Goal: Communication & Community: Answer question/provide support

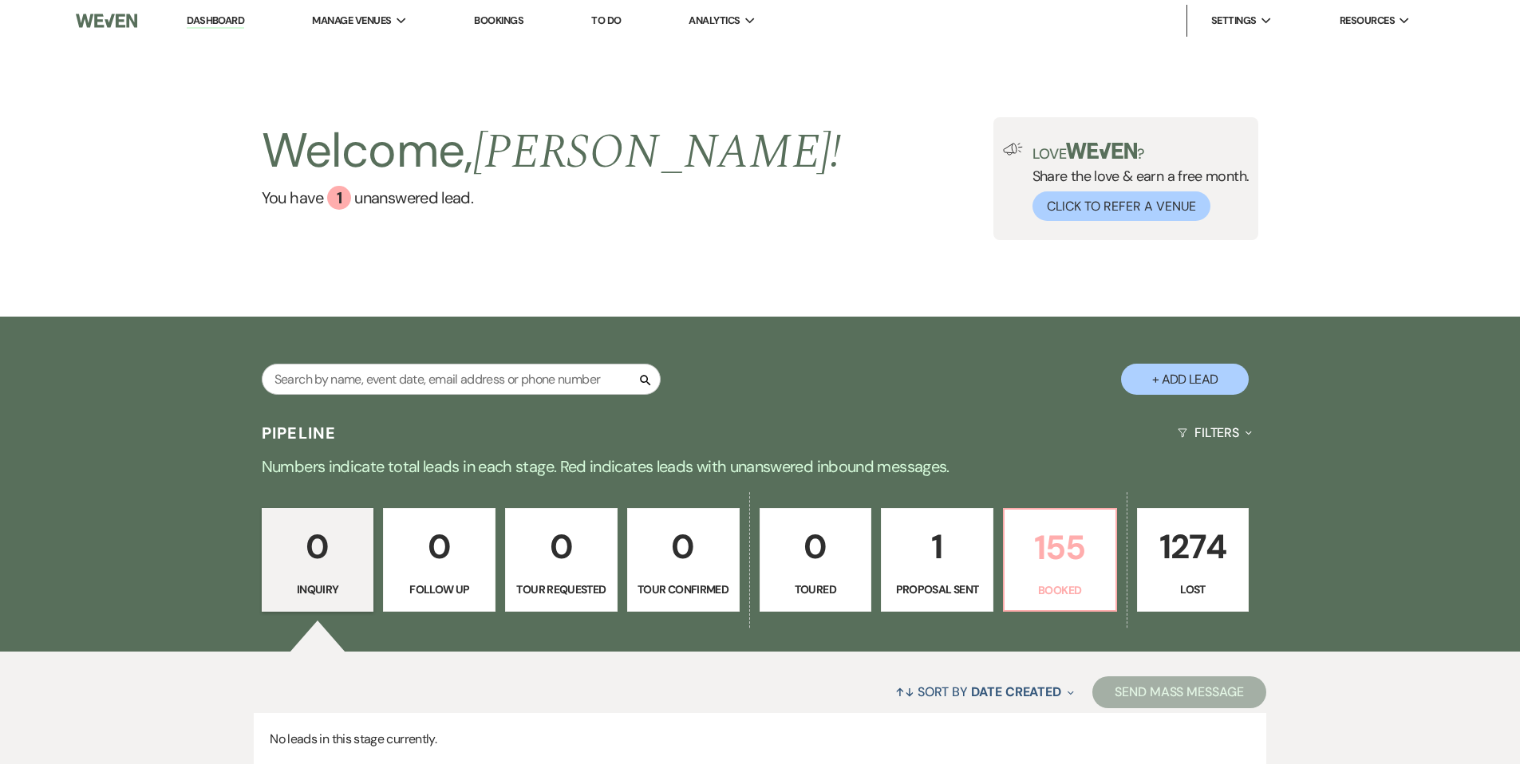
click at [1043, 552] on p "155" at bounding box center [1060, 547] width 92 height 53
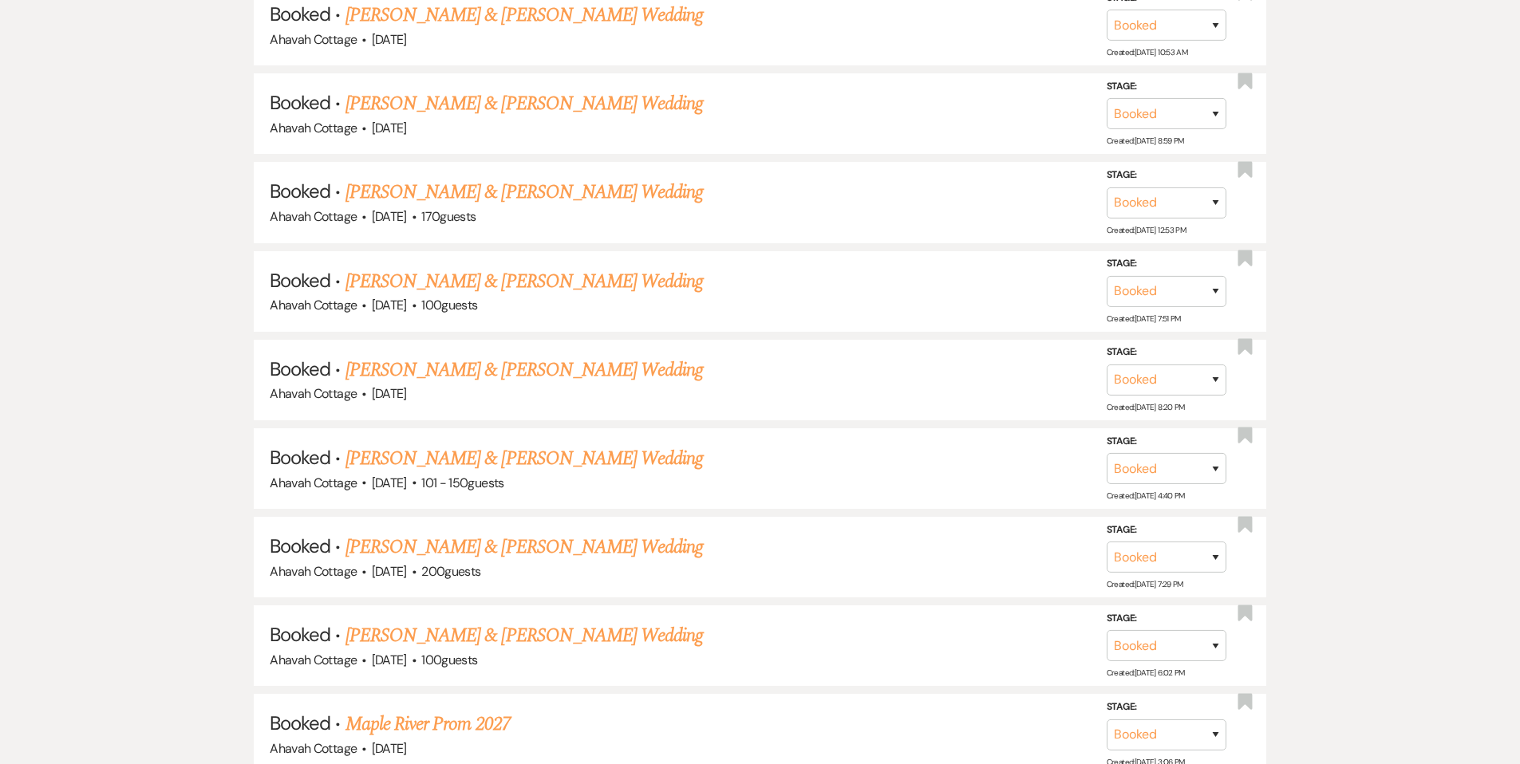
scroll to position [2816, 0]
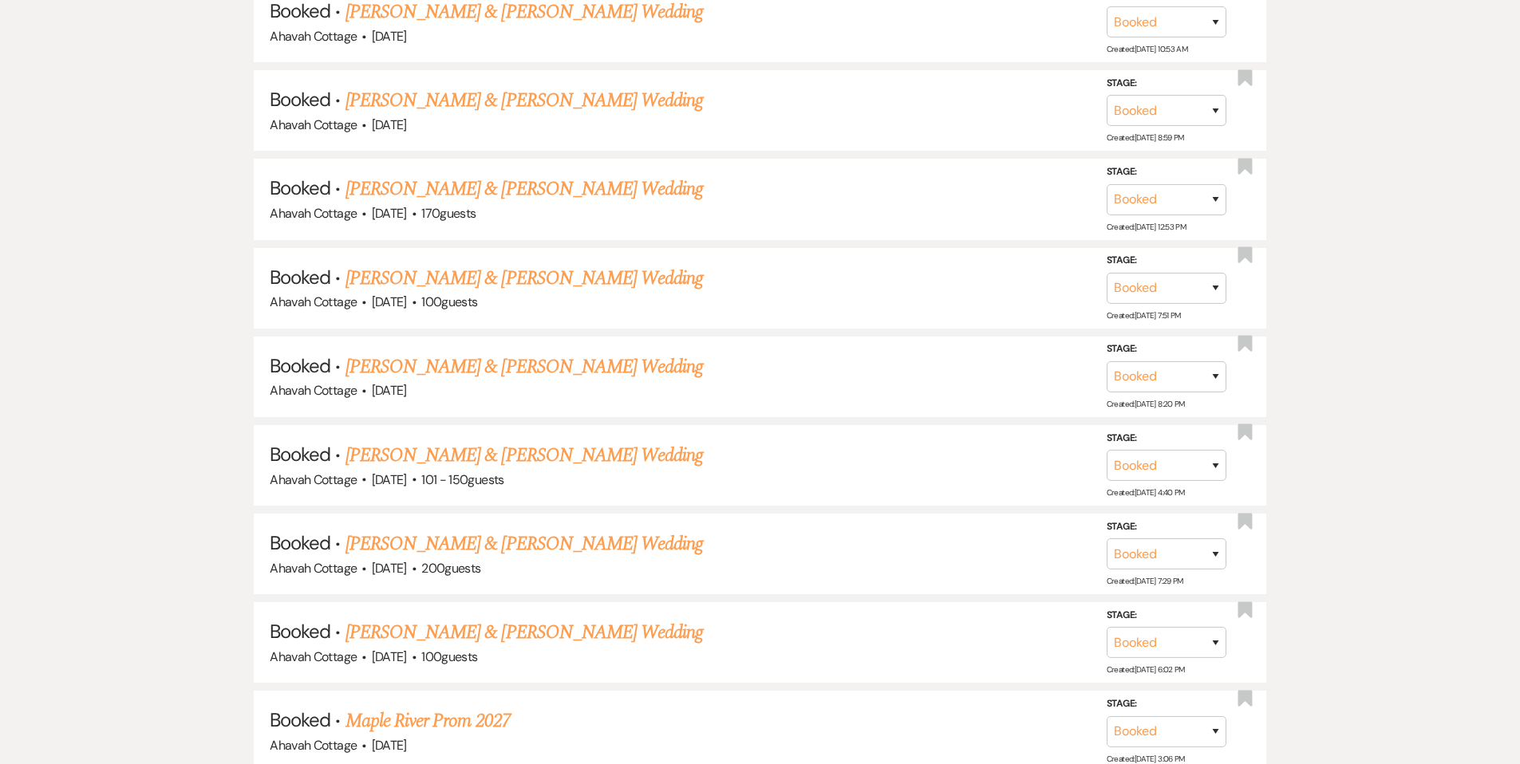
click at [599, 441] on link "[PERSON_NAME] & [PERSON_NAME] Wedding" at bounding box center [523, 455] width 357 height 29
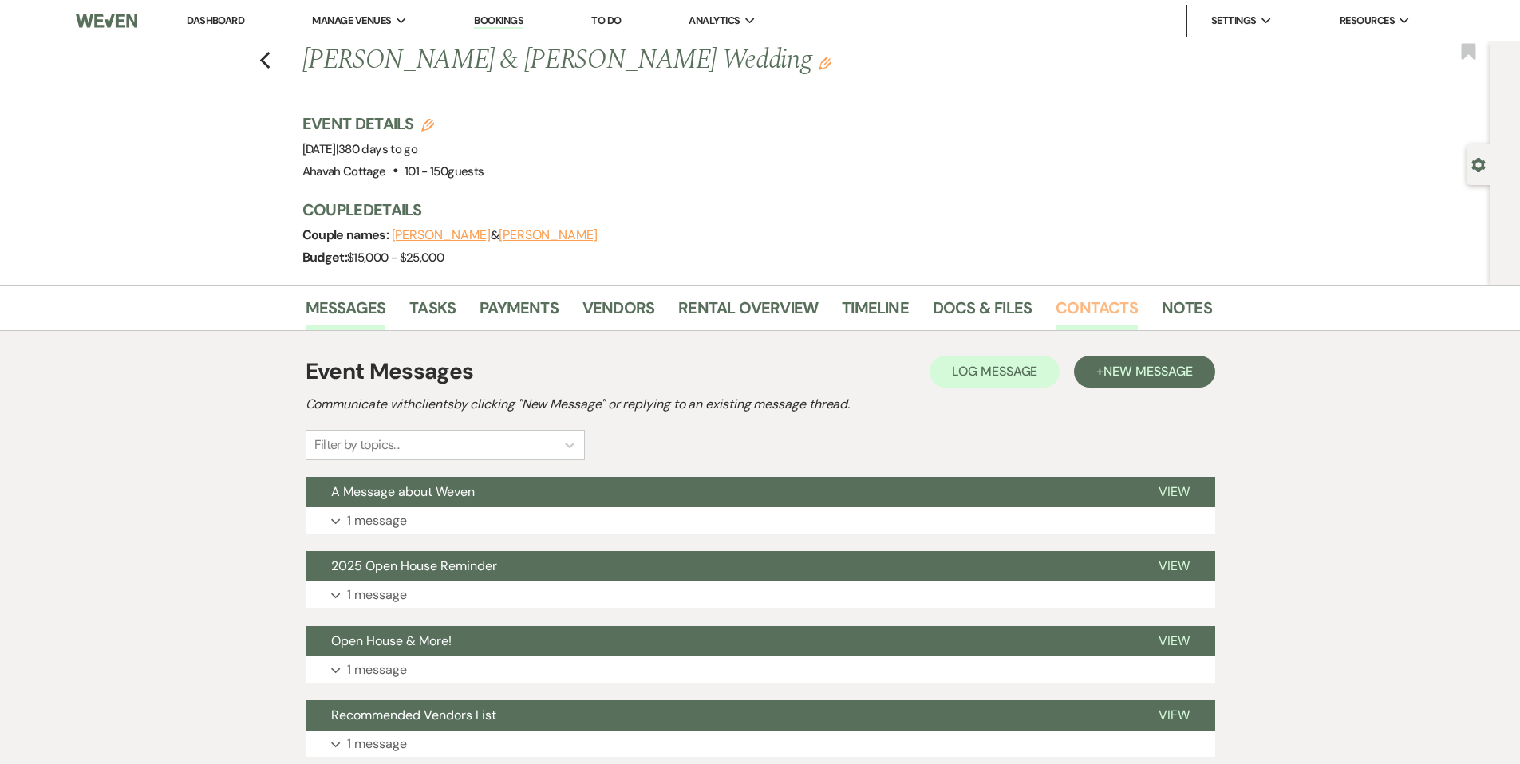
scroll to position [2, 0]
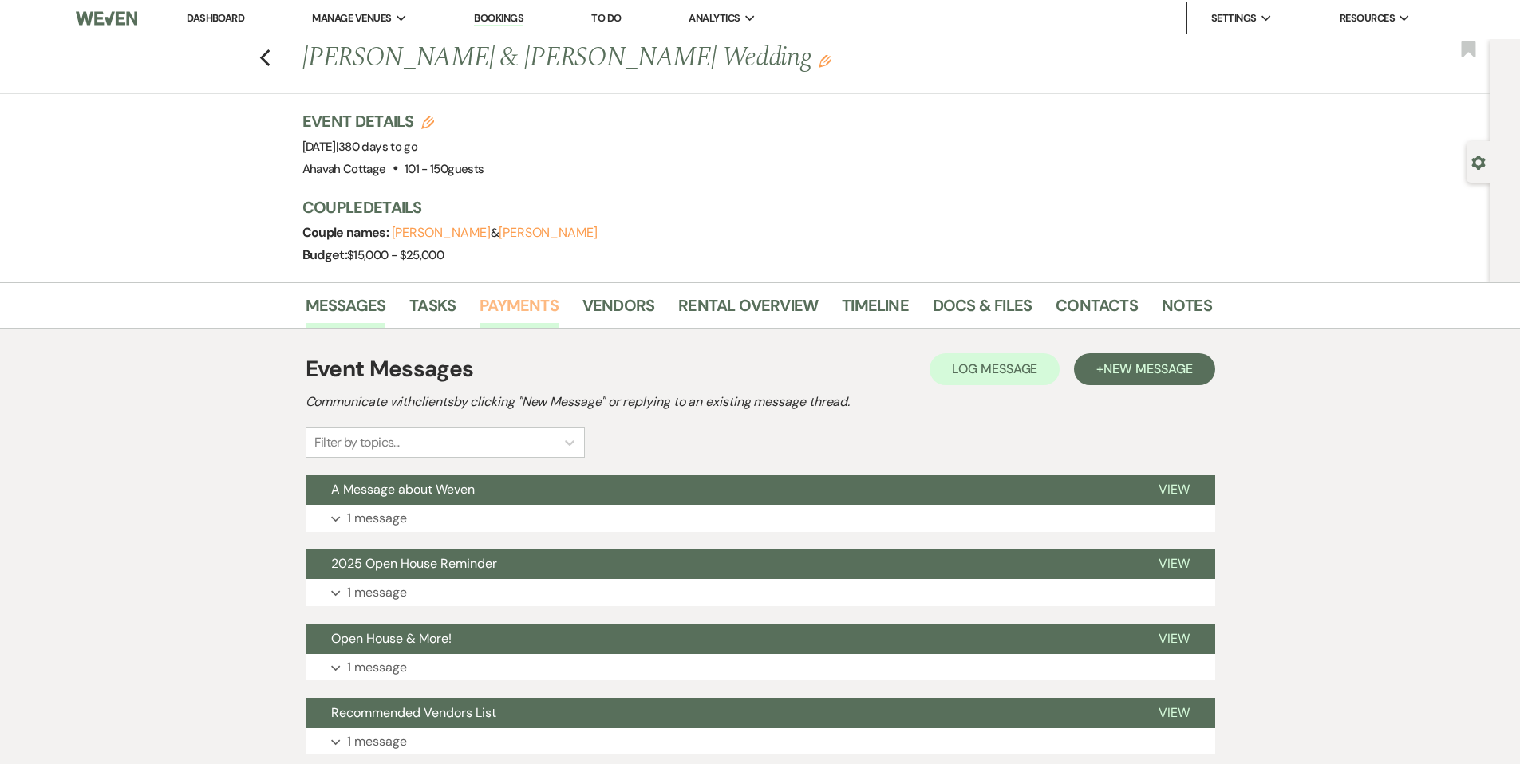
click at [499, 303] on link "Payments" at bounding box center [519, 310] width 79 height 35
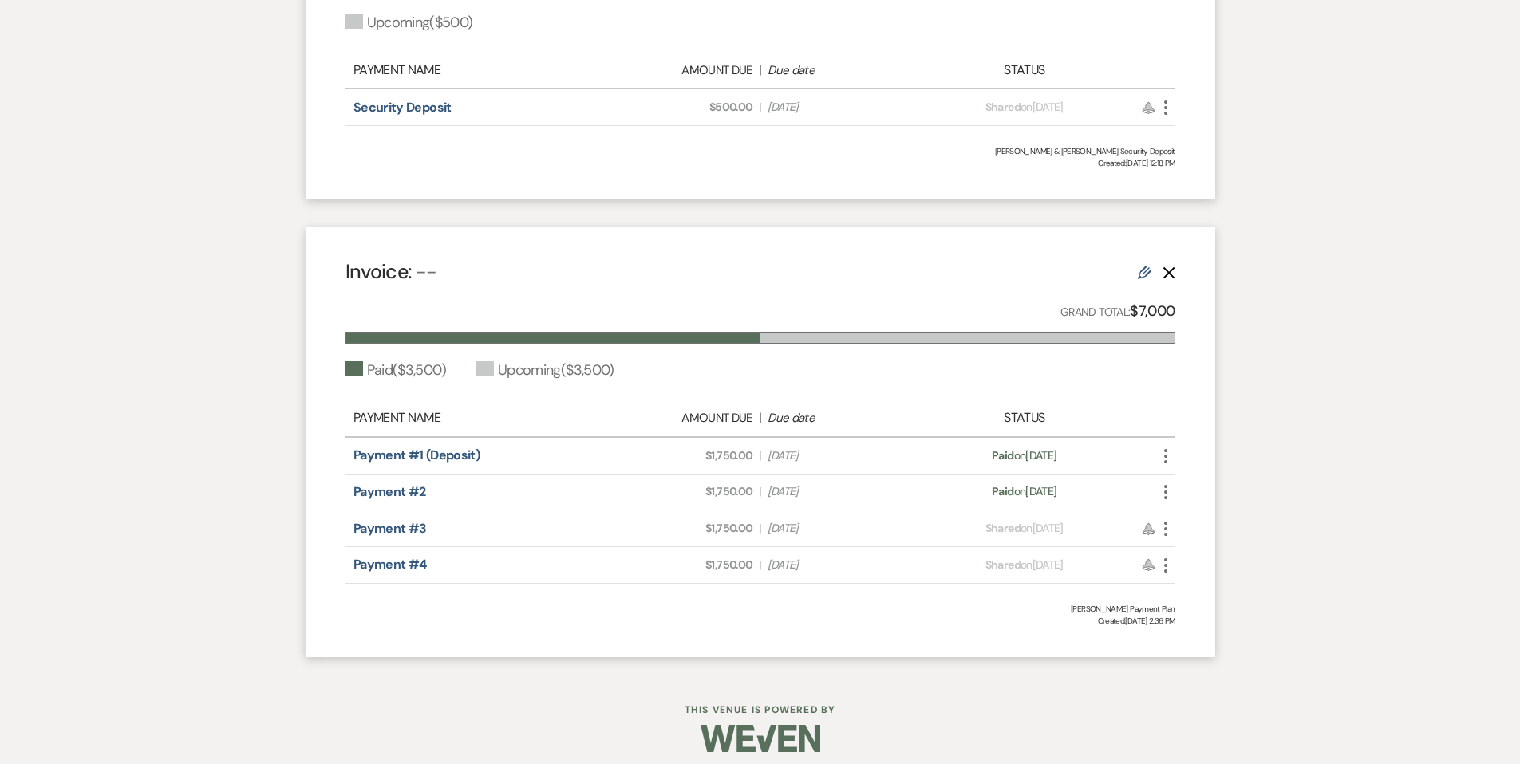
scroll to position [601, 0]
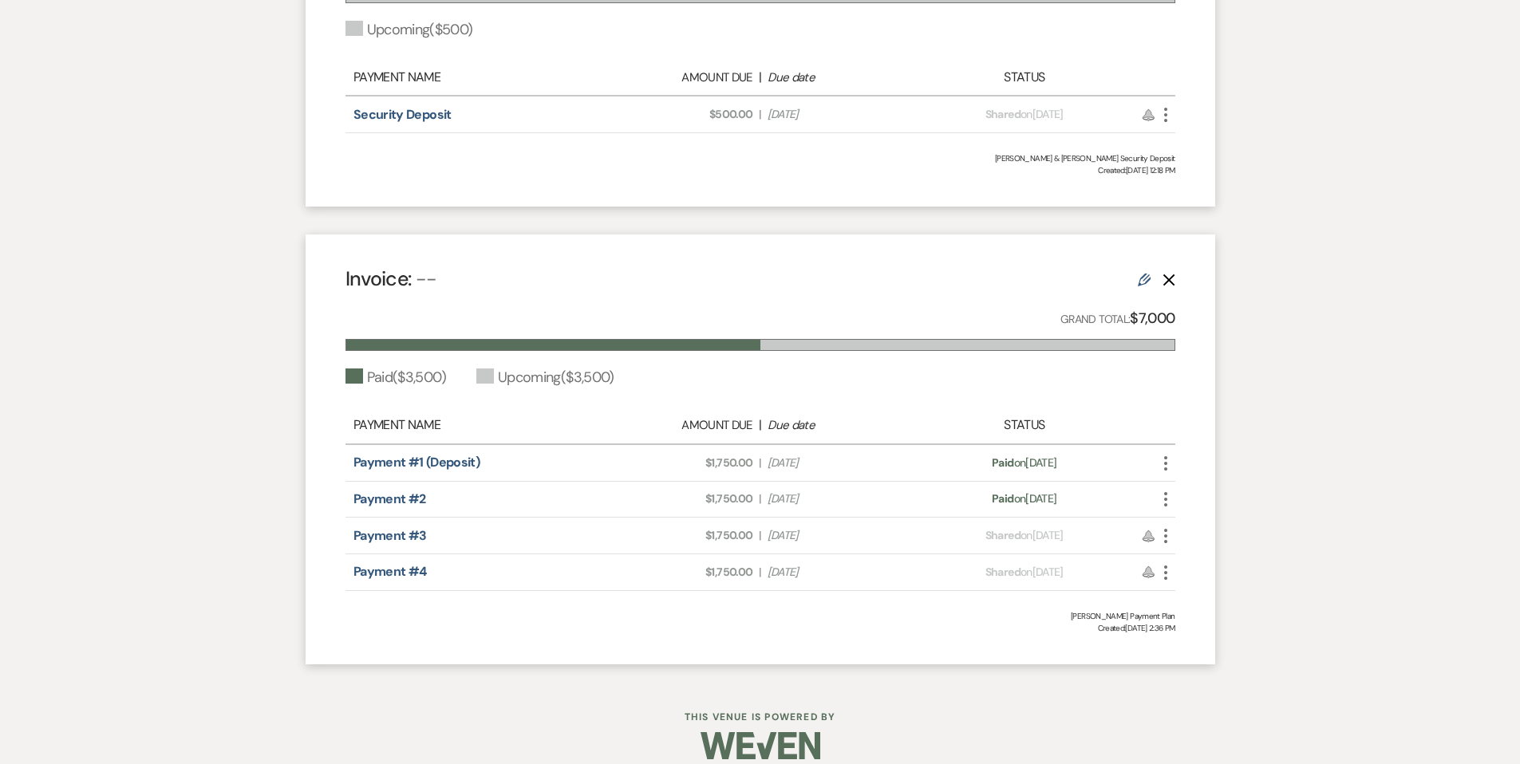
click at [1162, 502] on icon "More" at bounding box center [1165, 499] width 19 height 19
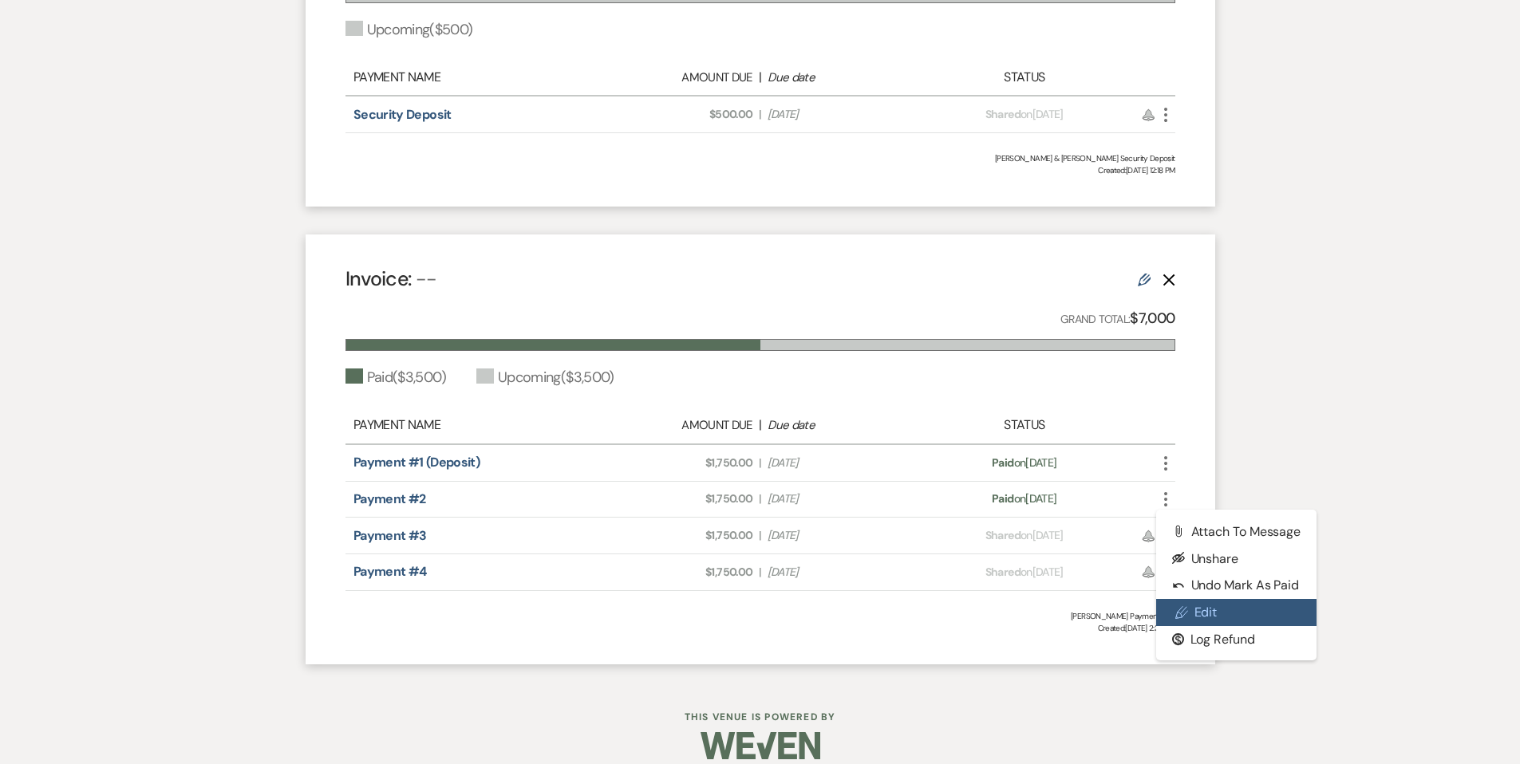
click at [1185, 606] on icon "Pencil" at bounding box center [1181, 612] width 13 height 13
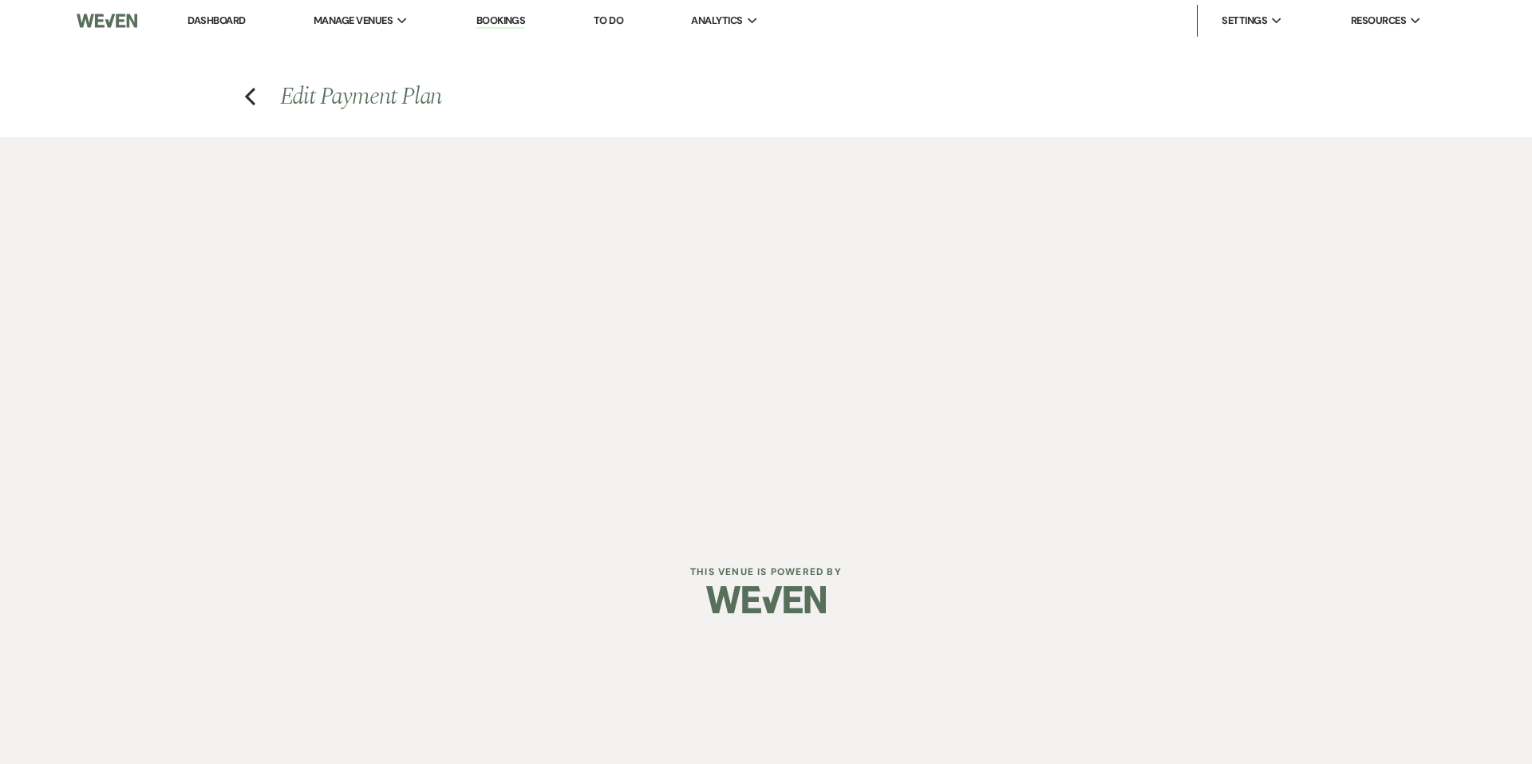
select select "1"
select select "true"
select select "1"
select select "true"
select select "2"
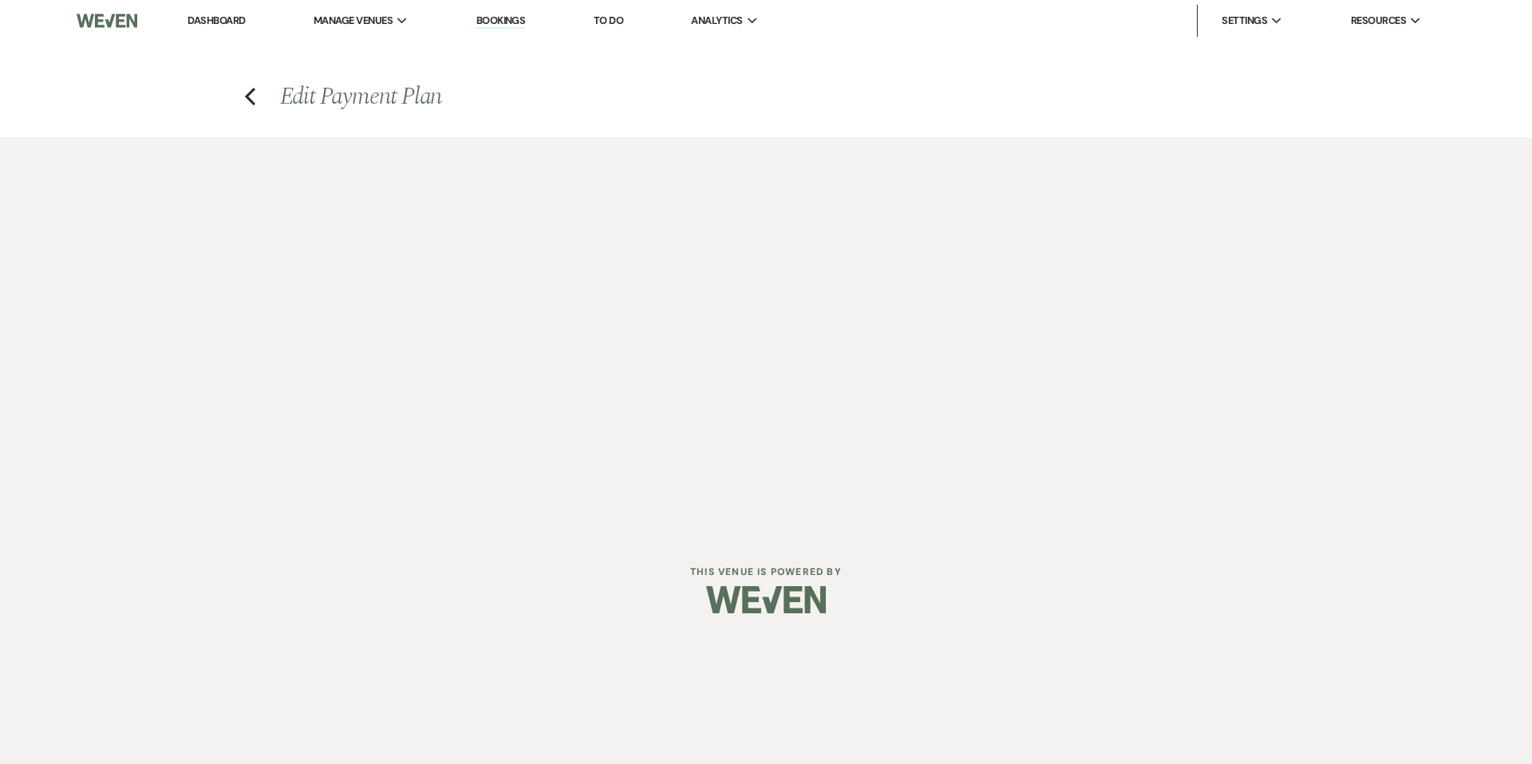
select select "percentage"
select select "true"
select select "client"
select select "weeks"
select select "2"
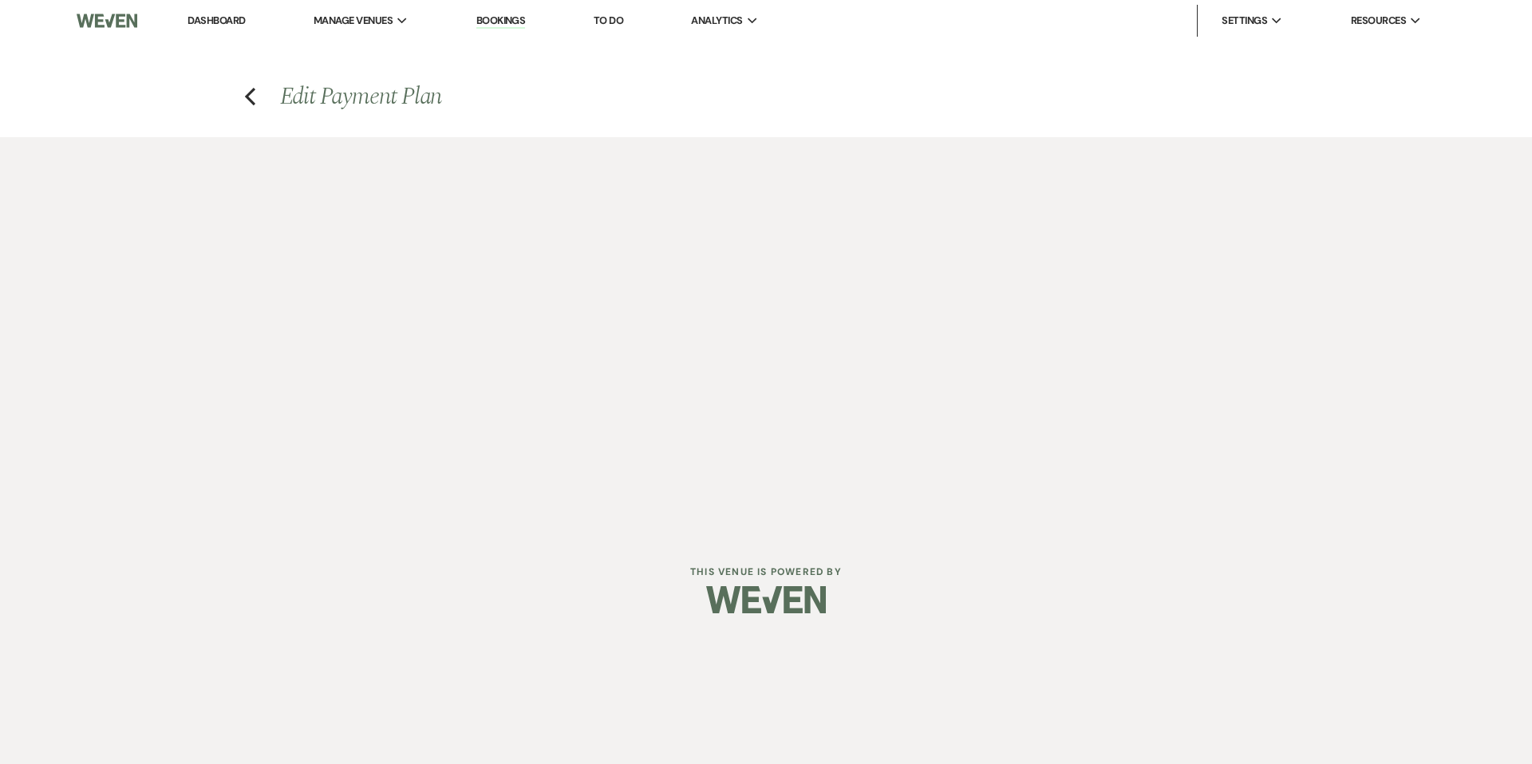
select select "percentage"
select select "true"
select select "client"
select select "weeks"
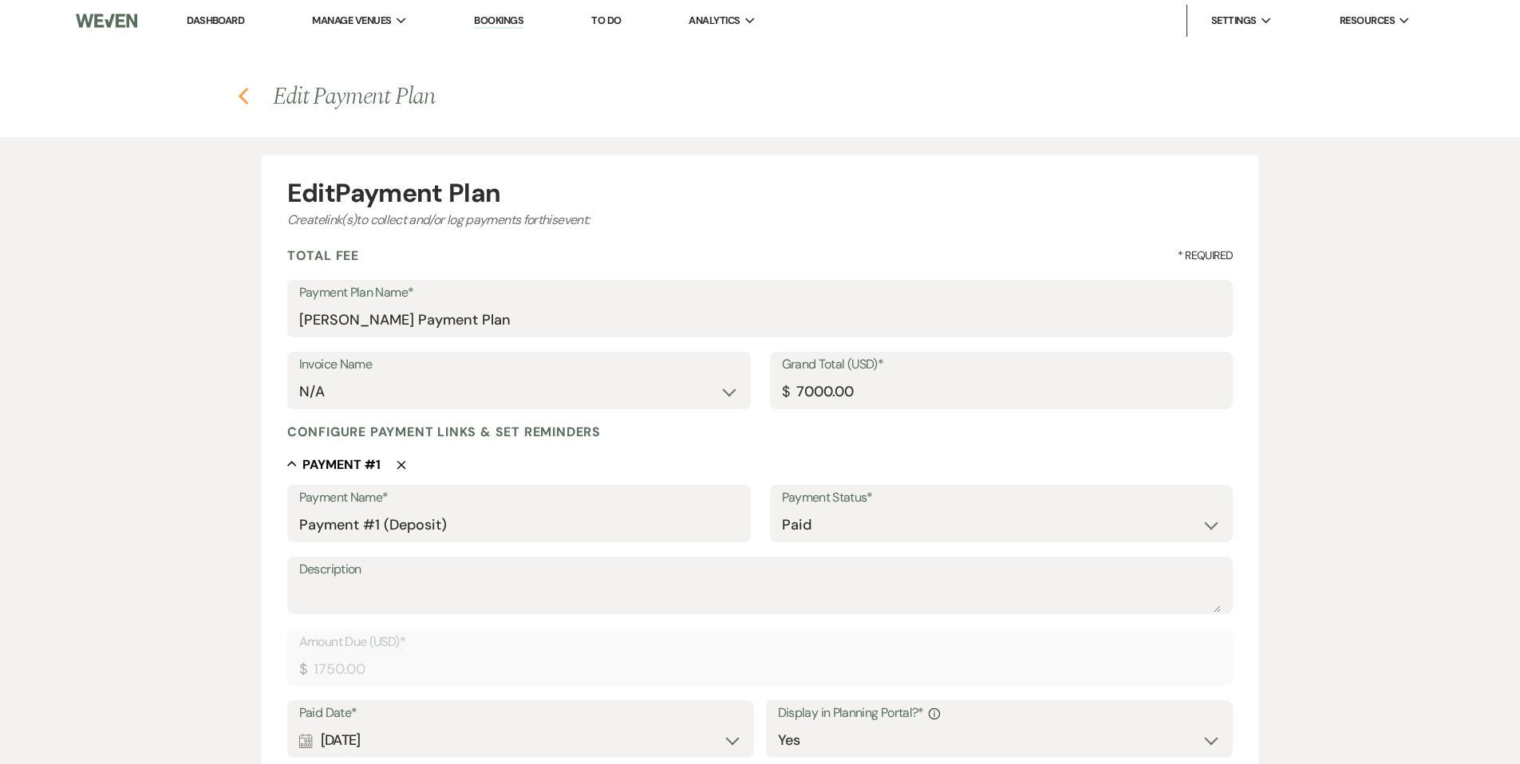
click at [243, 97] on icon "Previous" at bounding box center [244, 96] width 12 height 19
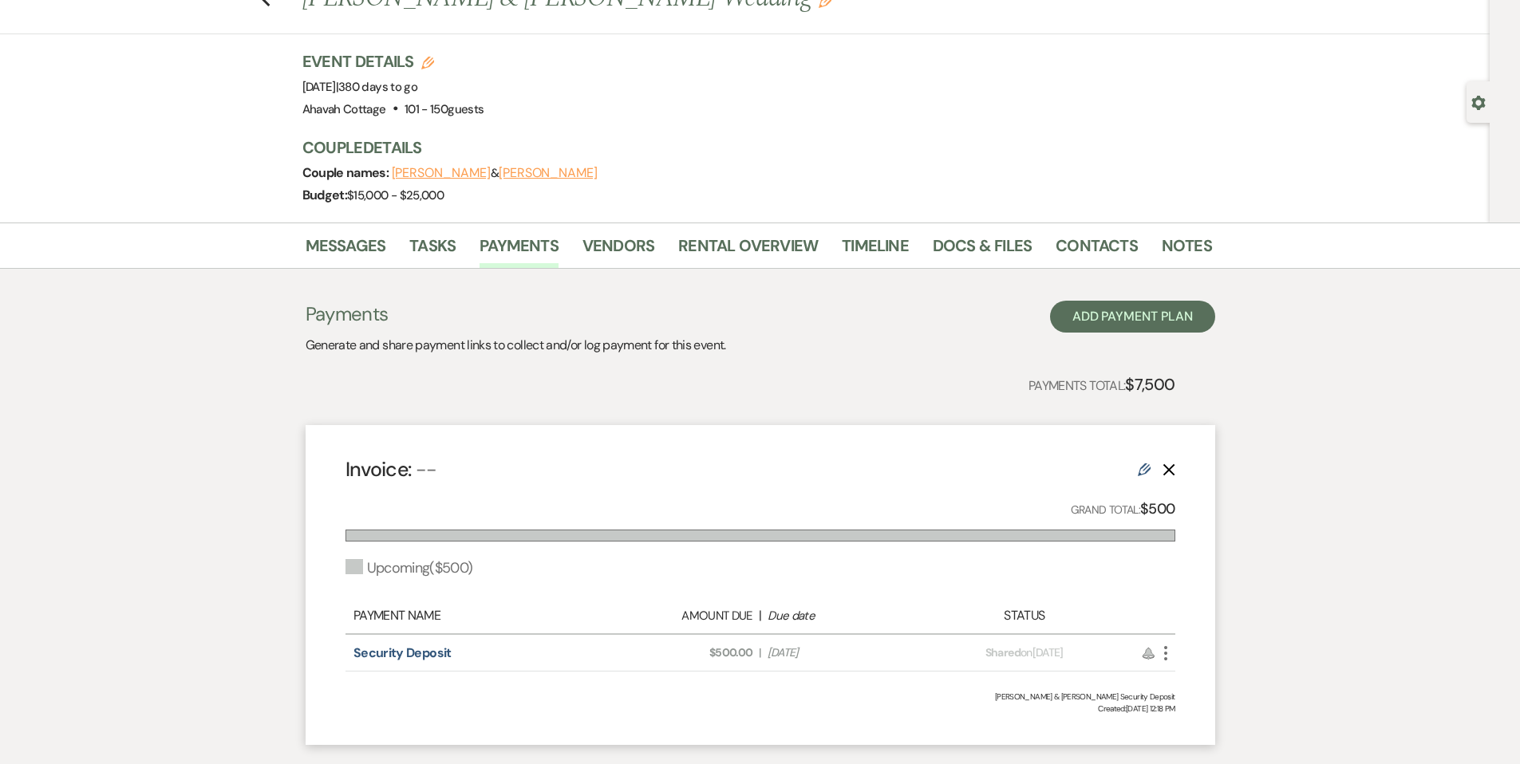
scroll to position [55, 0]
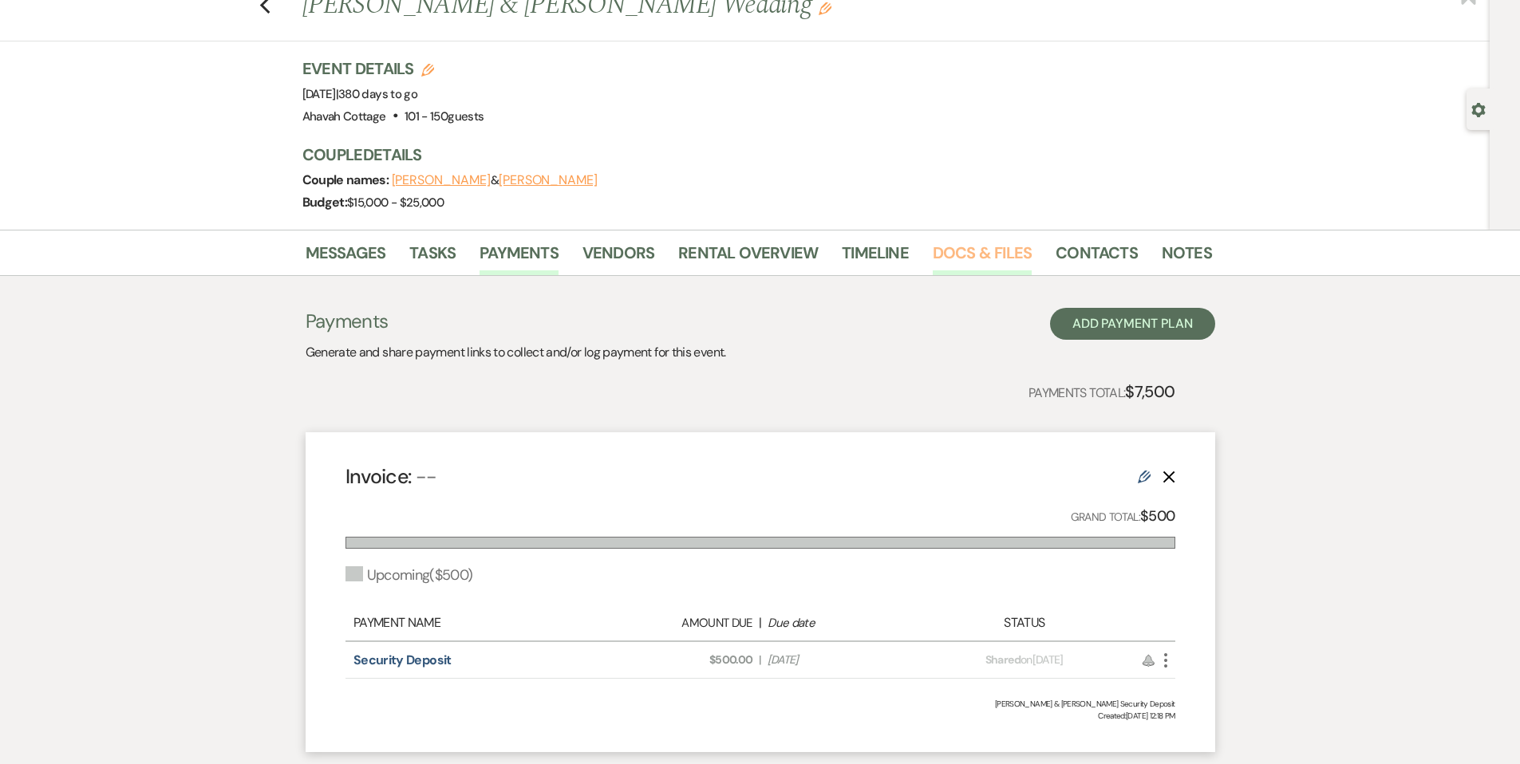
click at [948, 253] on link "Docs & Files" at bounding box center [982, 257] width 99 height 35
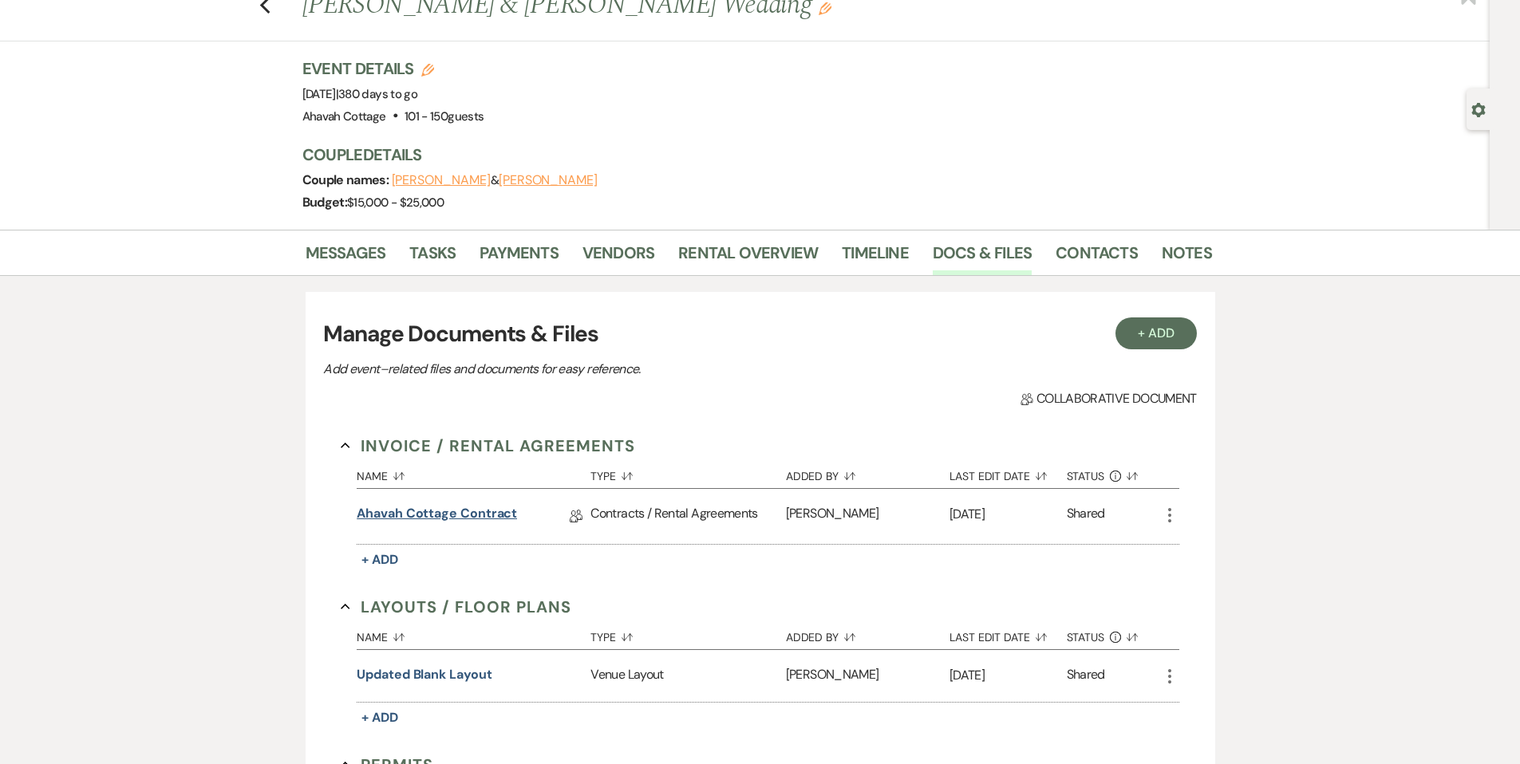
click at [486, 516] on link "Ahavah Cottage Contract" at bounding box center [437, 516] width 160 height 25
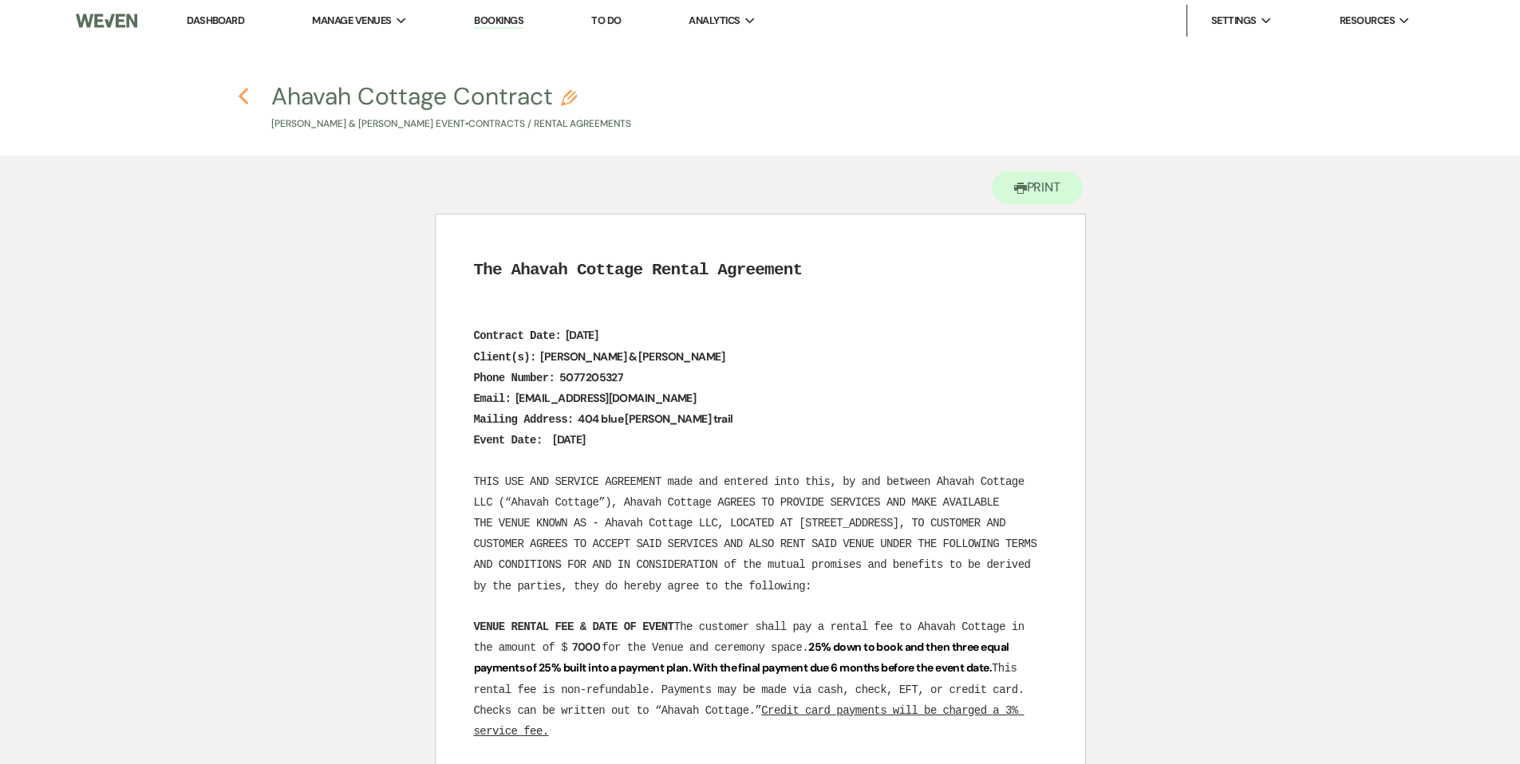
click at [239, 96] on use "button" at bounding box center [244, 97] width 10 height 18
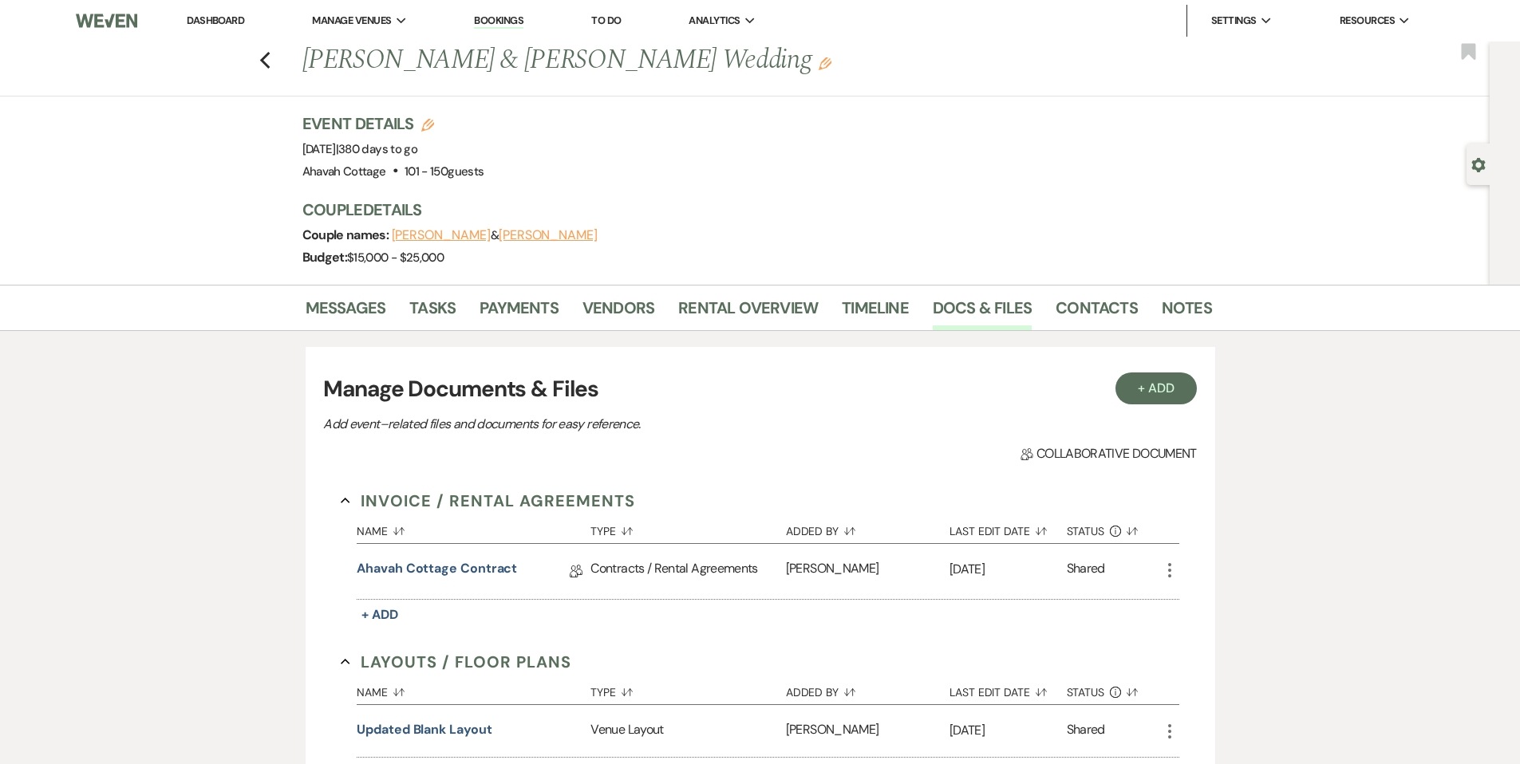
scroll to position [55, 0]
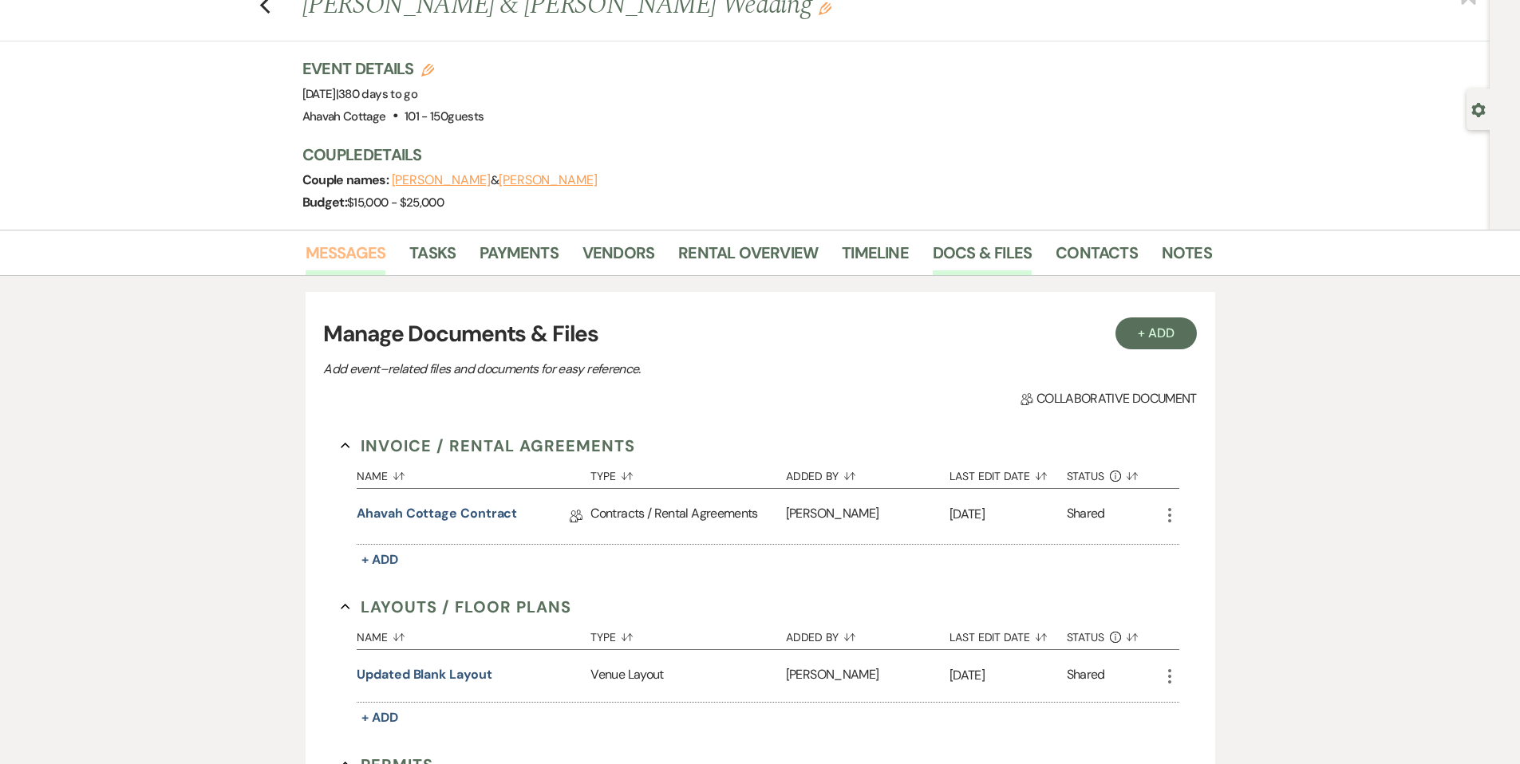
click at [345, 253] on link "Messages" at bounding box center [346, 257] width 81 height 35
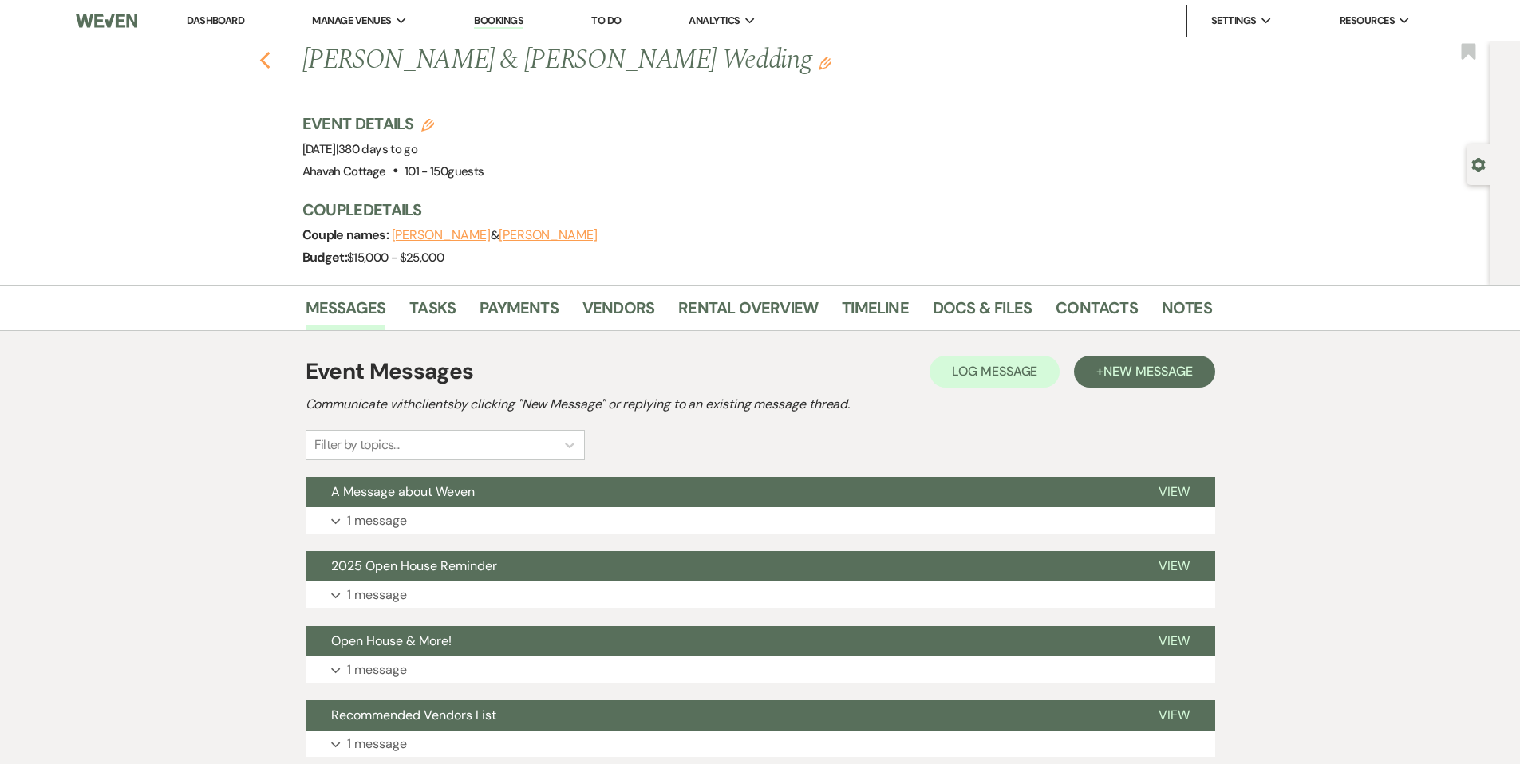
click at [270, 59] on icon "Previous" at bounding box center [265, 60] width 12 height 19
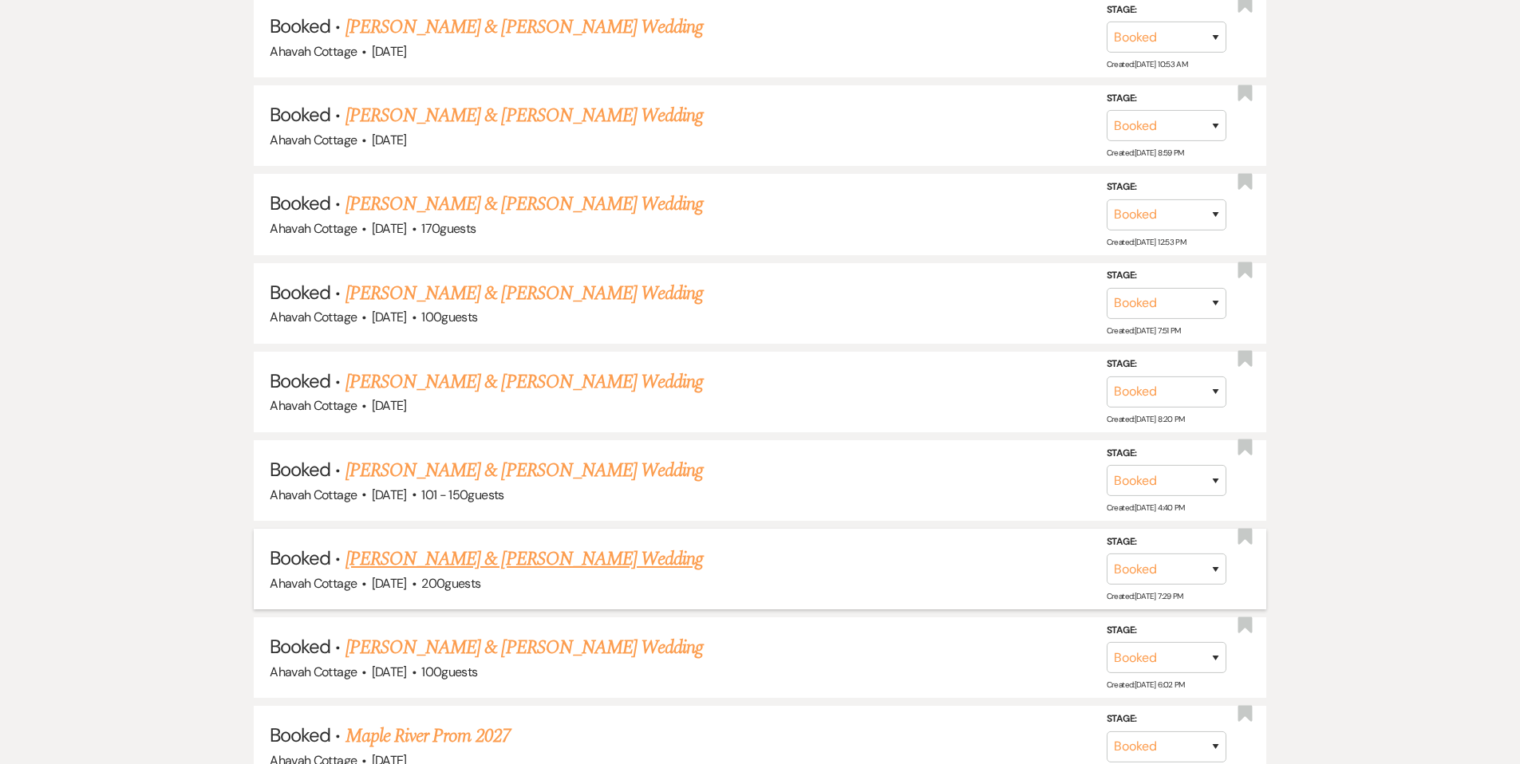
scroll to position [2804, 0]
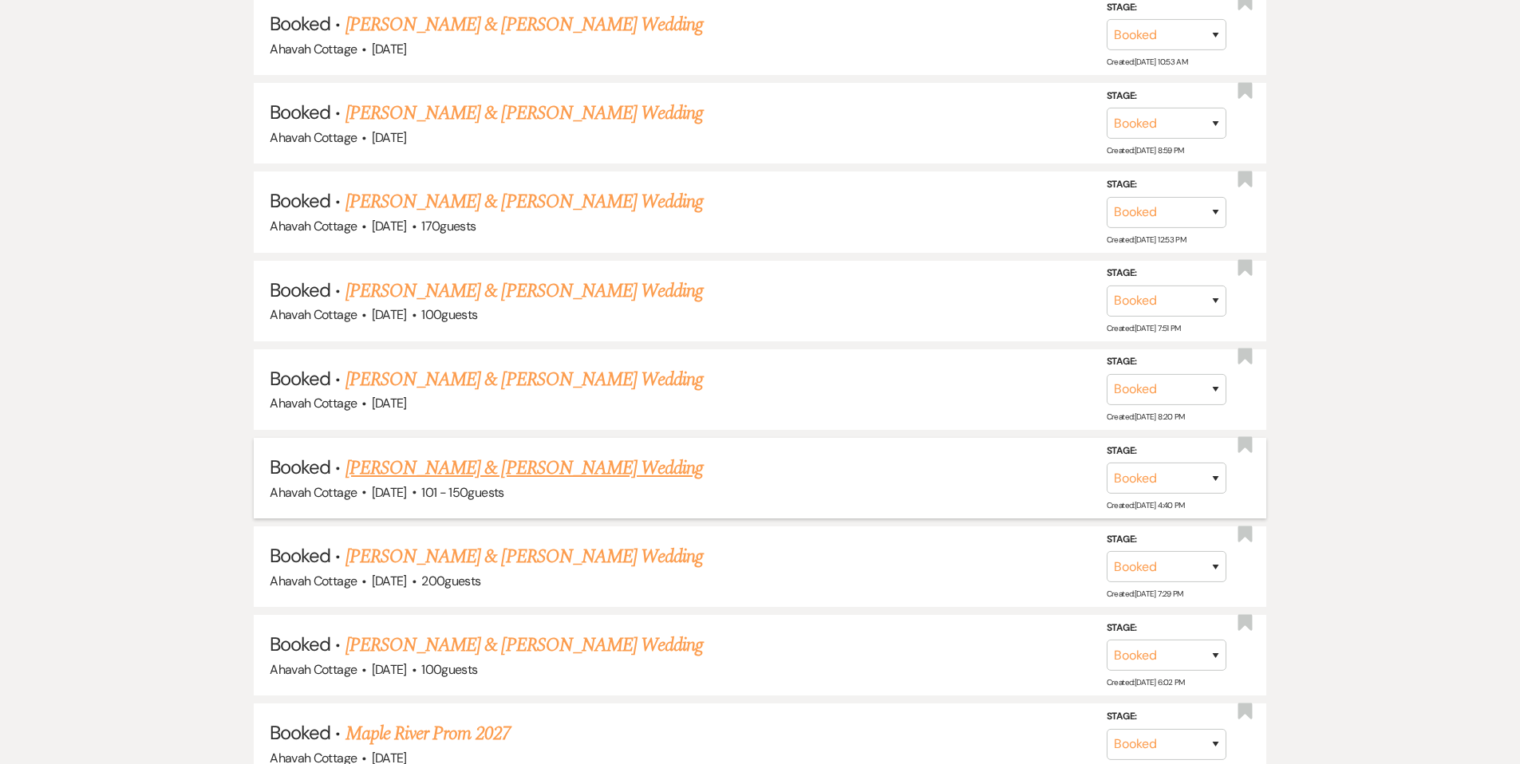
click at [547, 454] on link "[PERSON_NAME] & [PERSON_NAME] Wedding" at bounding box center [523, 468] width 357 height 29
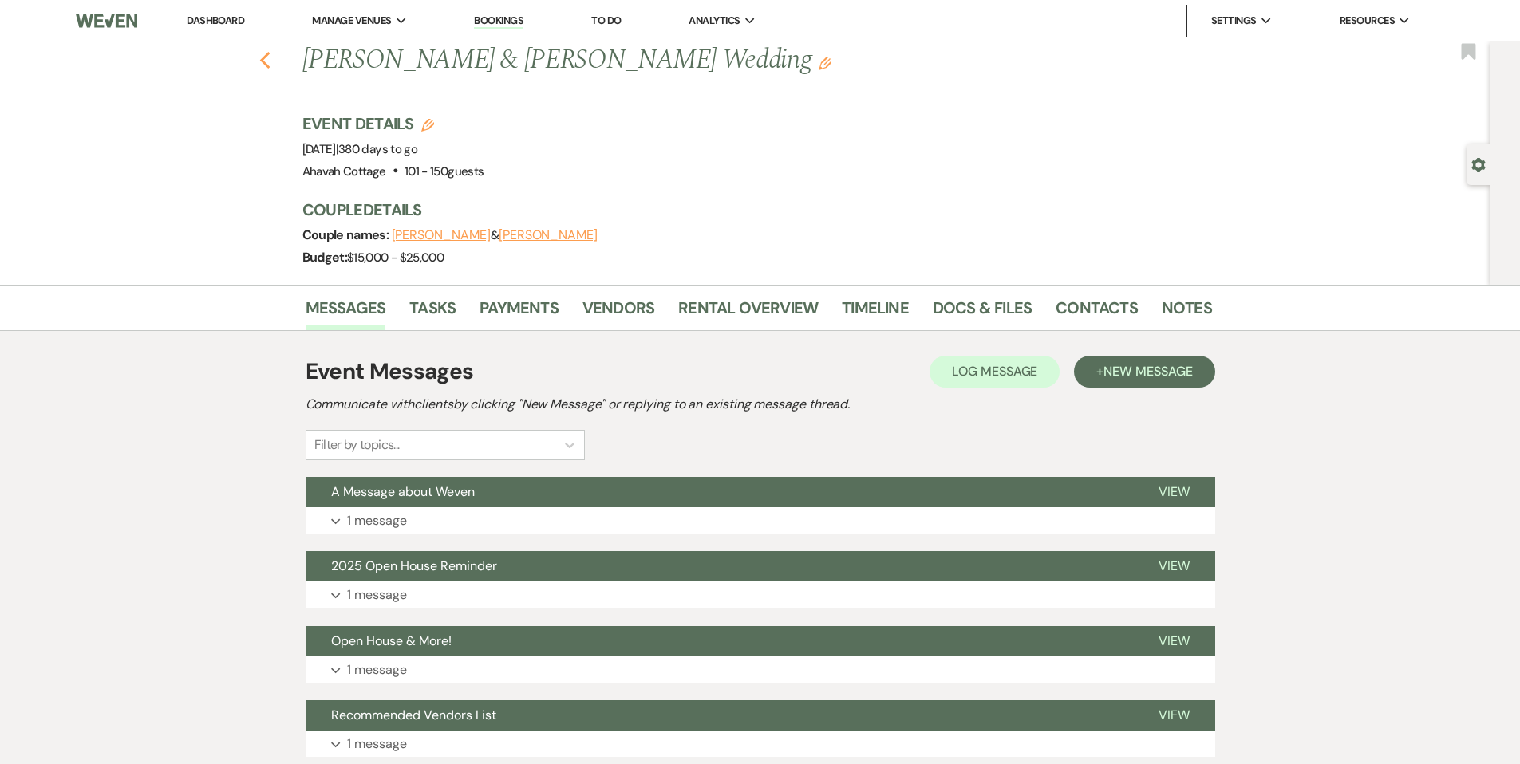
click at [269, 59] on use "button" at bounding box center [264, 61] width 10 height 18
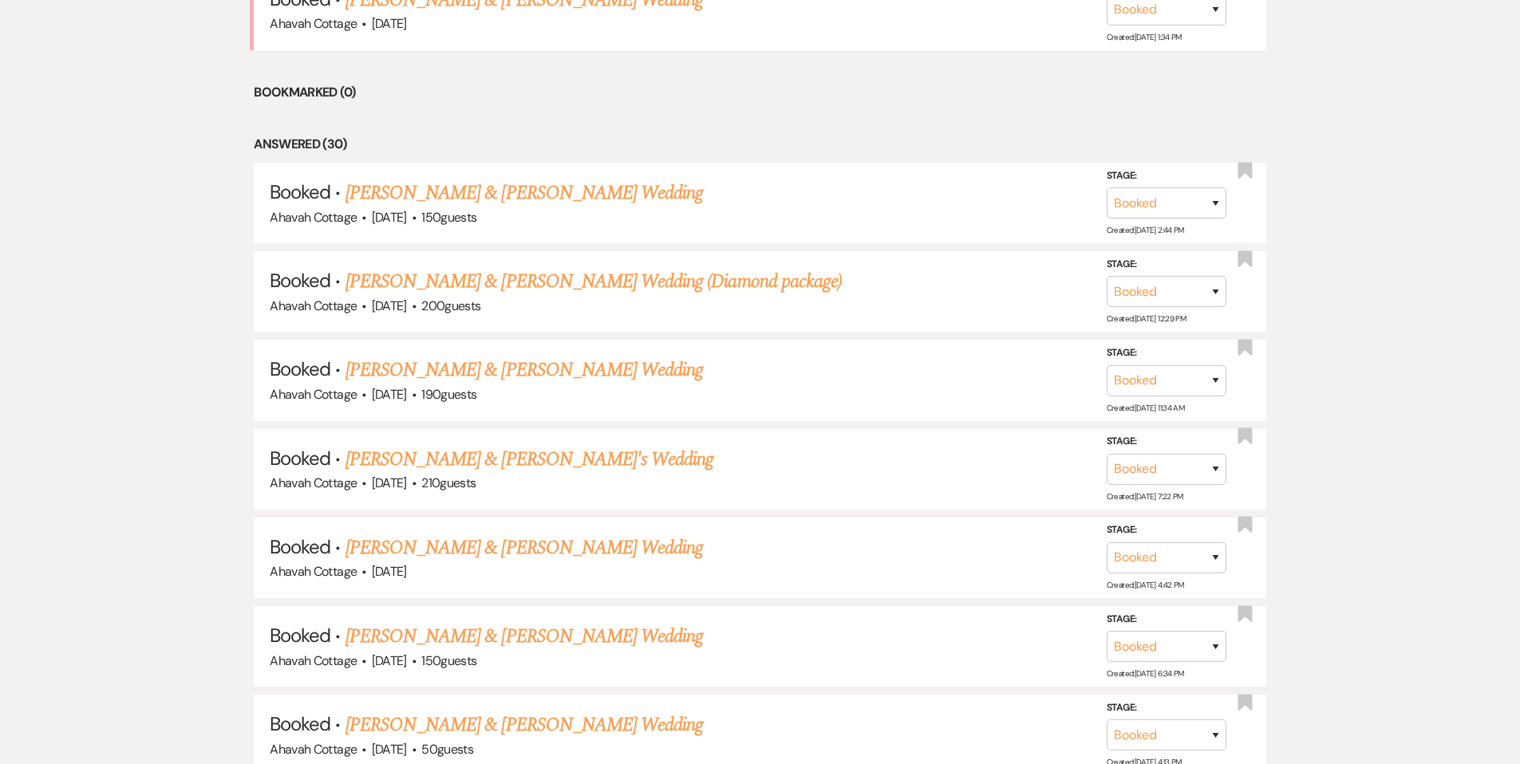
scroll to position [773, 0]
click at [521, 194] on link "[PERSON_NAME] & [PERSON_NAME] Wedding" at bounding box center [523, 192] width 357 height 29
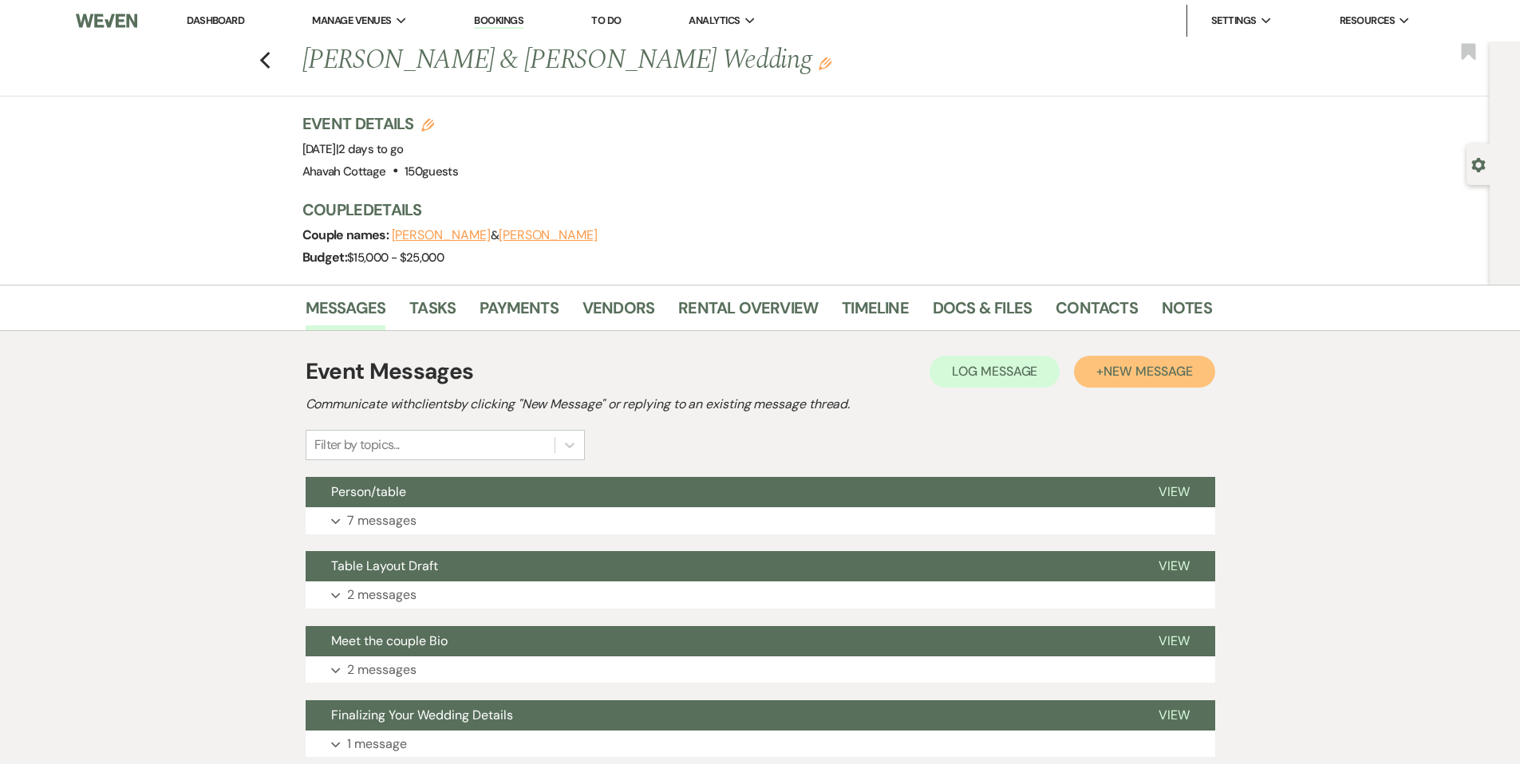
click at [1132, 371] on span "New Message" at bounding box center [1147, 371] width 89 height 17
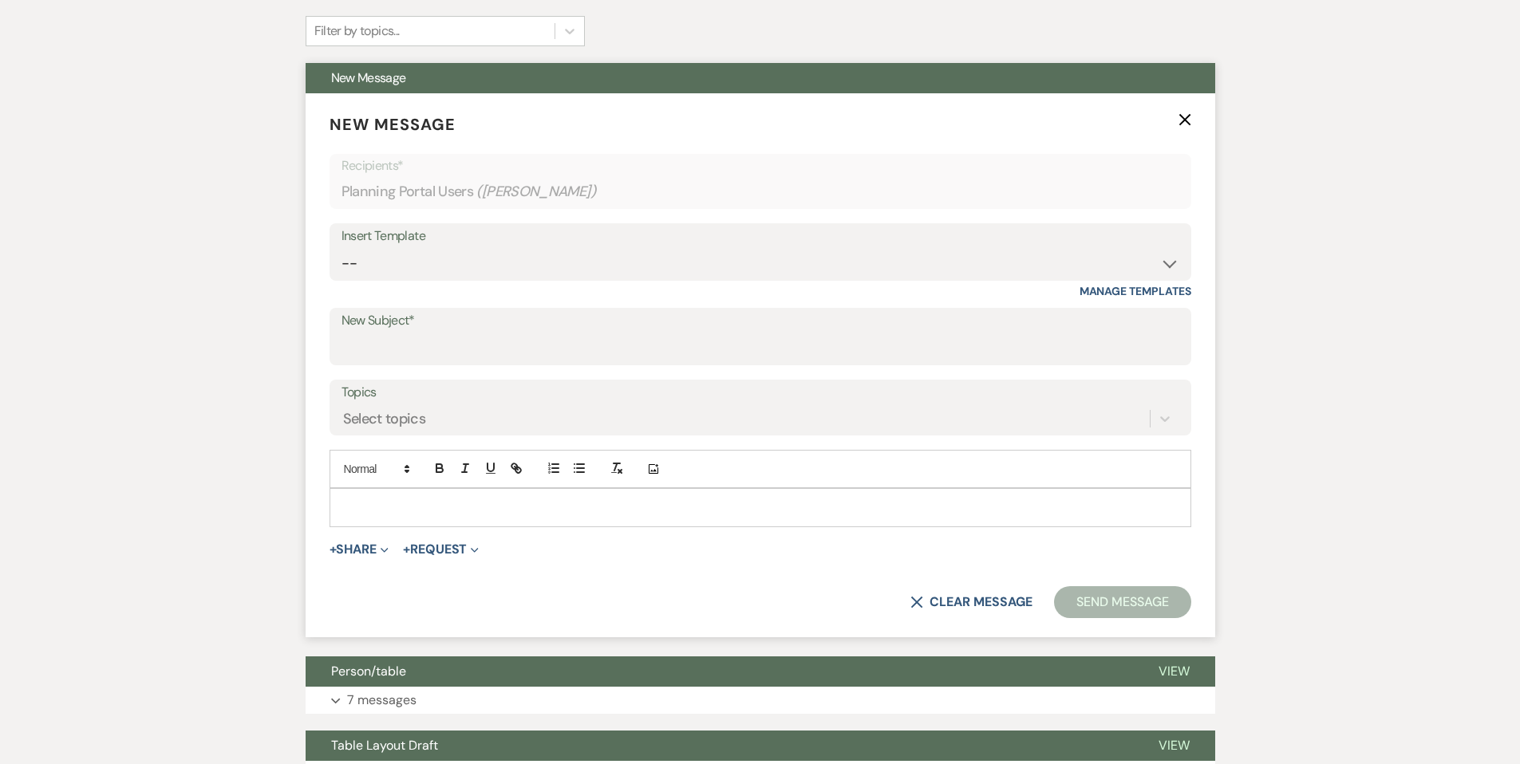
scroll to position [420, 0]
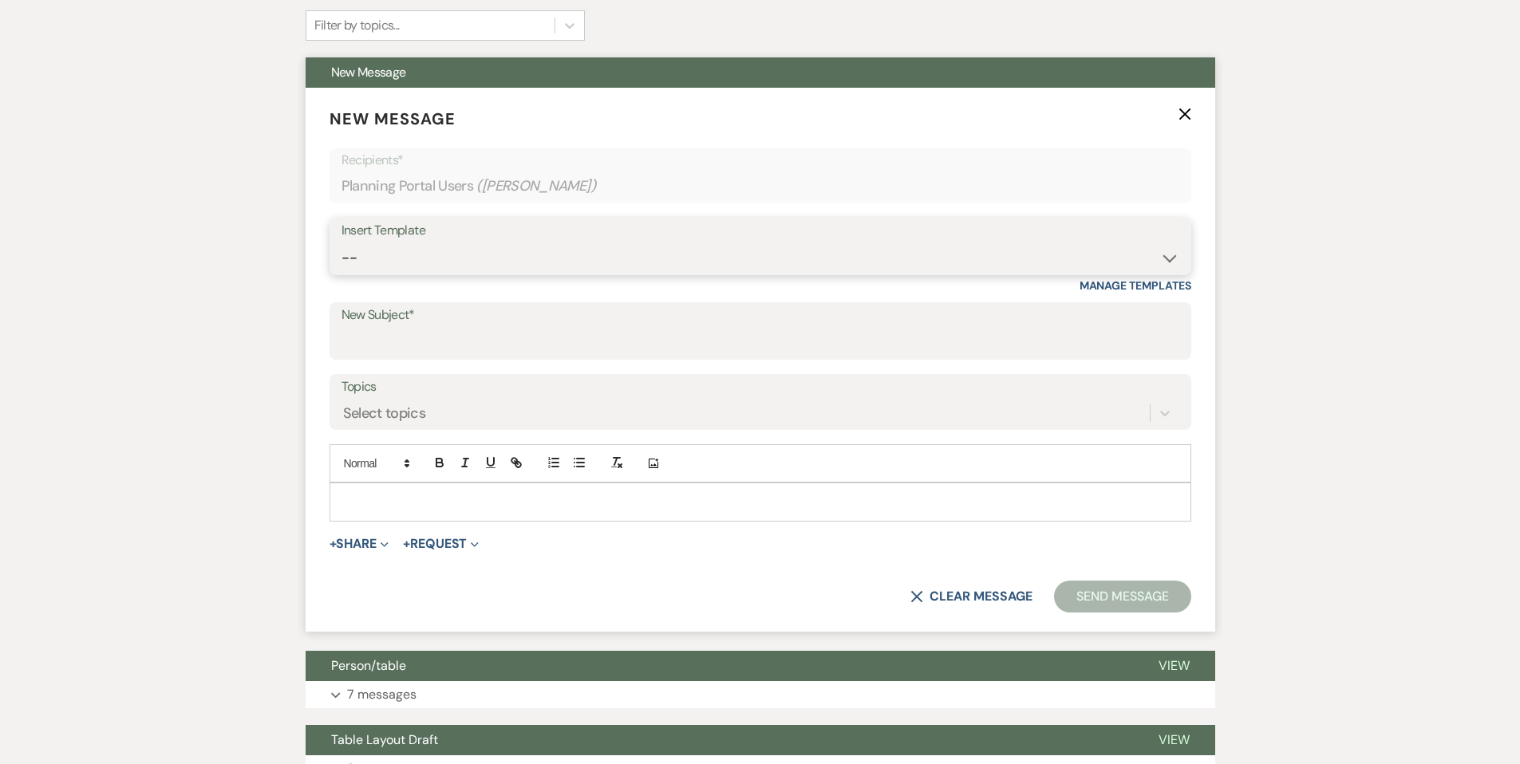
click at [415, 261] on select "-- Weven Planning Portal Introduction (Booked Events) Contract (Pre-Booked Lead…" at bounding box center [760, 258] width 838 height 31
select select "3547"
click at [341, 243] on select "-- Weven Planning Portal Introduction (Booked Events) Contract (Pre-Booked Lead…" at bounding box center [760, 258] width 838 height 31
type input "Information to share with family and friends"
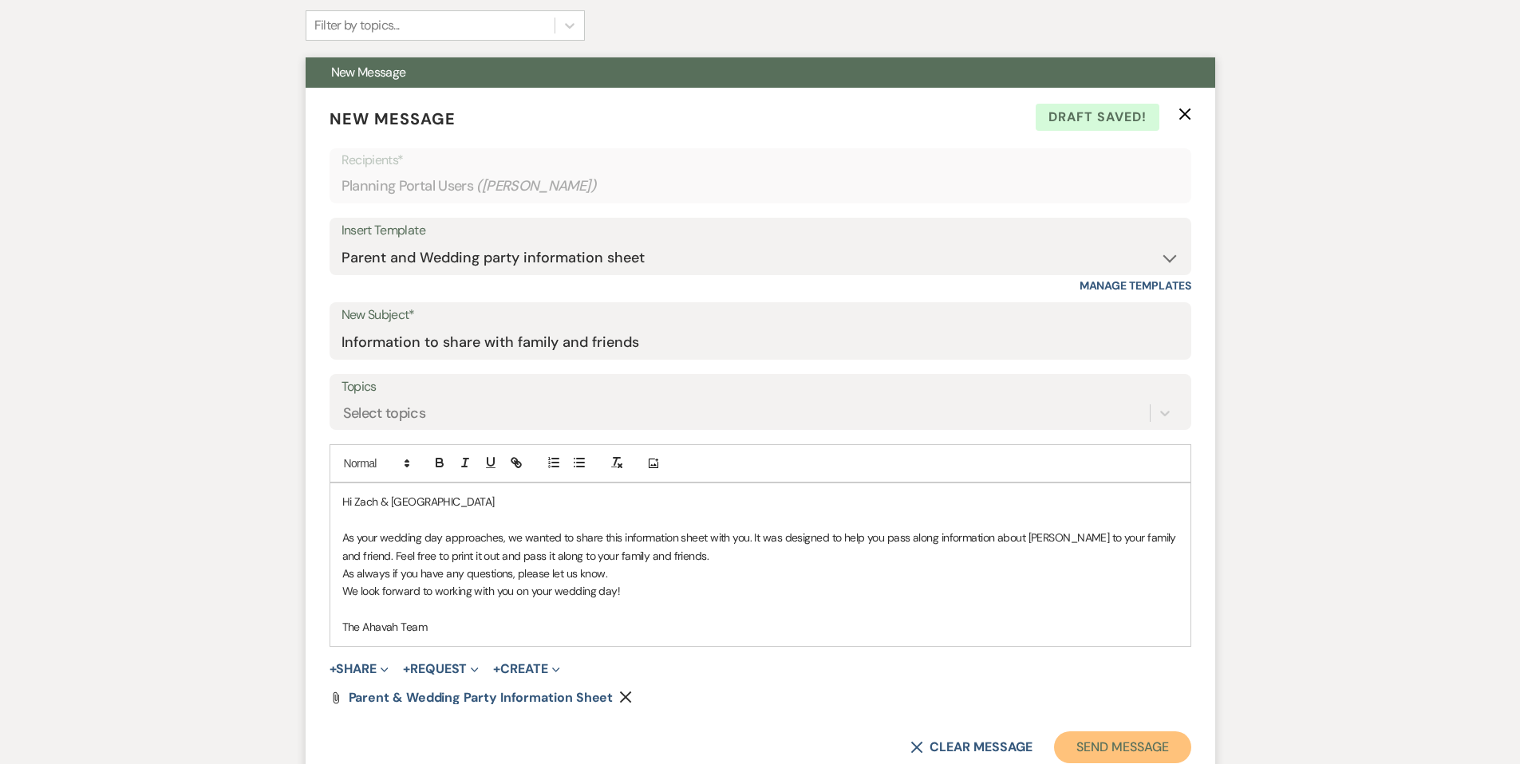
click at [1086, 749] on button "Send Message" at bounding box center [1122, 748] width 136 height 32
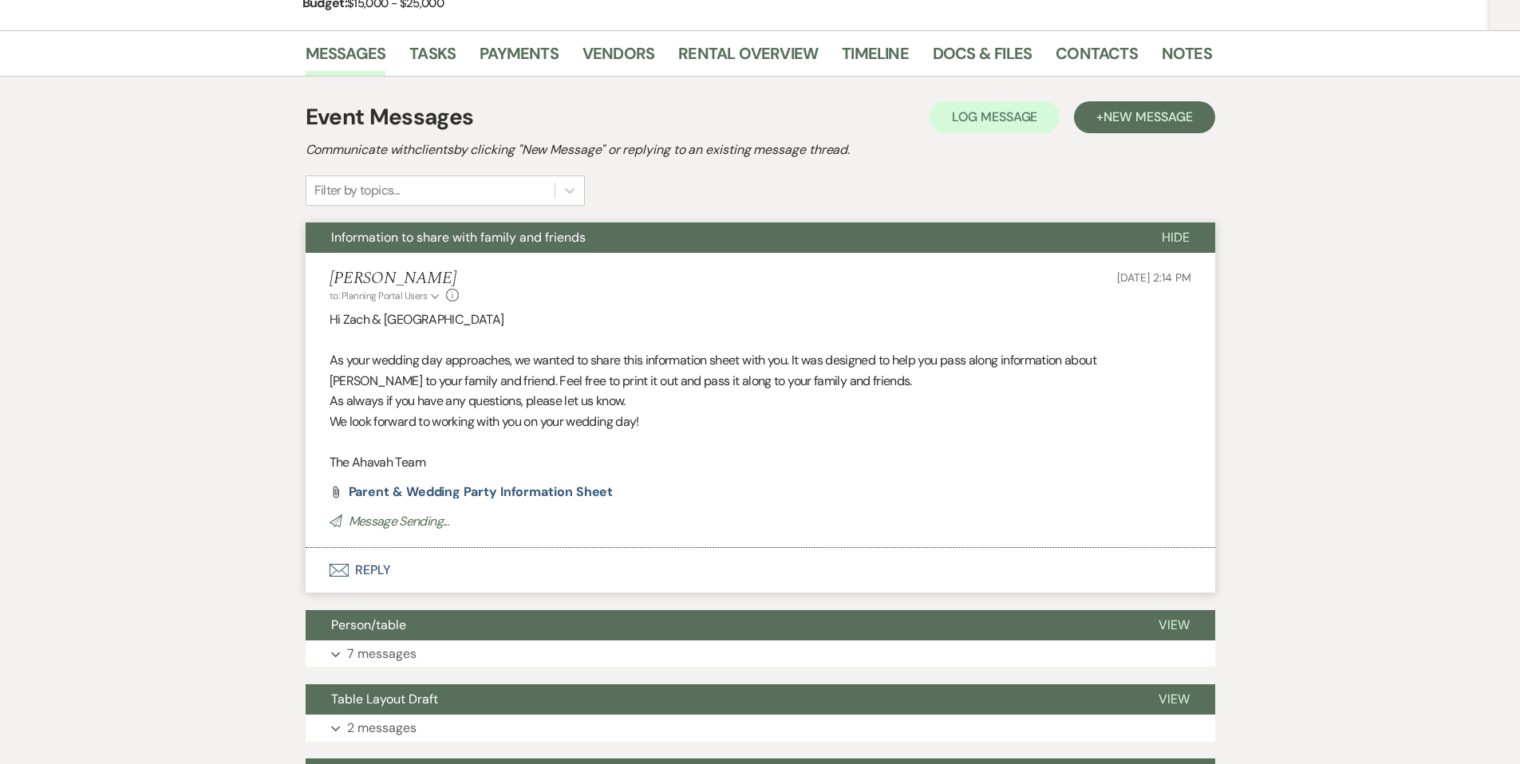
scroll to position [254, 0]
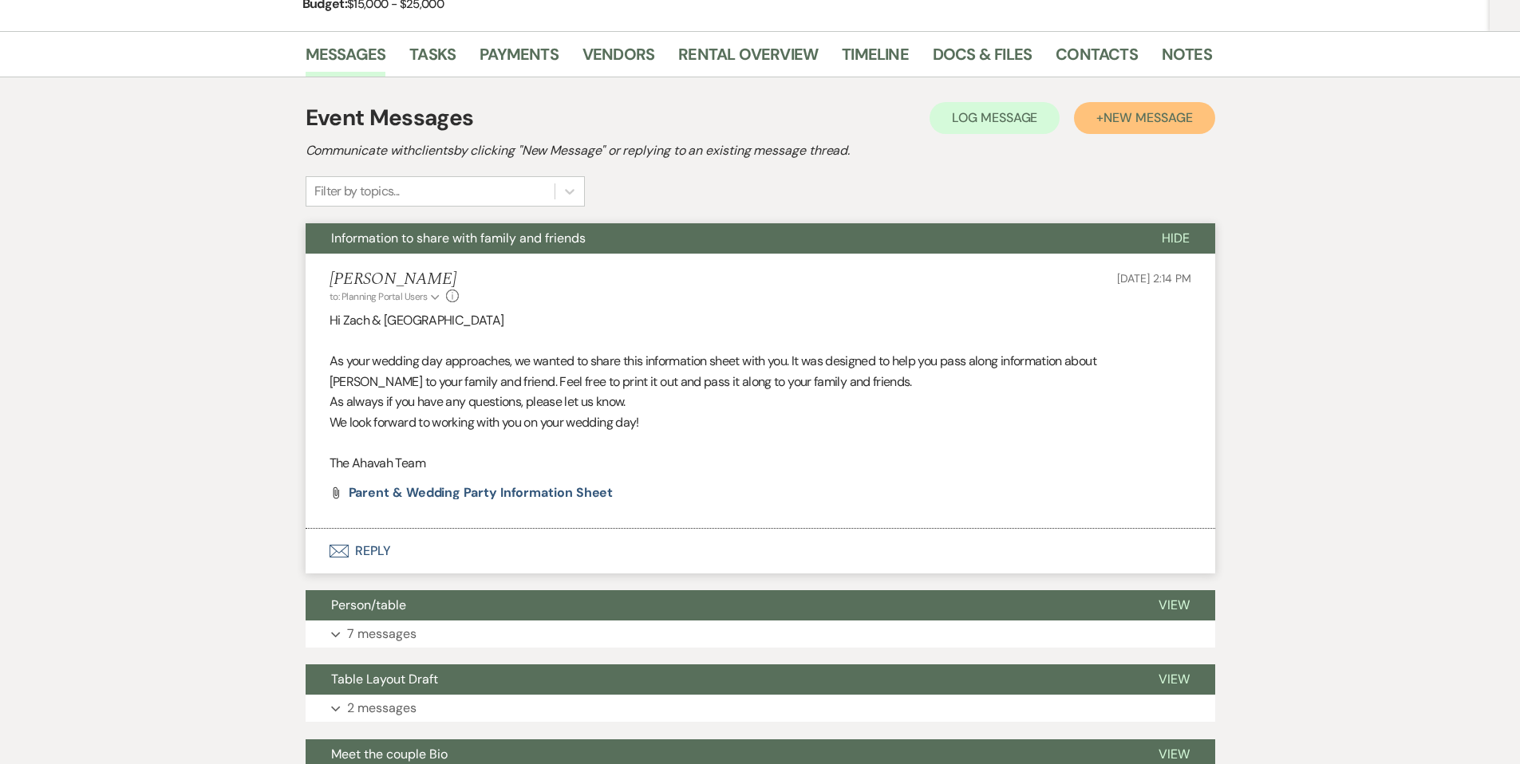
click at [1113, 116] on span "New Message" at bounding box center [1147, 117] width 89 height 17
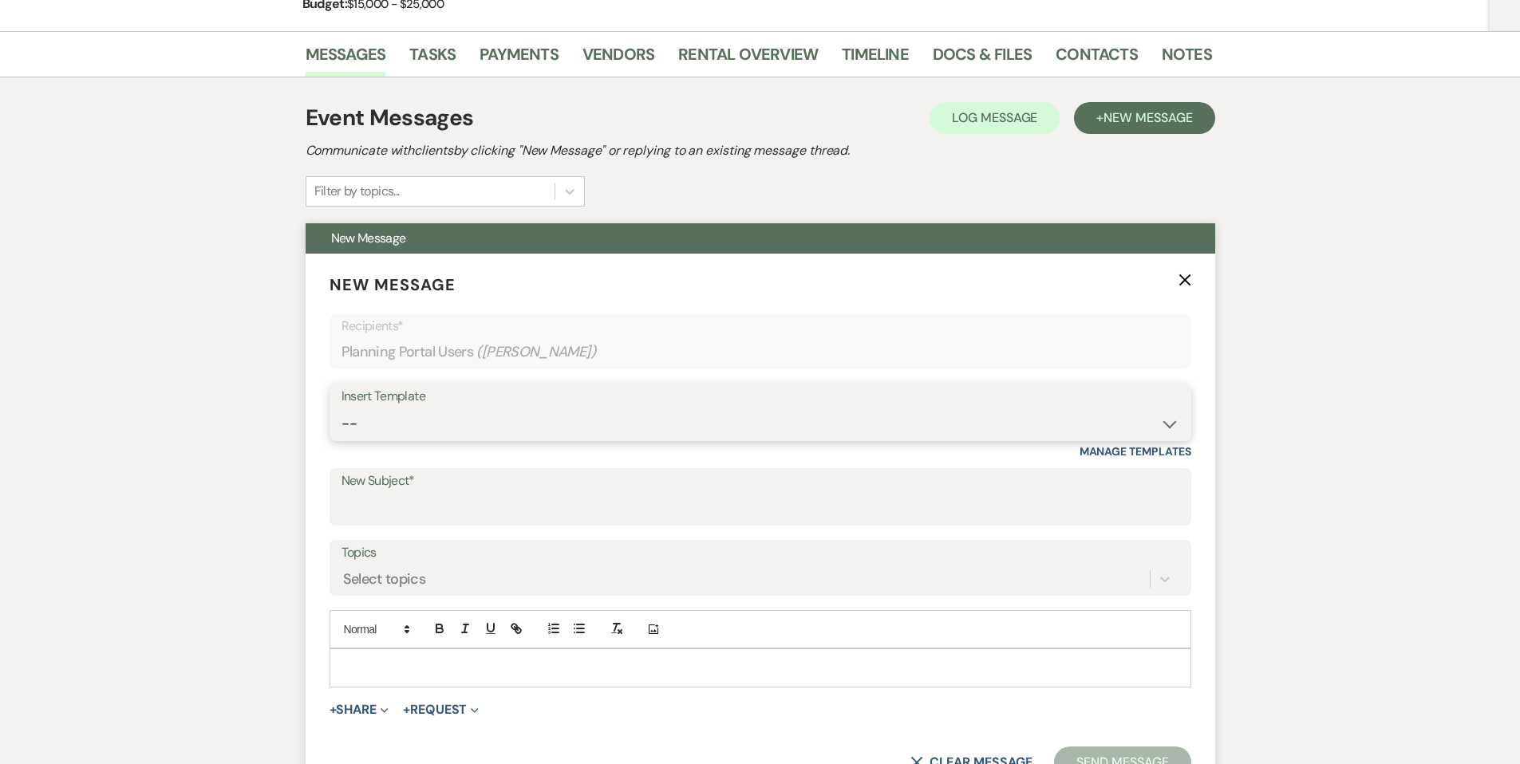
click at [405, 416] on select "-- Weven Planning Portal Introduction (Booked Events) Contract (Pre-Booked Lead…" at bounding box center [760, 424] width 838 height 31
select select "2525"
click at [341, 409] on select "-- Weven Planning Portal Introduction (Booked Events) Contract (Pre-Booked Lead…" at bounding box center [760, 424] width 838 height 31
type input "Meet Your Venue Staff"
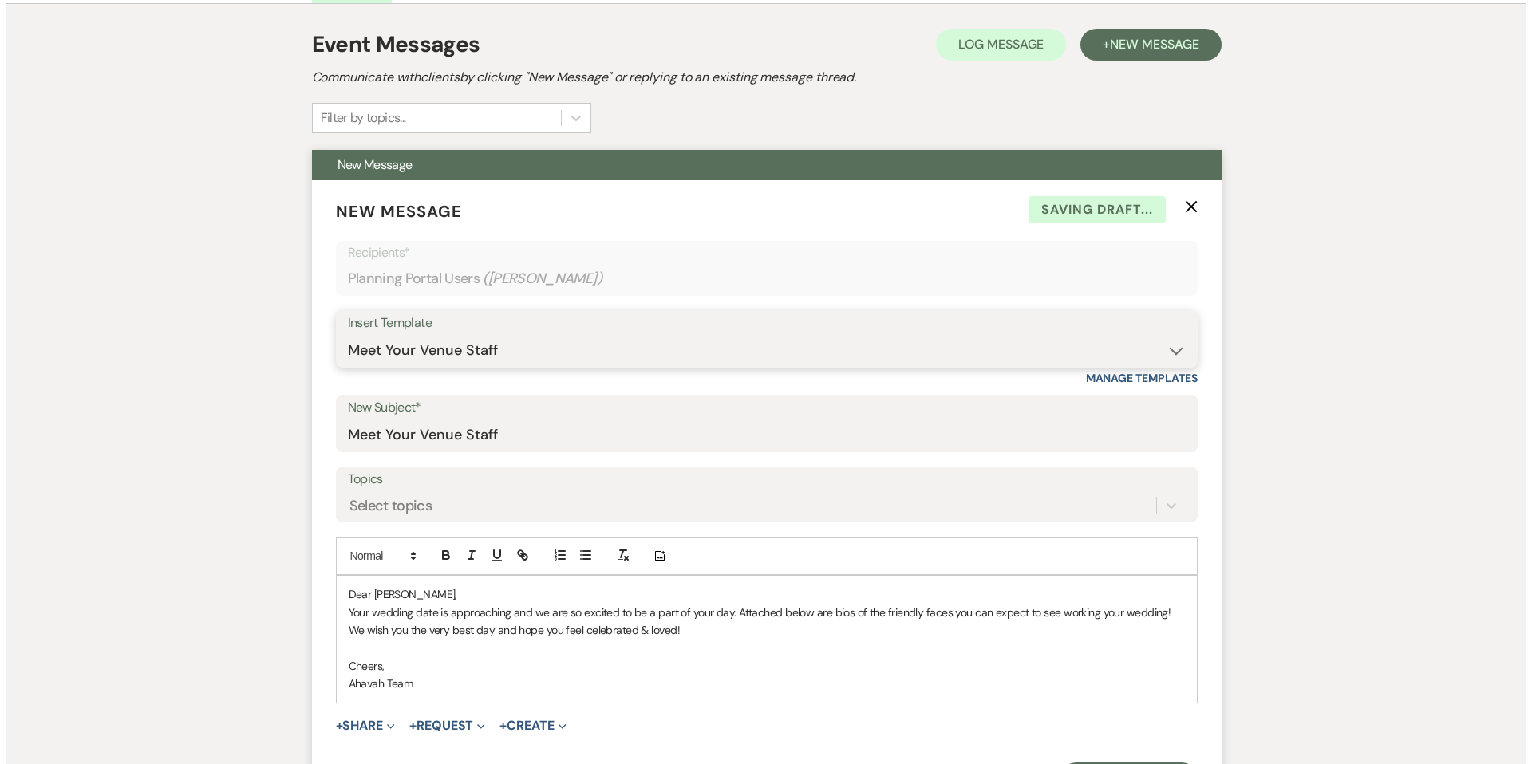
scroll to position [360, 0]
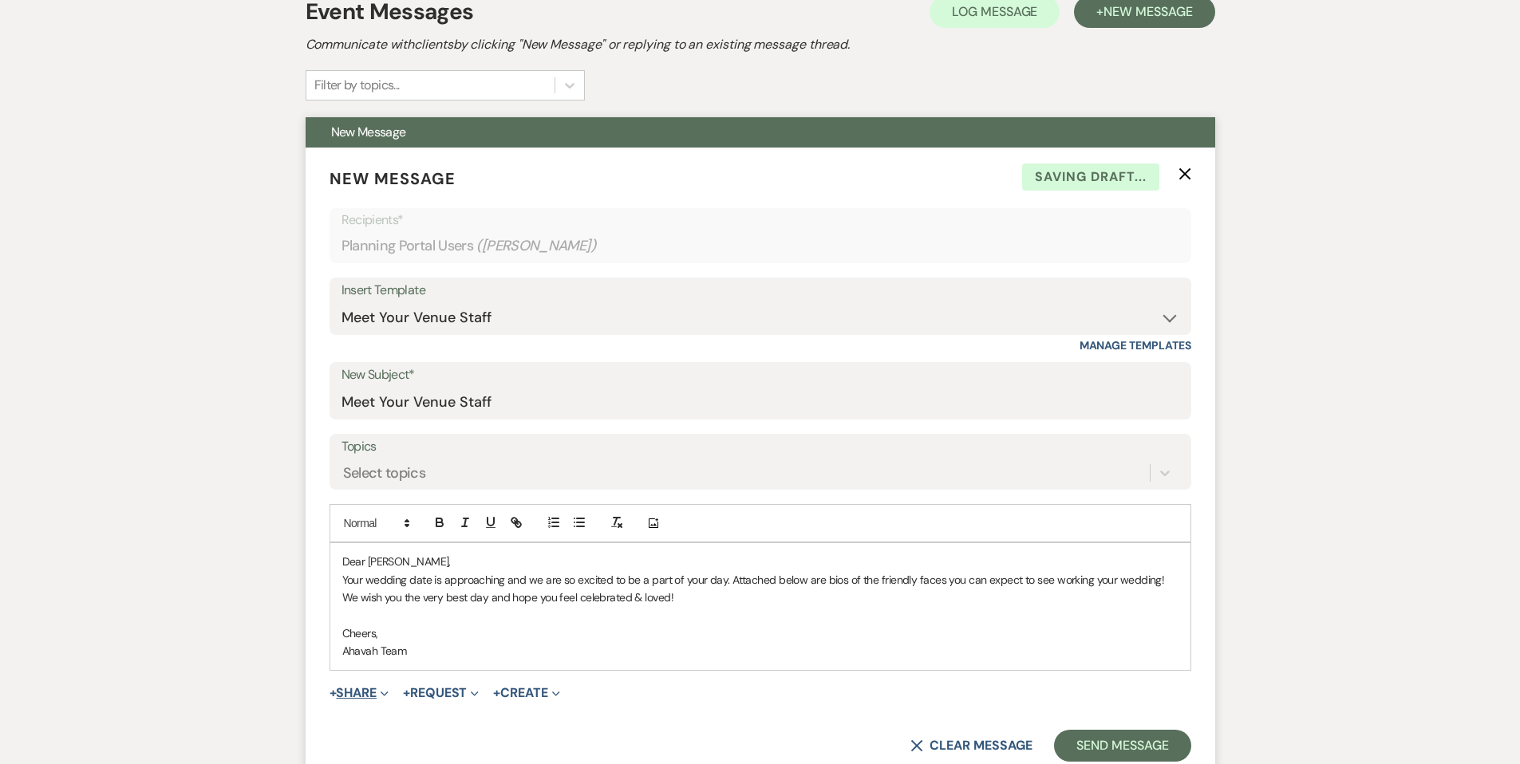
click at [377, 693] on button "+ Share Expand" at bounding box center [360, 693] width 60 height 13
click at [385, 721] on span "Doc Upload Documents" at bounding box center [394, 724] width 91 height 17
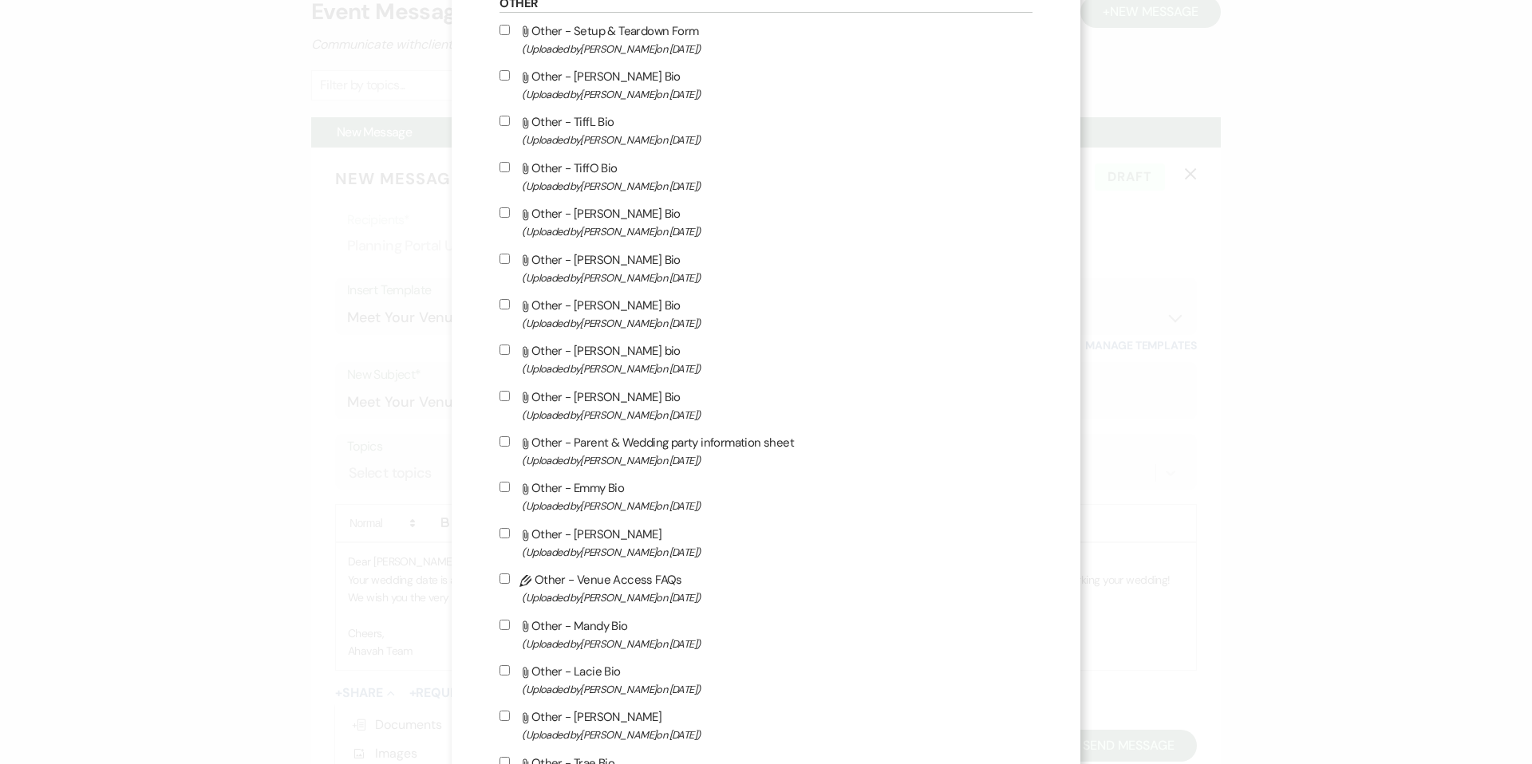
scroll to position [2528, 0]
click at [510, 85] on input "Attach File Other - [PERSON_NAME] Bio (Uploaded by [PERSON_NAME] on [DATE] )" at bounding box center [504, 79] width 10 height 10
checkbox input "true"
click at [510, 405] on input "Attach File Other - [PERSON_NAME] Bio (Uploaded by [PERSON_NAME] on [DATE] )" at bounding box center [504, 400] width 10 height 10
checkbox input "true"
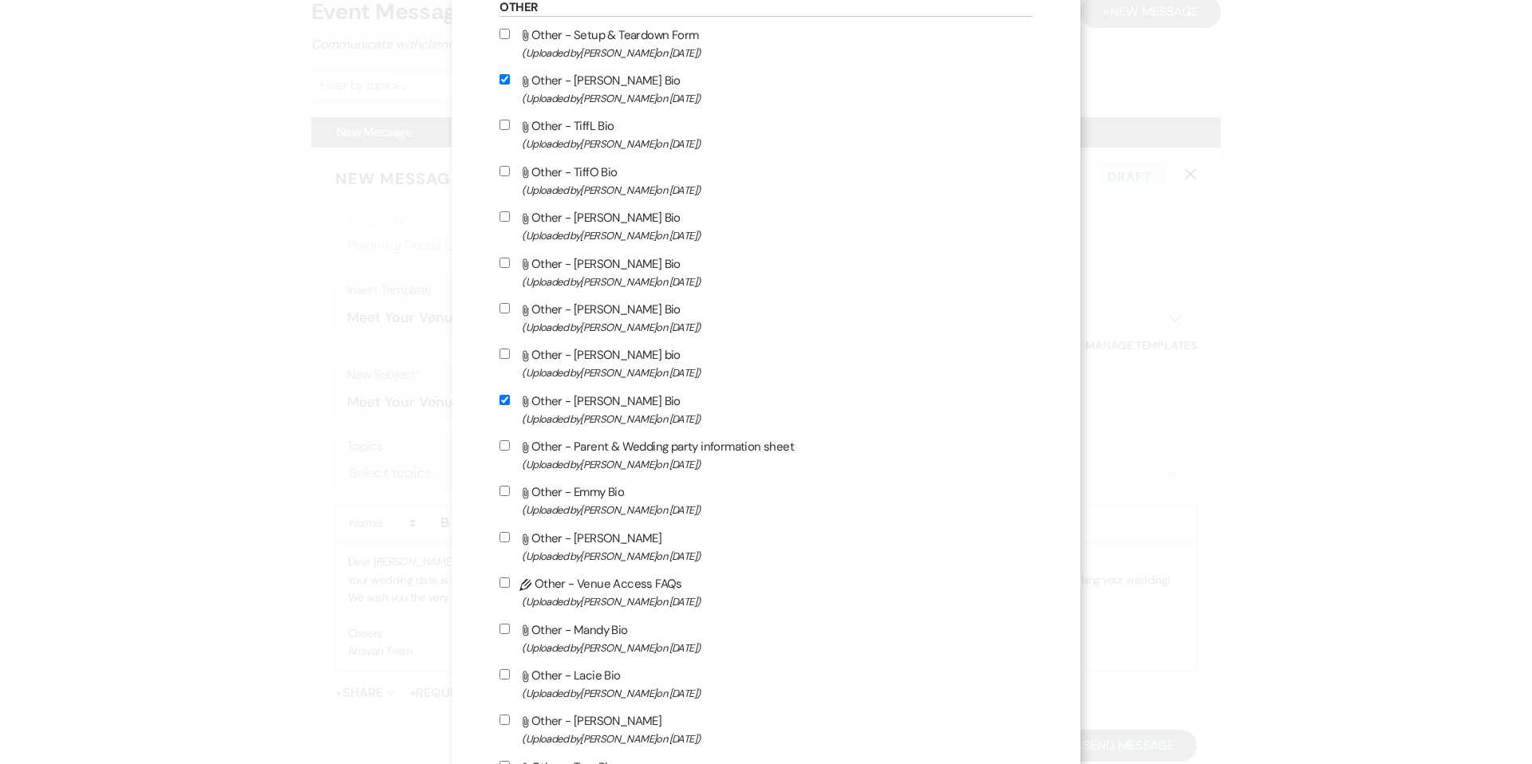
click at [510, 130] on input "Attach File Other - TiffL Bio (Uploaded by [PERSON_NAME] on [DATE] )" at bounding box center [504, 125] width 10 height 10
checkbox input "true"
click at [510, 176] on input "Attach File Other - TiffO Bio (Uploaded by [PERSON_NAME] on [DATE] )" at bounding box center [504, 171] width 10 height 10
checkbox input "true"
click at [510, 130] on input "Attach File Other - TiffL Bio (Uploaded by [PERSON_NAME] on [DATE] )" at bounding box center [504, 125] width 10 height 10
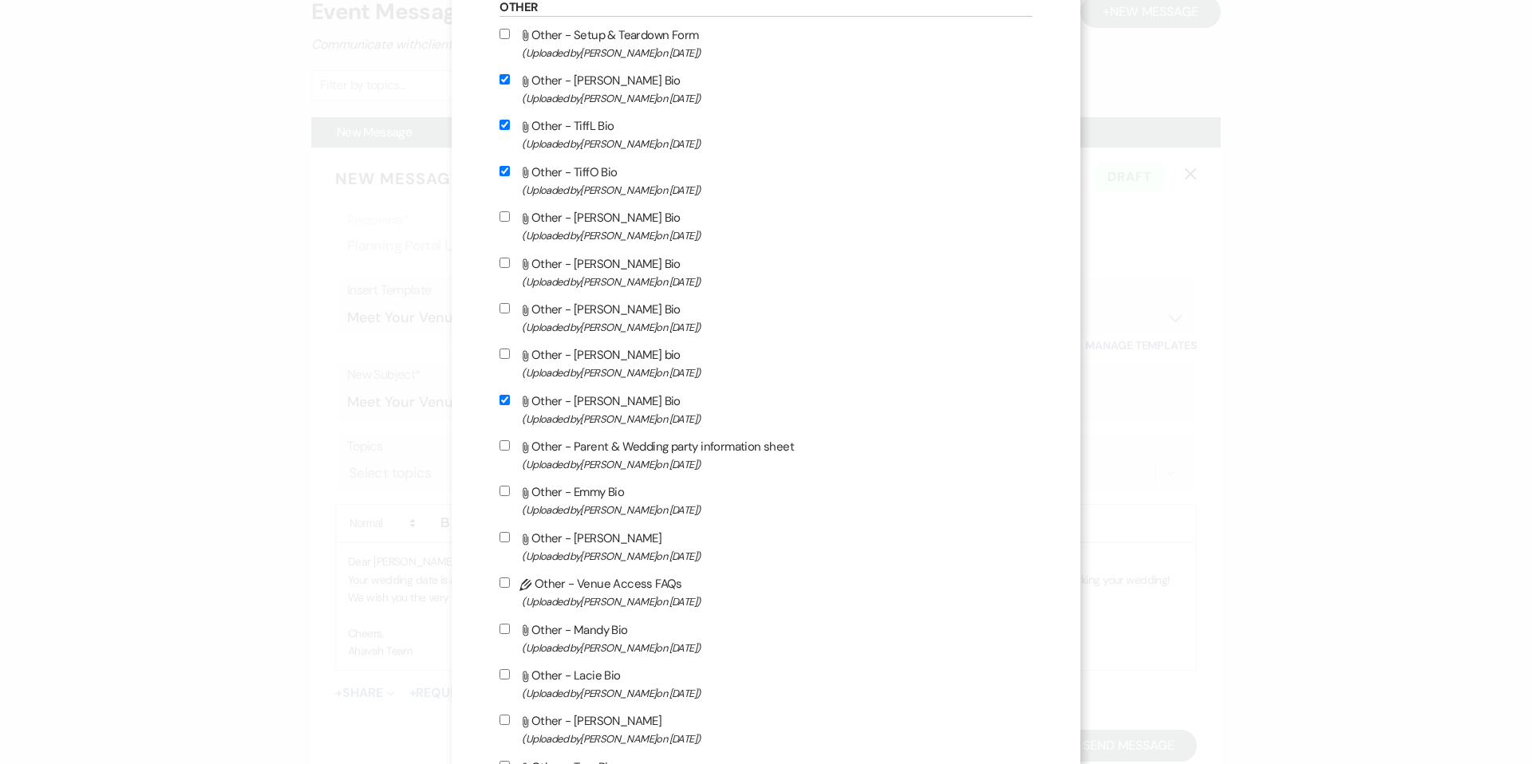
checkbox input "false"
drag, startPoint x: 519, startPoint y: 281, endPoint x: 435, endPoint y: 319, distance: 92.1
click at [510, 268] on input "Attach File Other - [PERSON_NAME] Bio (Uploaded by [PERSON_NAME] on [DATE] )" at bounding box center [504, 263] width 10 height 10
checkbox input "true"
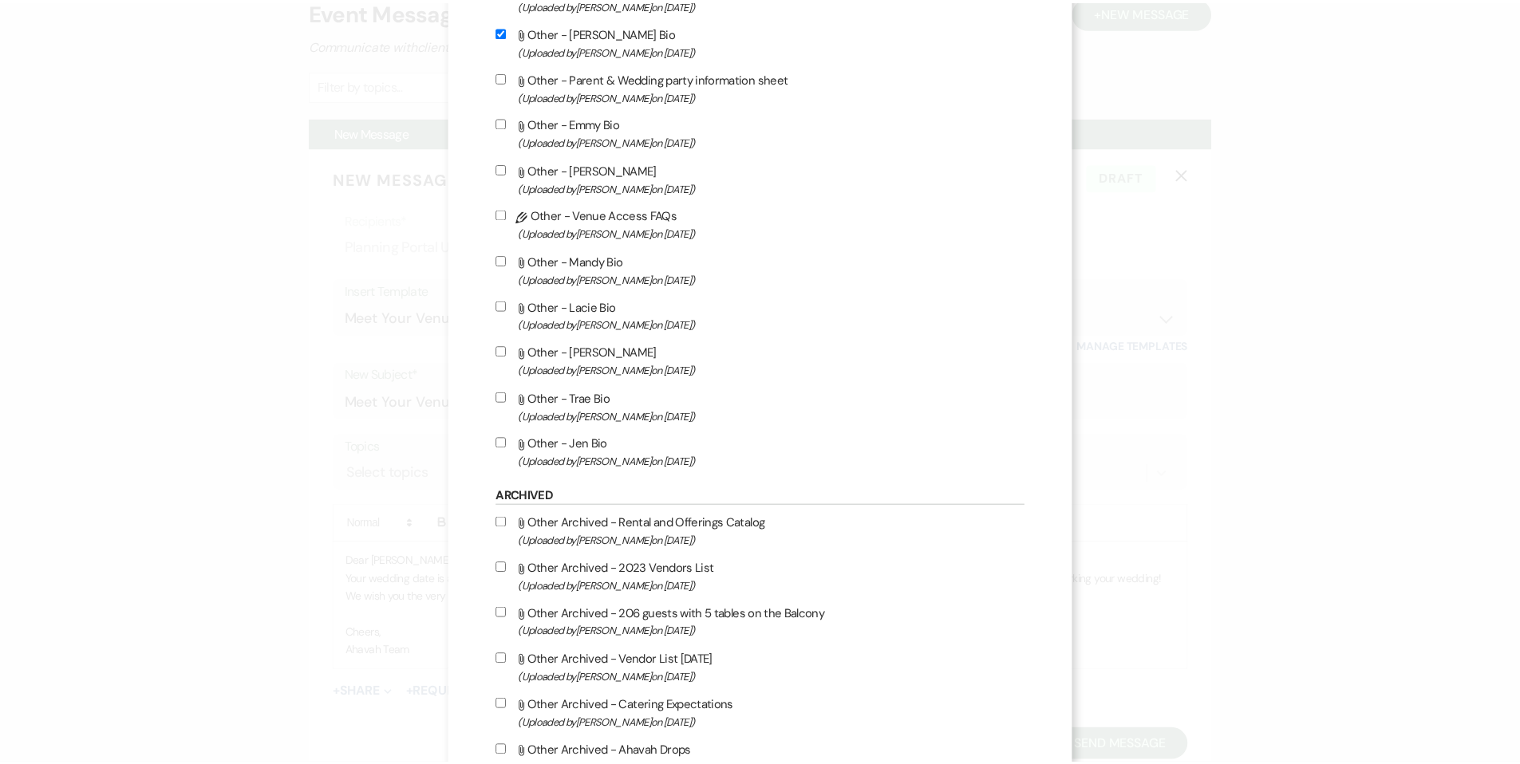
scroll to position [3084, 0]
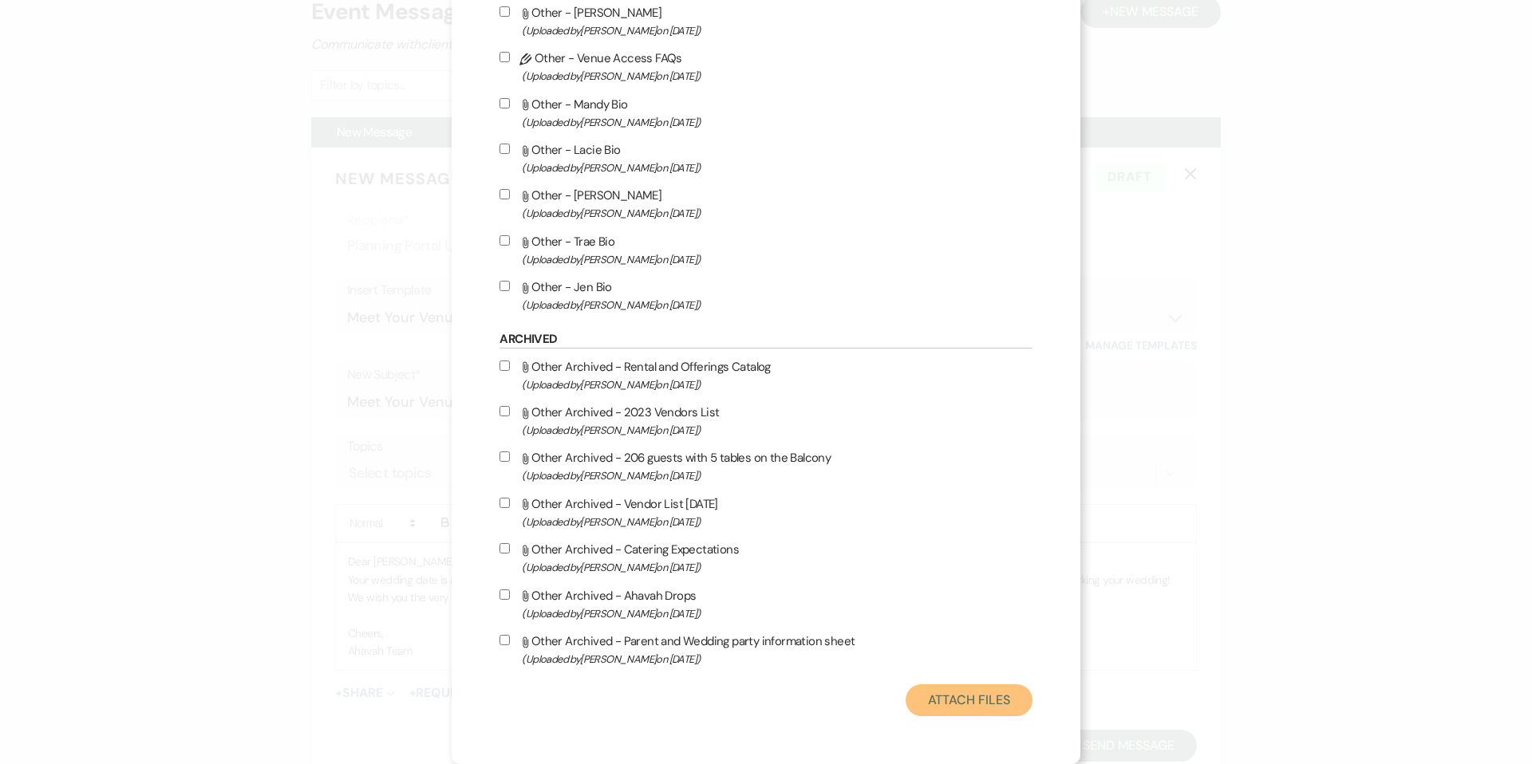
drag, startPoint x: 927, startPoint y: 696, endPoint x: 926, endPoint y: 681, distance: 15.2
click at [927, 695] on button "Attach Files" at bounding box center [969, 701] width 127 height 32
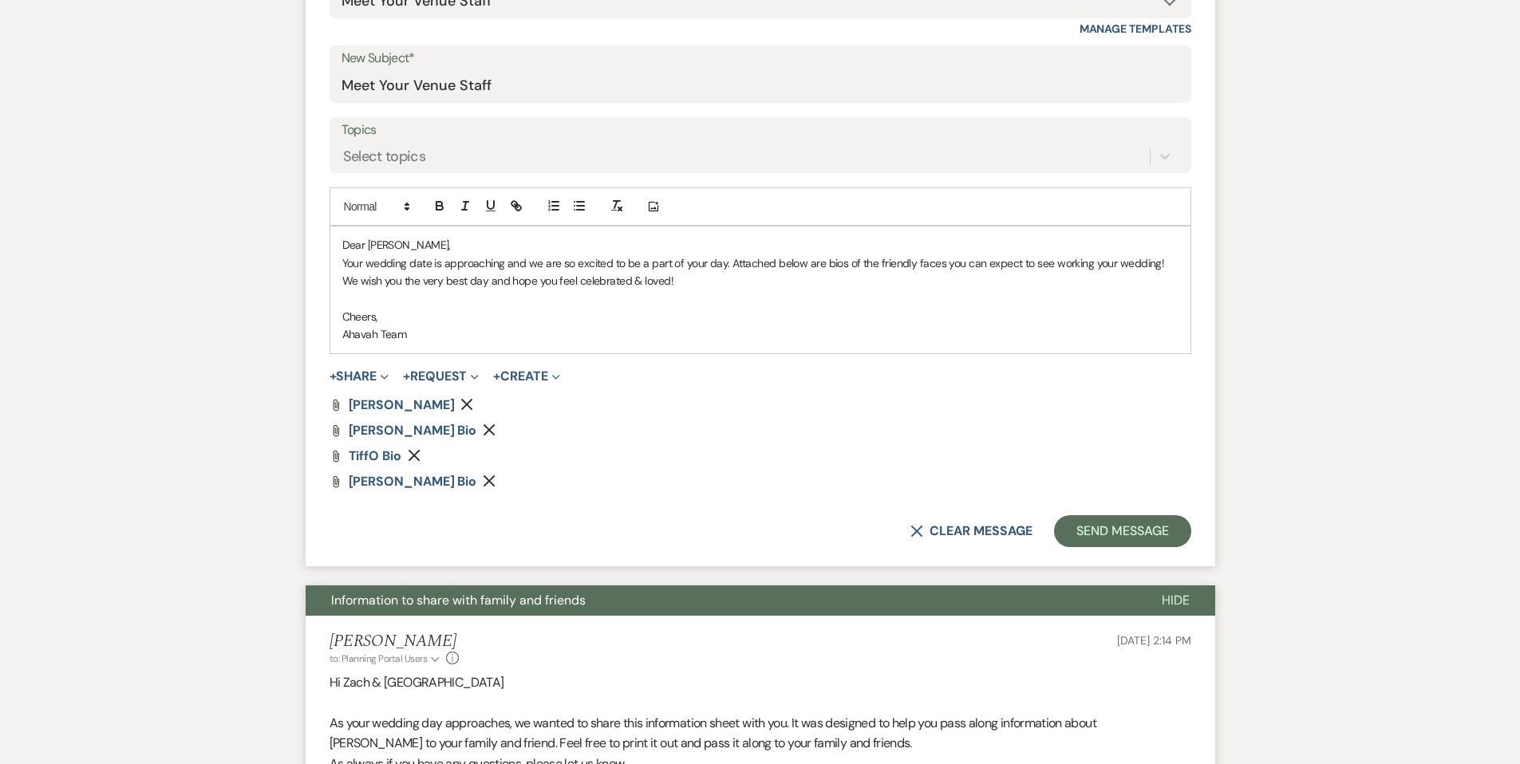
scroll to position [685, 0]
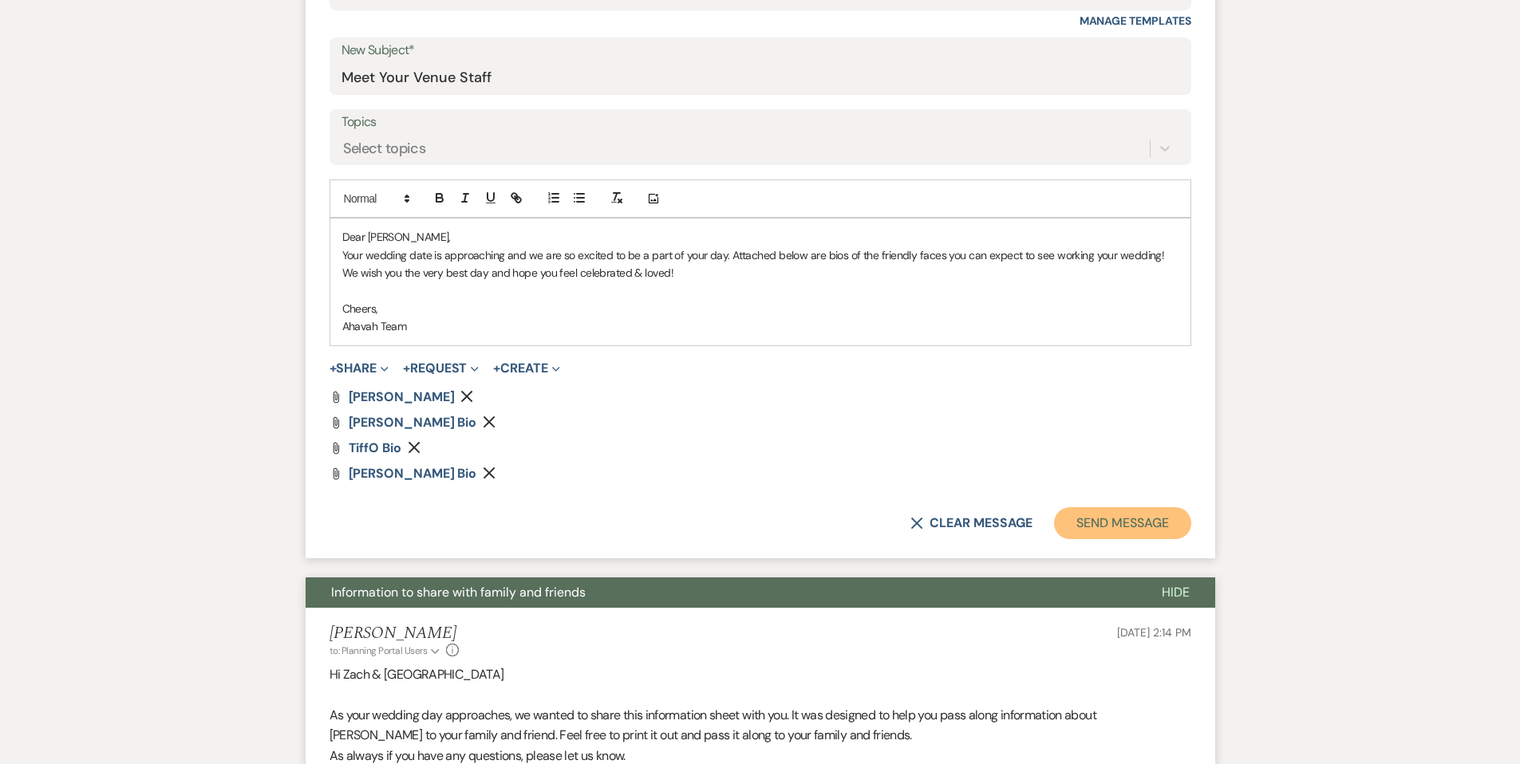
click at [1068, 519] on button "Send Message" at bounding box center [1122, 523] width 136 height 32
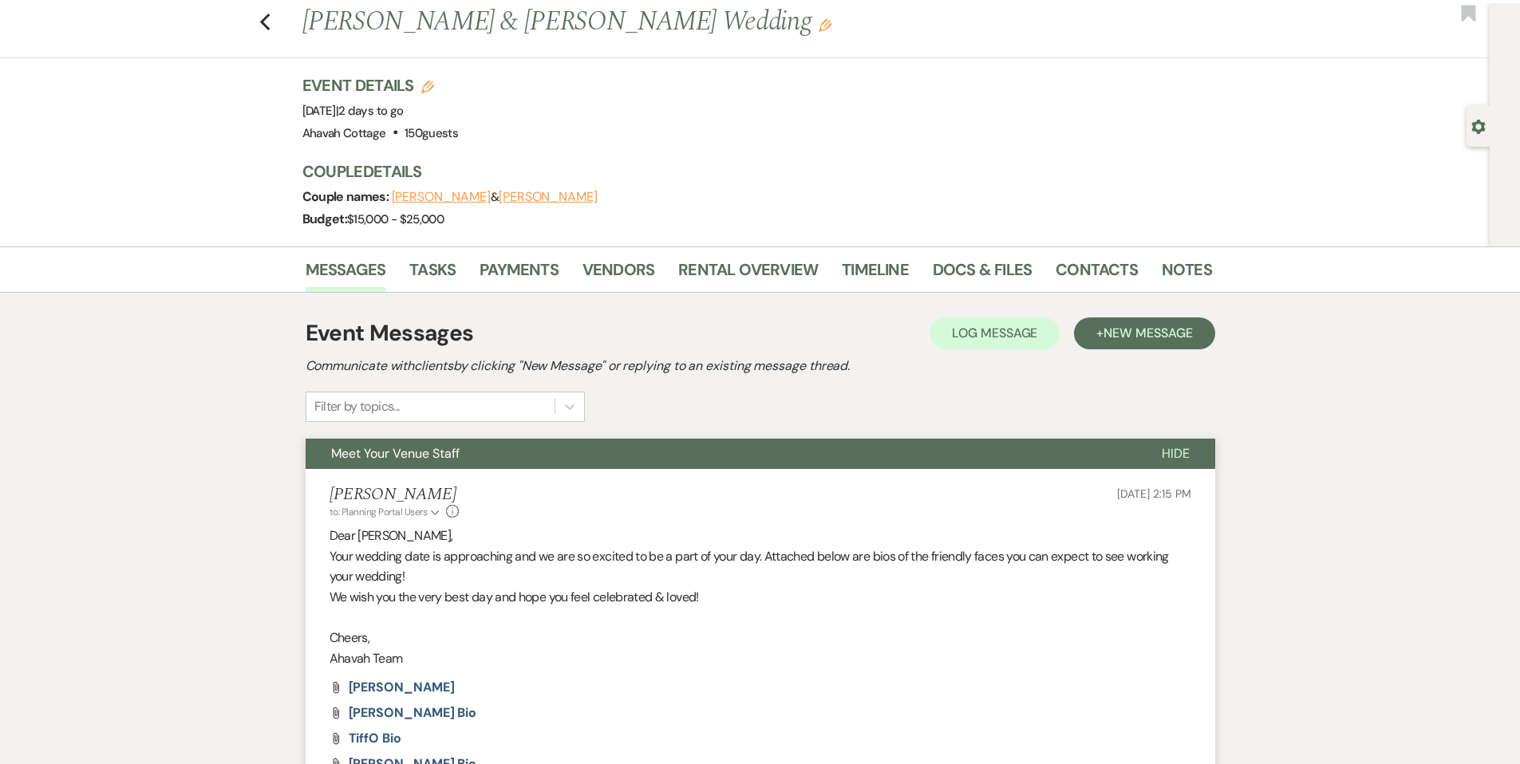
scroll to position [0, 0]
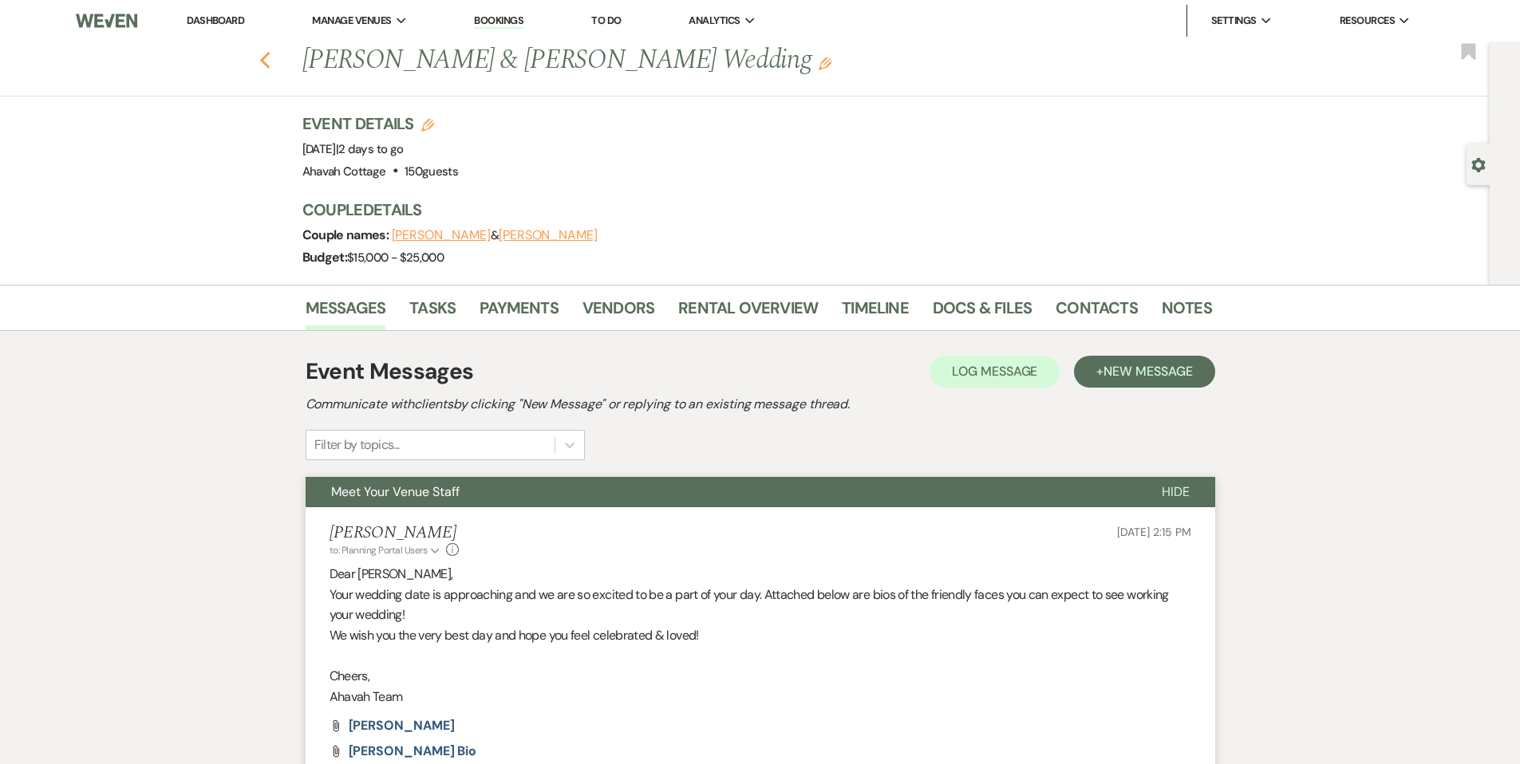
click at [270, 59] on icon "Previous" at bounding box center [265, 60] width 12 height 19
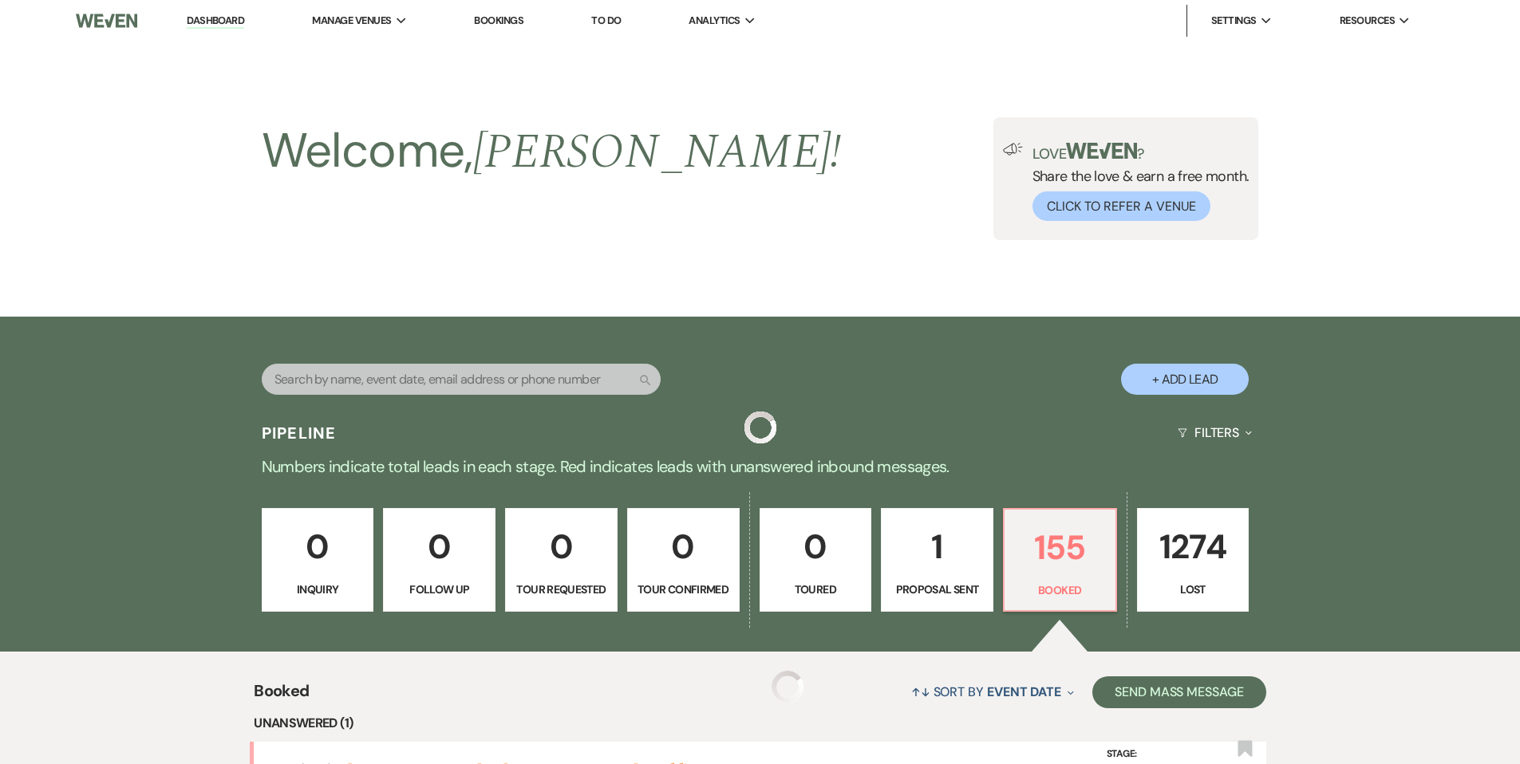
scroll to position [773, 0]
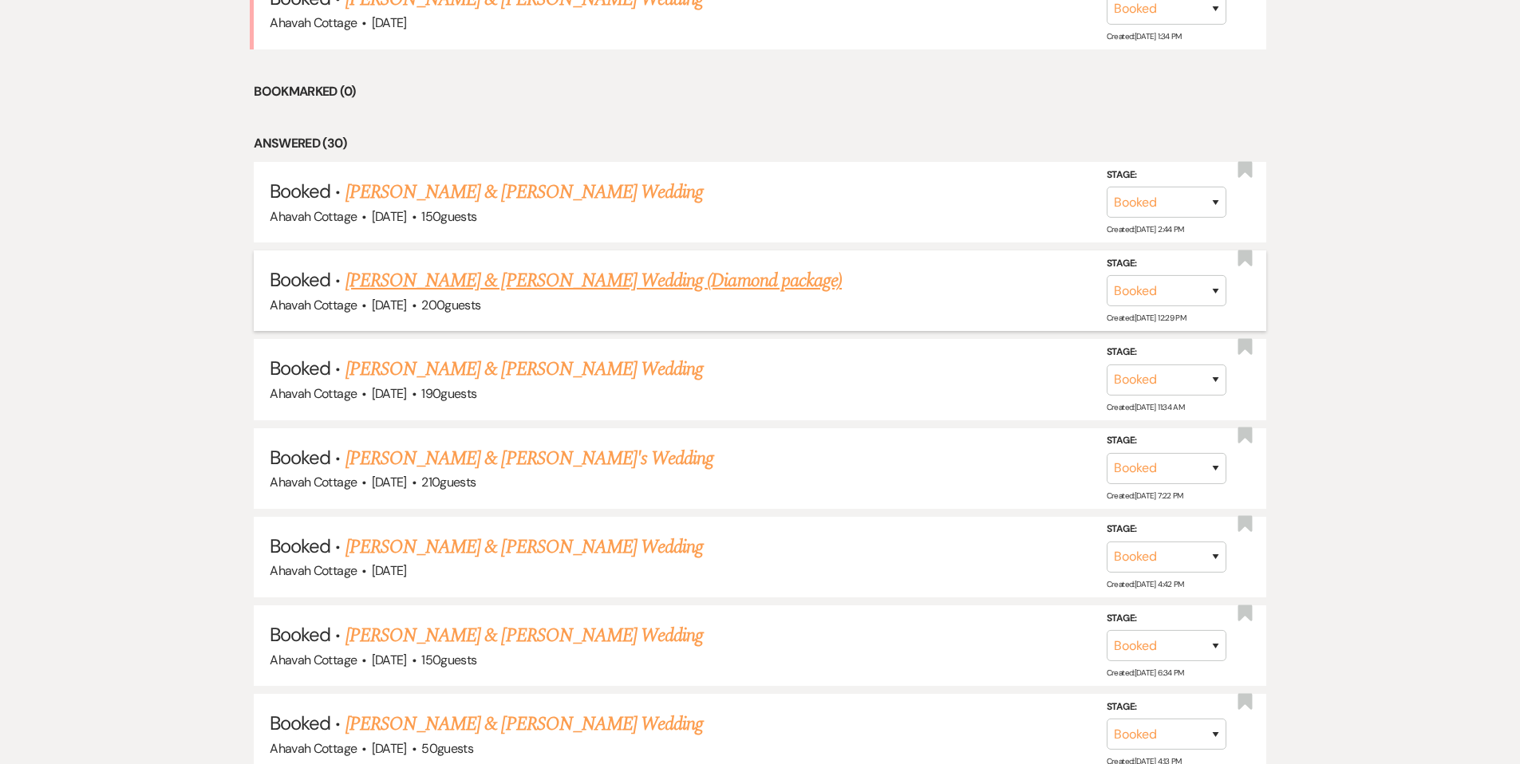
click at [540, 286] on link "[PERSON_NAME] & [PERSON_NAME] Wedding (Diamond package)" at bounding box center [593, 280] width 496 height 29
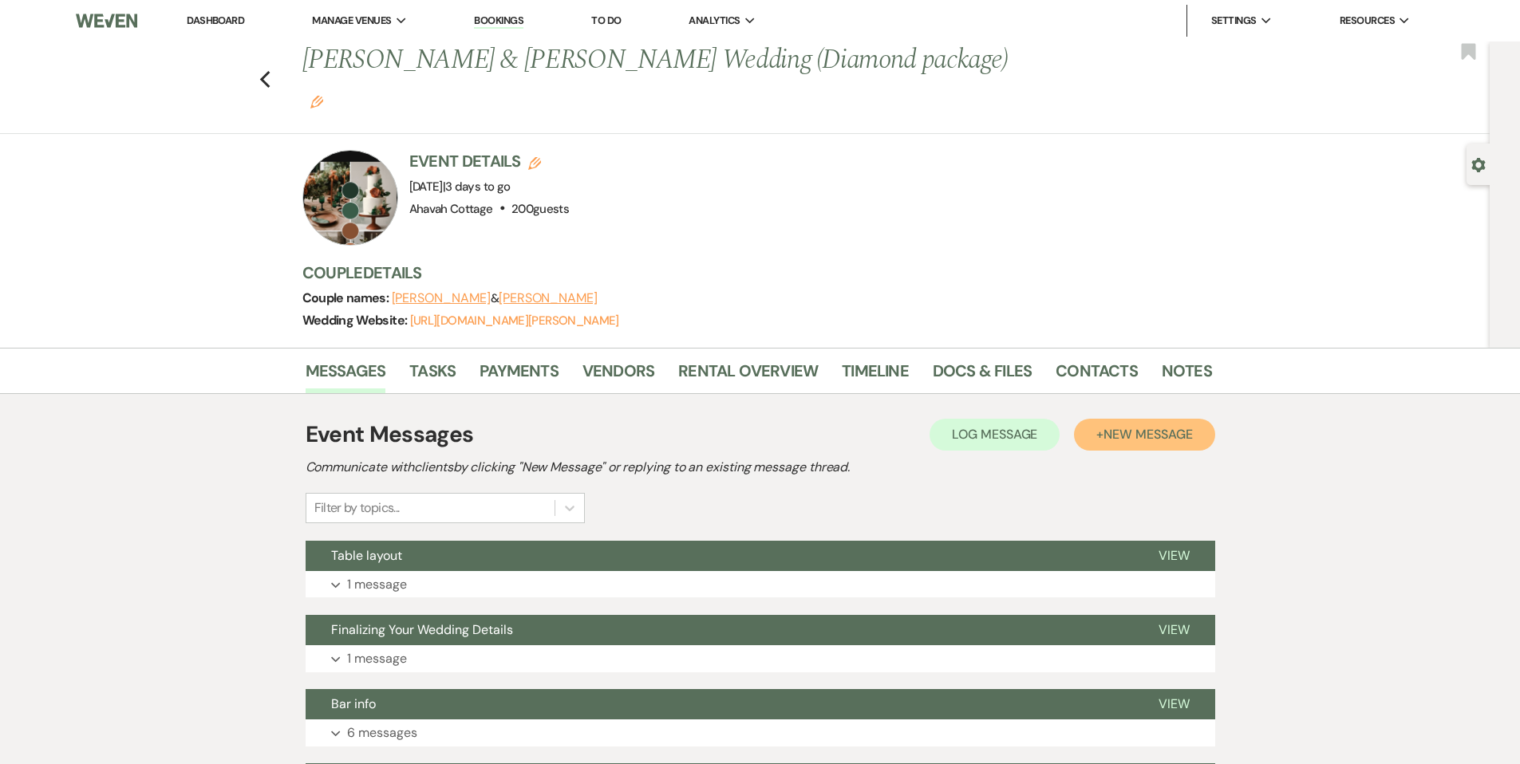
click at [1124, 426] on span "New Message" at bounding box center [1147, 434] width 89 height 17
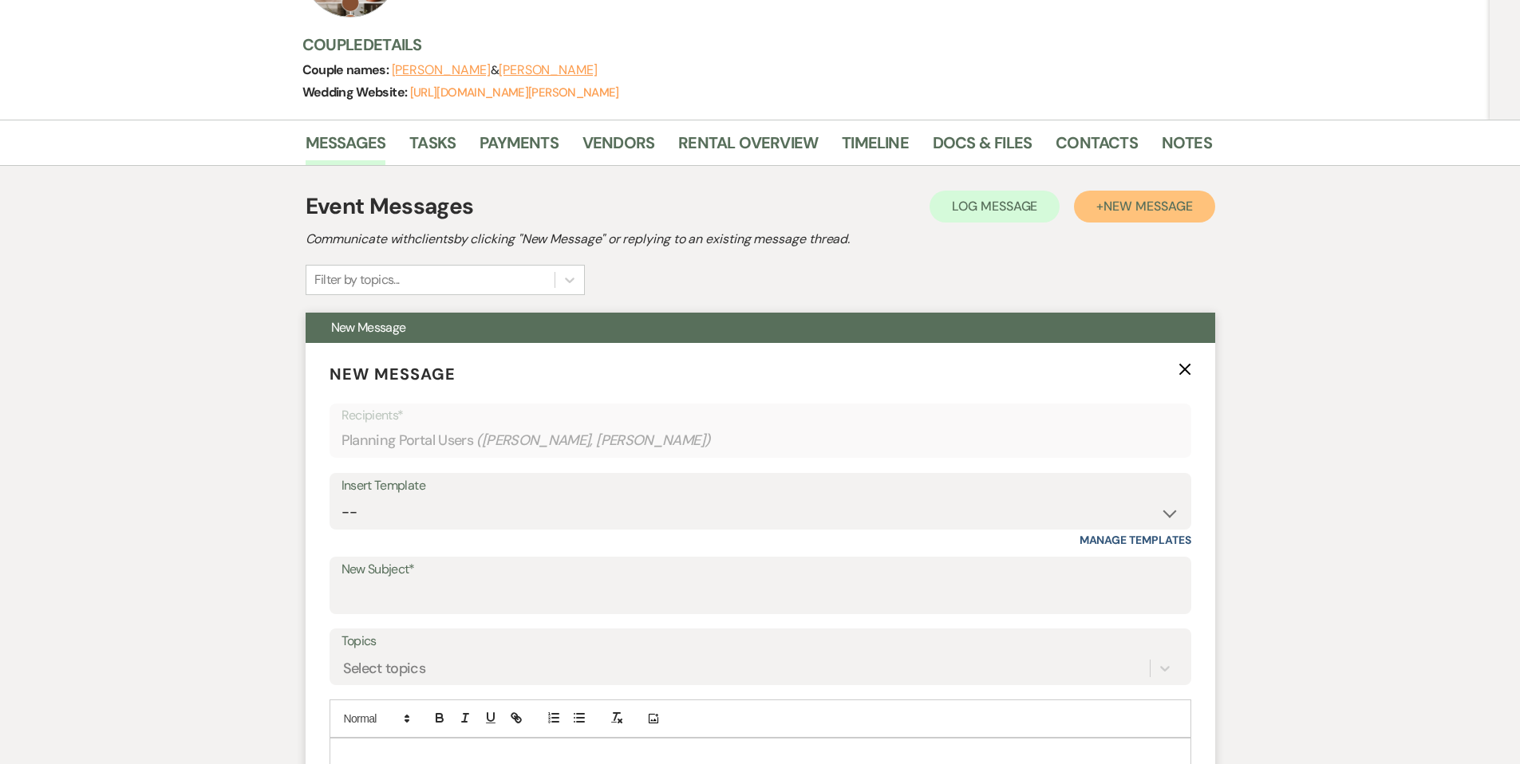
scroll to position [238, 0]
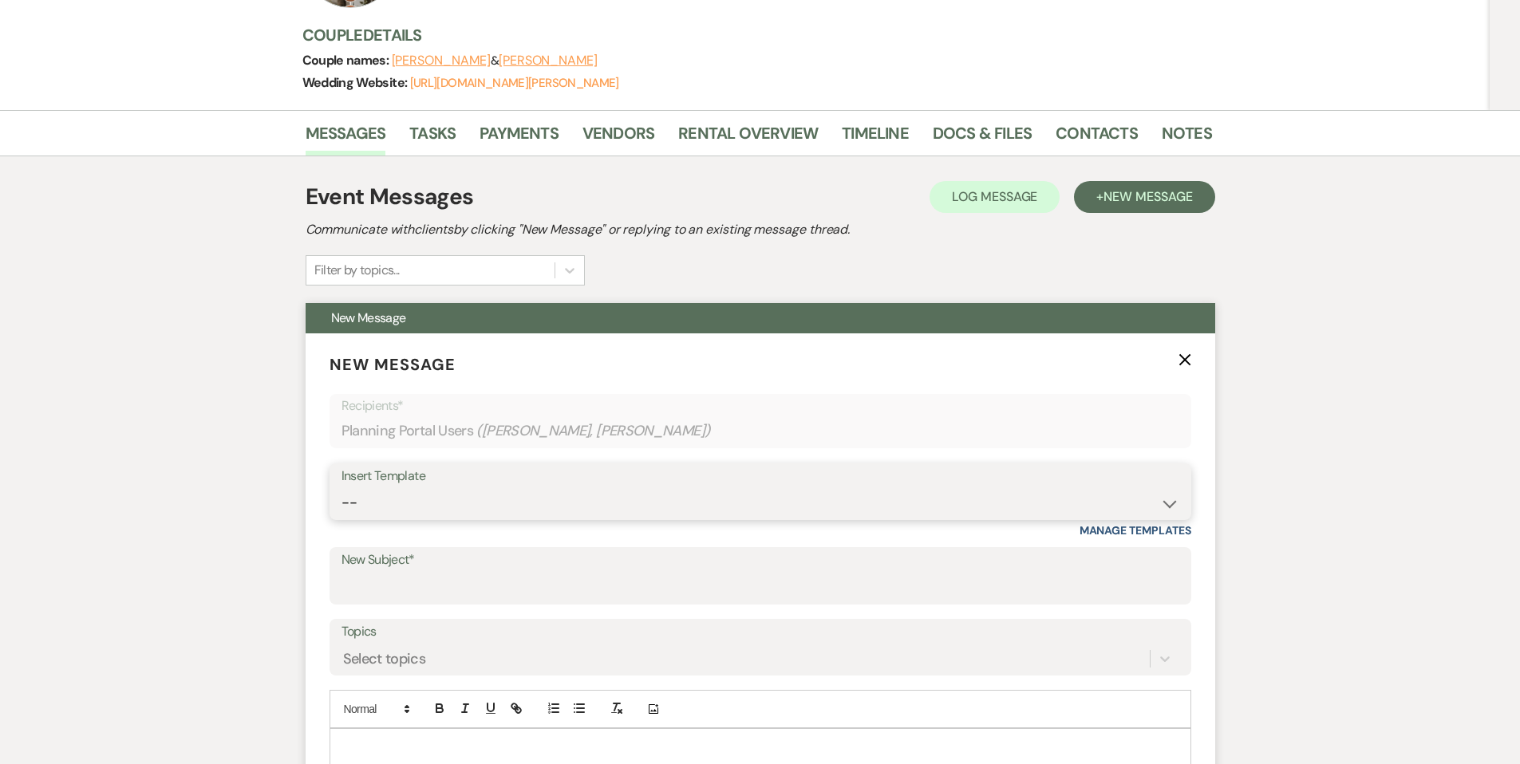
click at [365, 487] on select "-- Weven Planning Portal Introduction (Booked Events) Contract (Pre-Booked Lead…" at bounding box center [760, 502] width 838 height 31
select select "3547"
click at [341, 487] on select "-- Weven Planning Portal Introduction (Booked Events) Contract (Pre-Booked Lead…" at bounding box center [760, 502] width 838 height 31
type input "Information to share with family and friends"
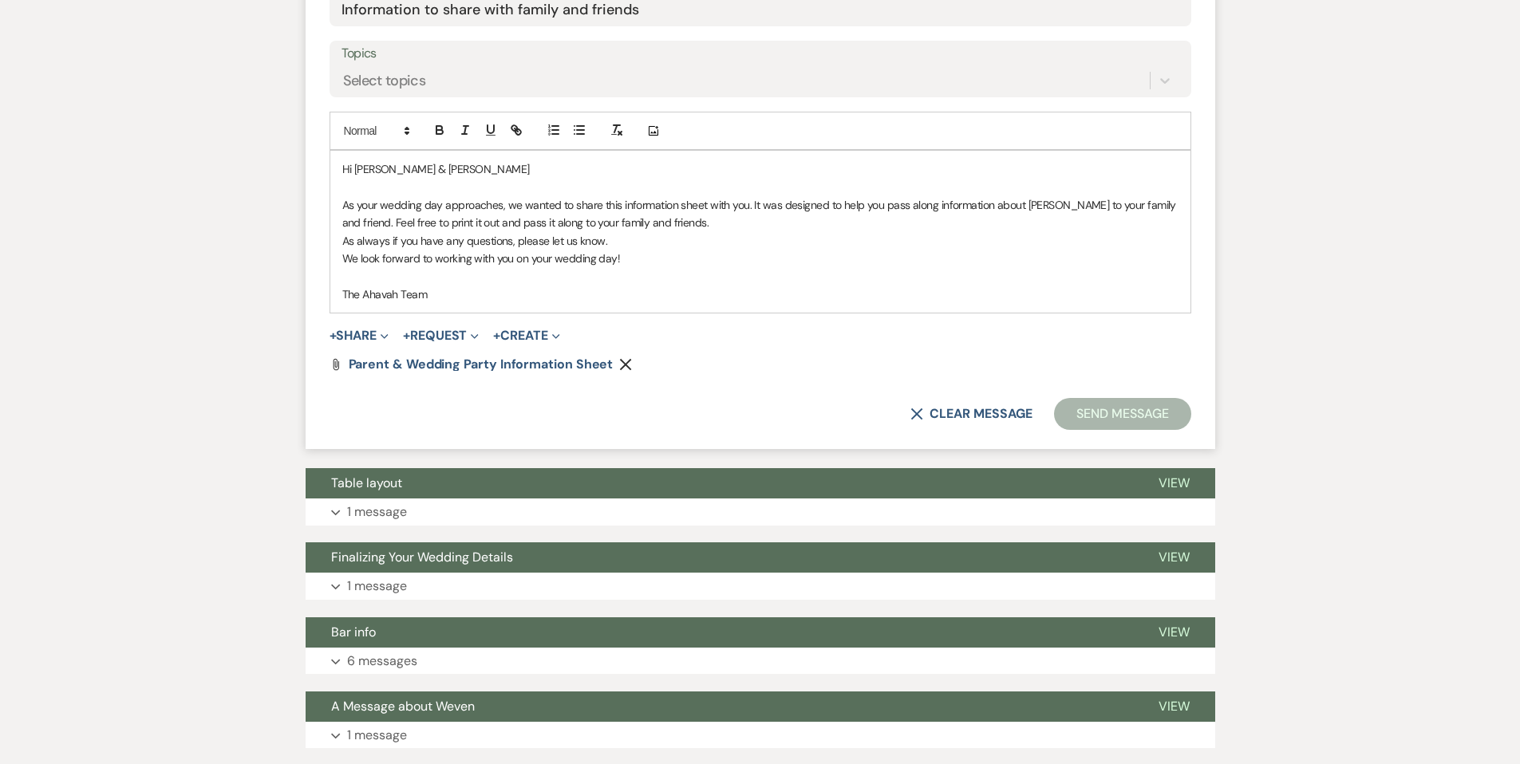
scroll to position [817, 0]
click at [1076, 397] on button "Send Message" at bounding box center [1122, 413] width 136 height 32
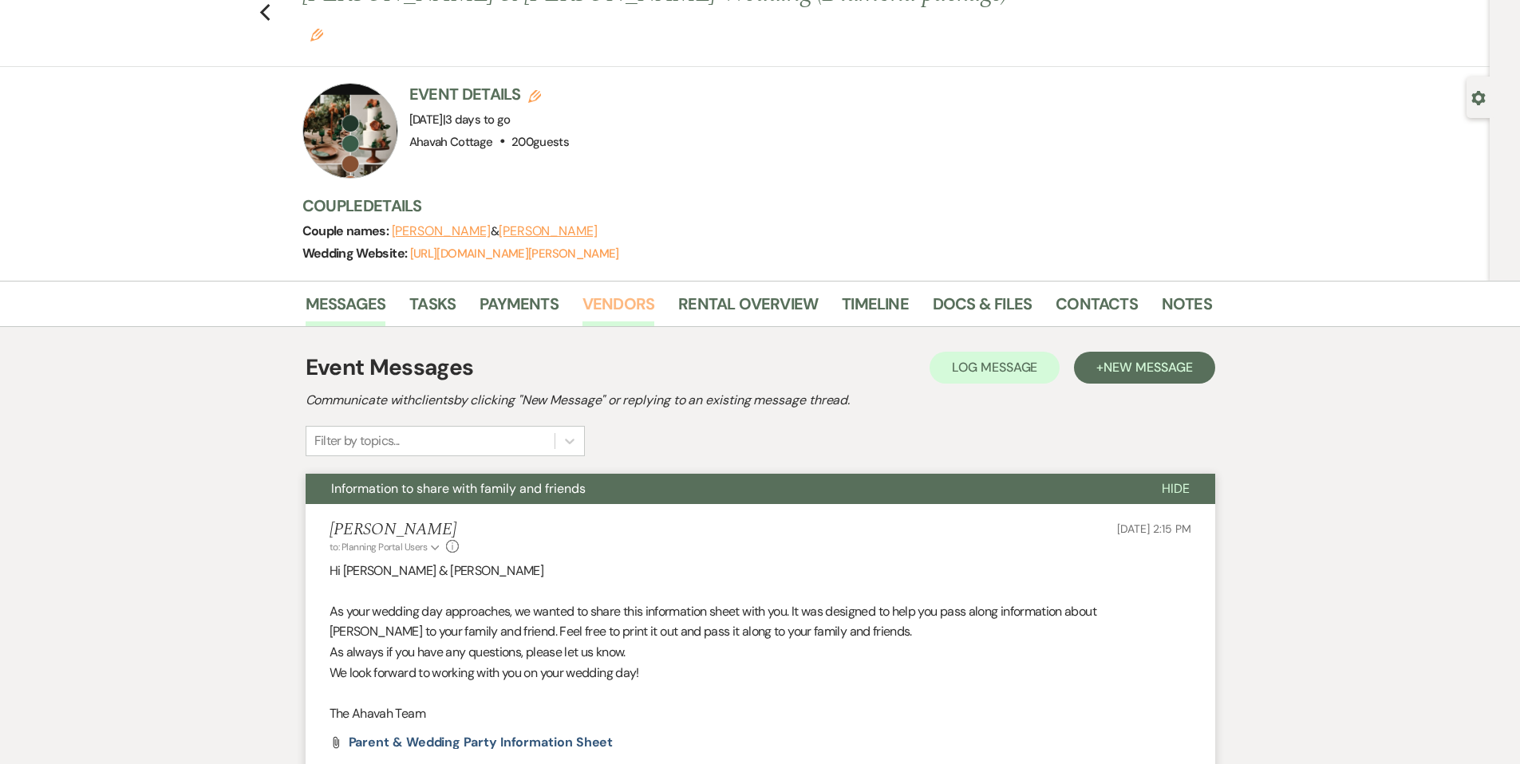
scroll to position [0, 0]
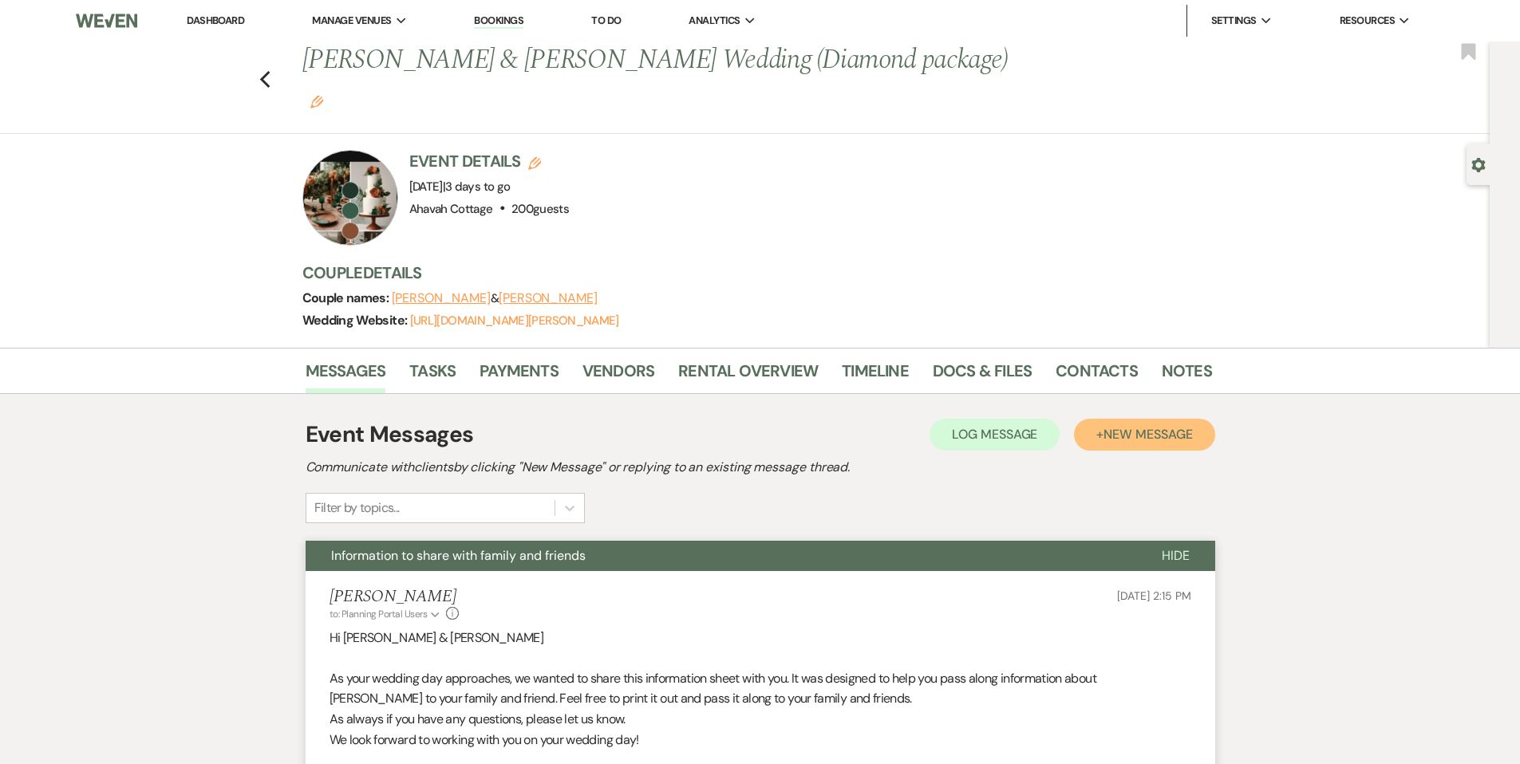
click at [1105, 426] on span "New Message" at bounding box center [1147, 434] width 89 height 17
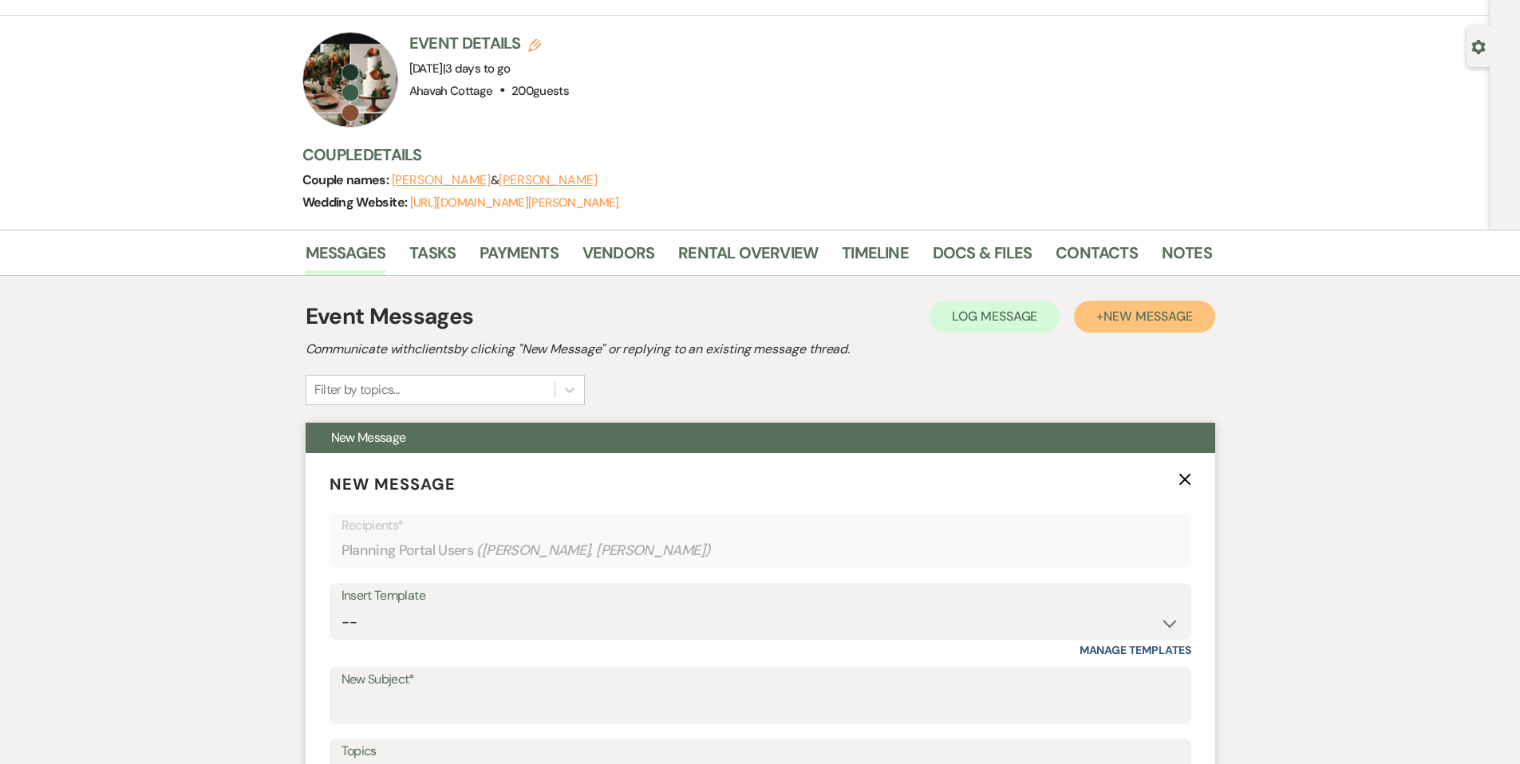
scroll to position [135, 0]
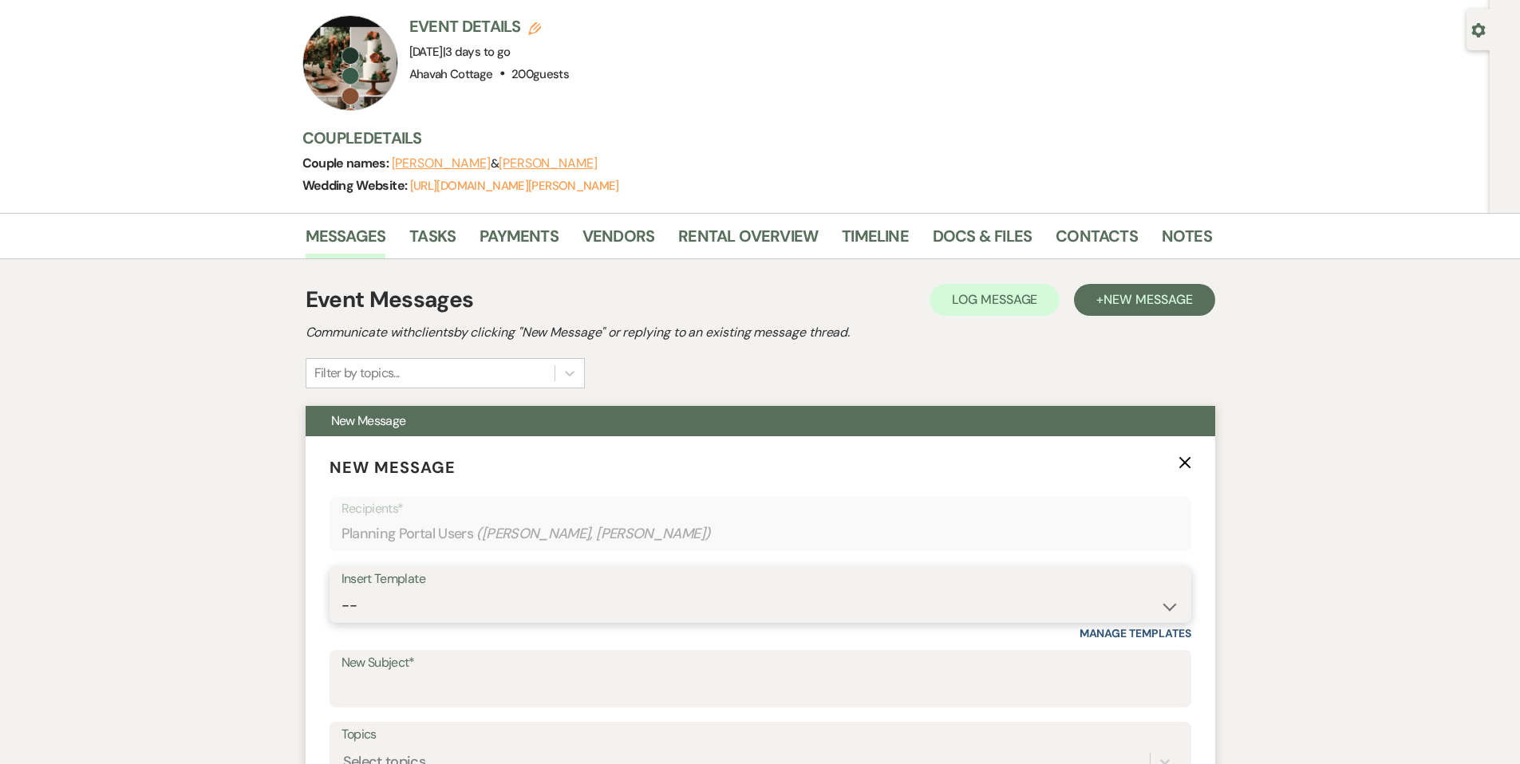
click at [366, 590] on select "-- Weven Planning Portal Introduction (Booked Events) Contract (Pre-Booked Lead…" at bounding box center [760, 605] width 838 height 31
select select "2525"
click at [341, 590] on select "-- Weven Planning Portal Introduction (Booked Events) Contract (Pre-Booked Lead…" at bounding box center [760, 605] width 838 height 31
type input "Meet Your Venue Staff"
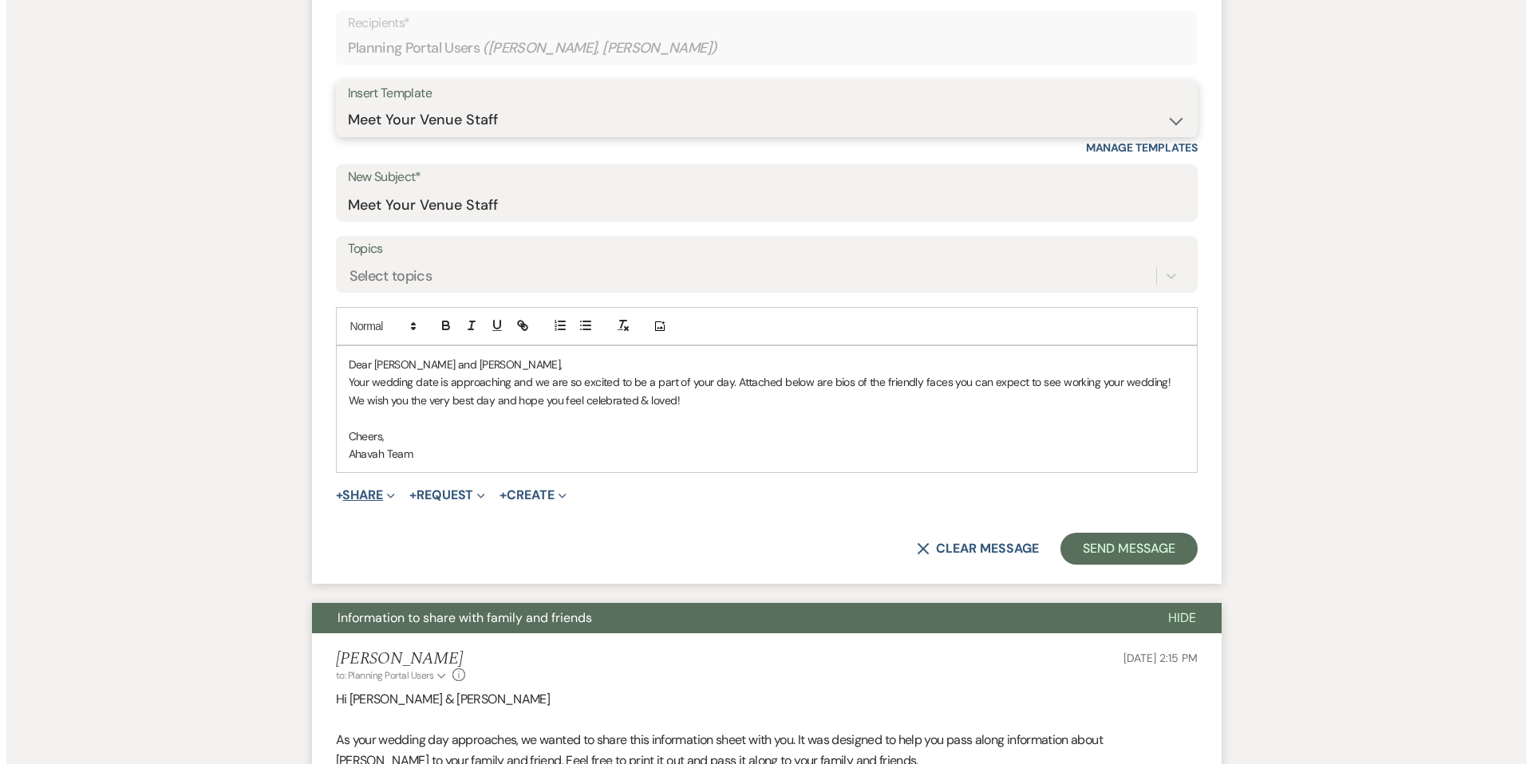
scroll to position [623, 0]
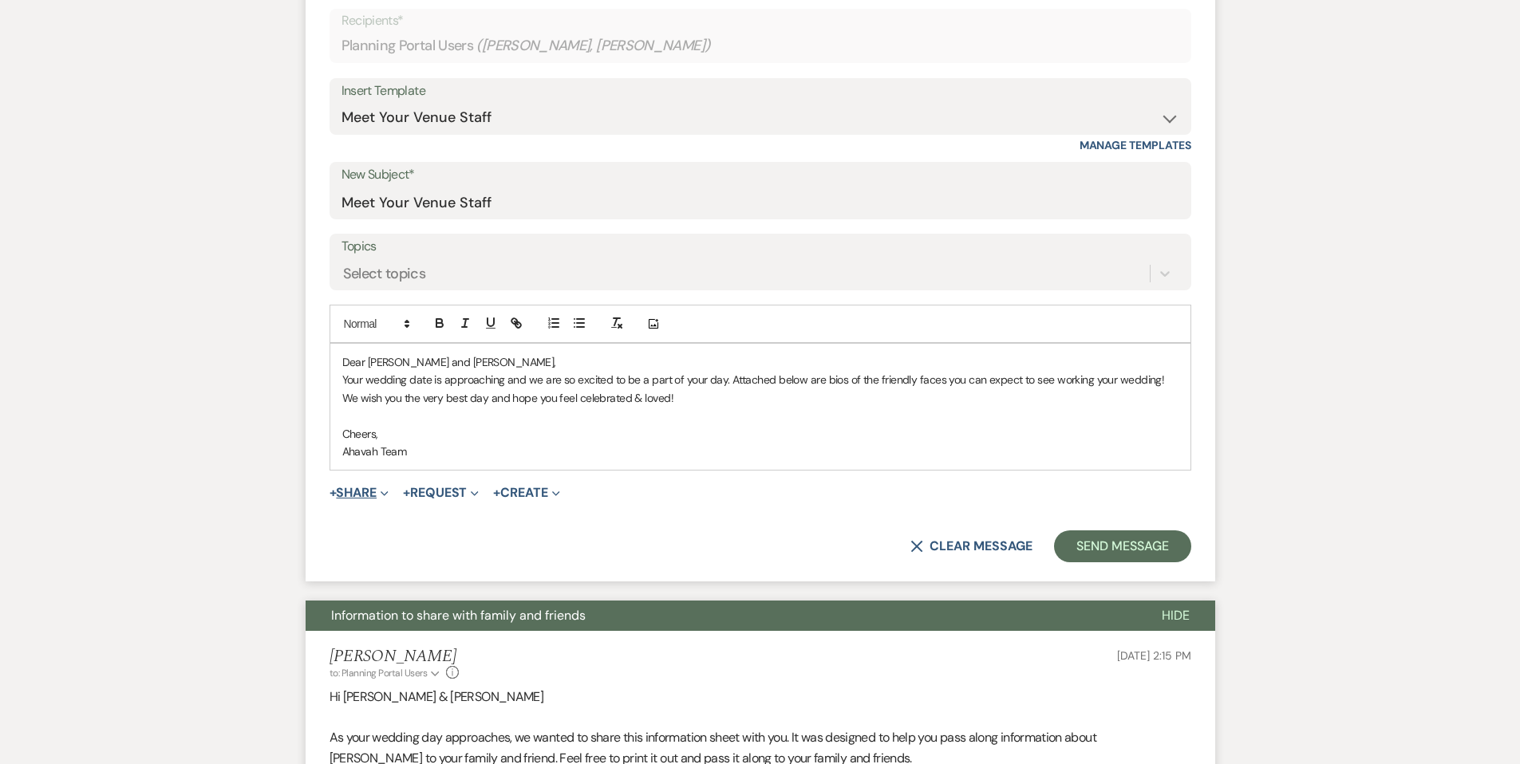
click at [361, 487] on button "+ Share Expand" at bounding box center [360, 493] width 60 height 13
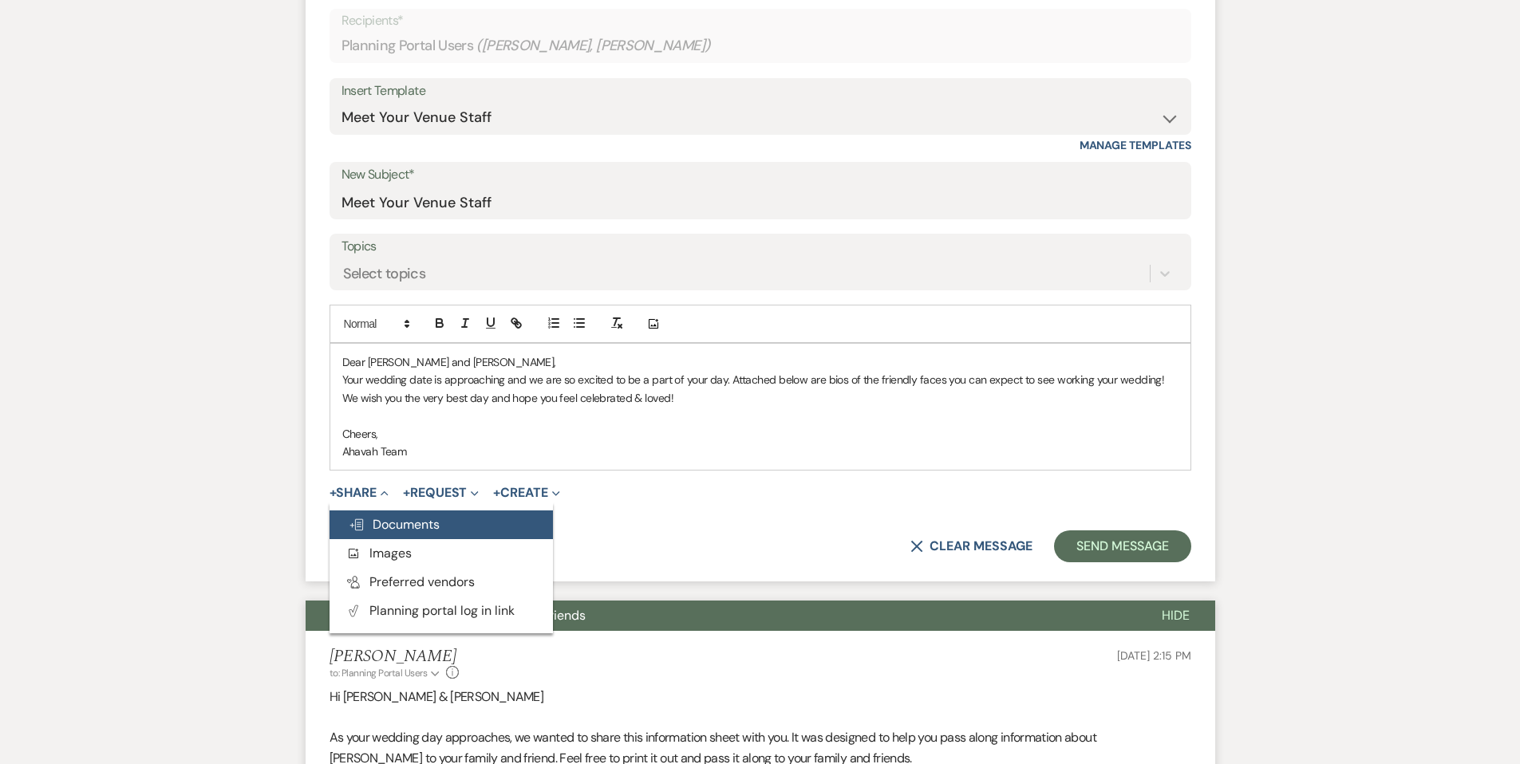
click at [386, 516] on span "Doc Upload Documents" at bounding box center [394, 524] width 91 height 17
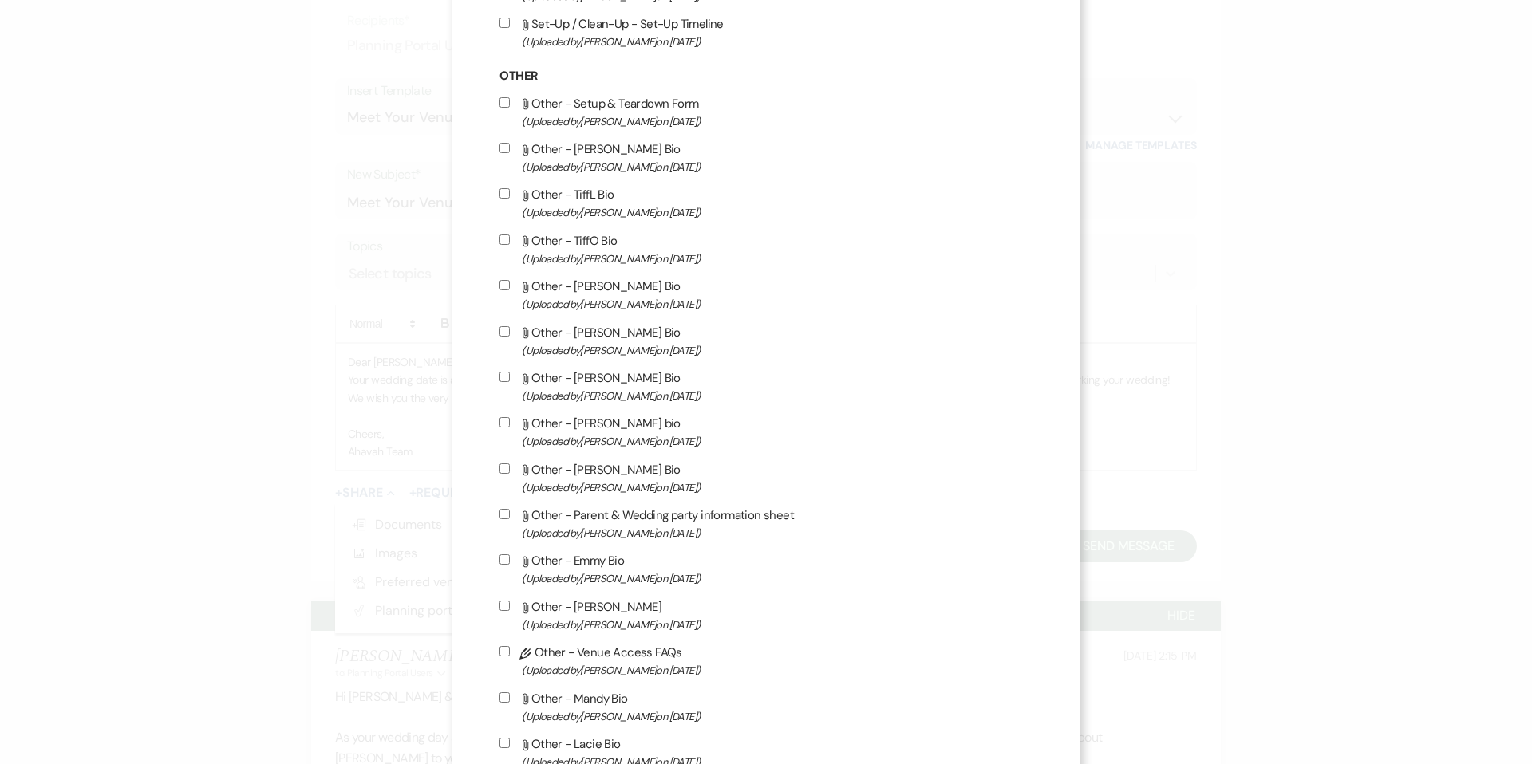
scroll to position [2459, 0]
click at [510, 154] on input "Attach File Other - [PERSON_NAME] Bio (Uploaded by [PERSON_NAME] on [DATE] )" at bounding box center [504, 149] width 10 height 10
checkbox input "true"
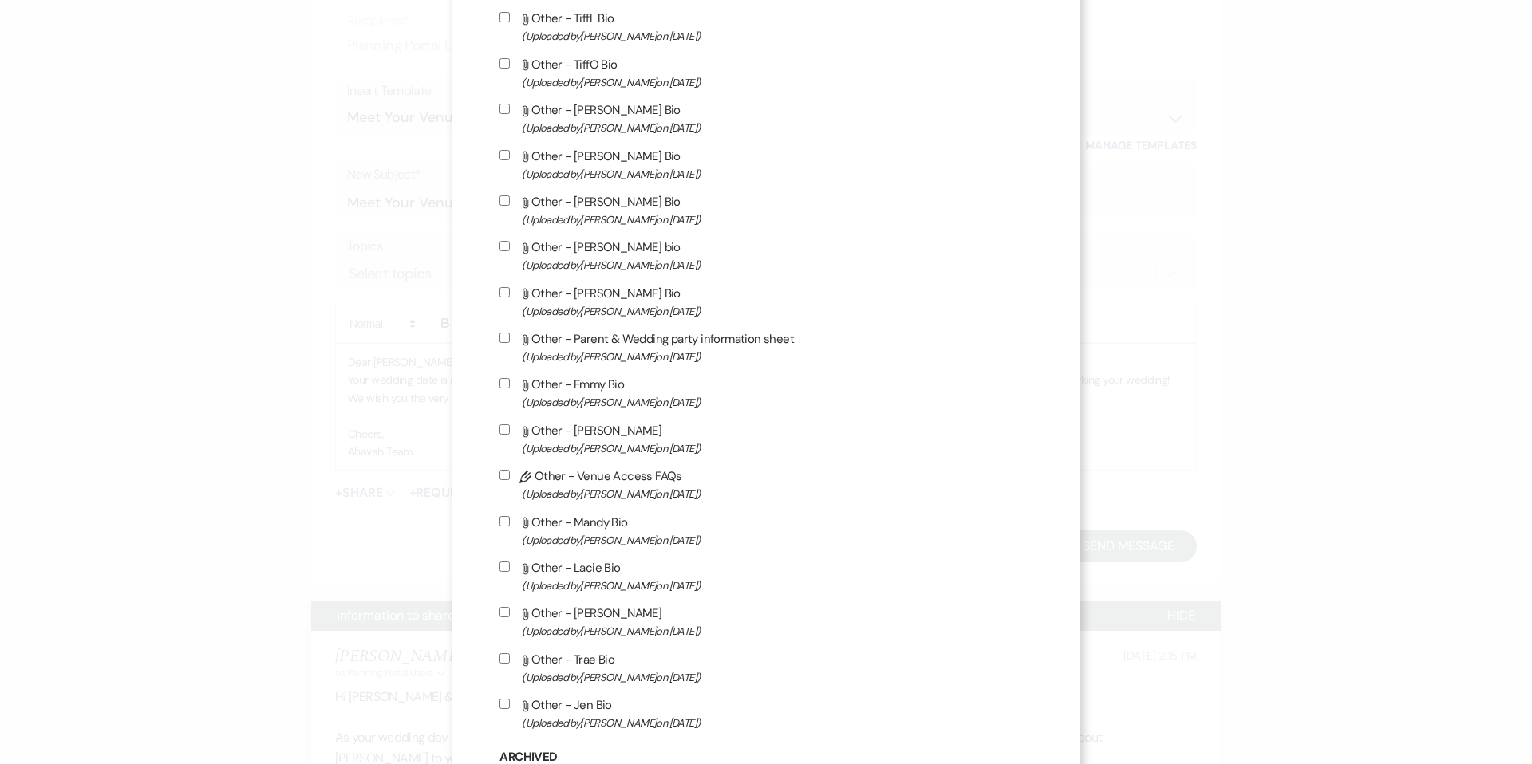
scroll to position [2667, 0]
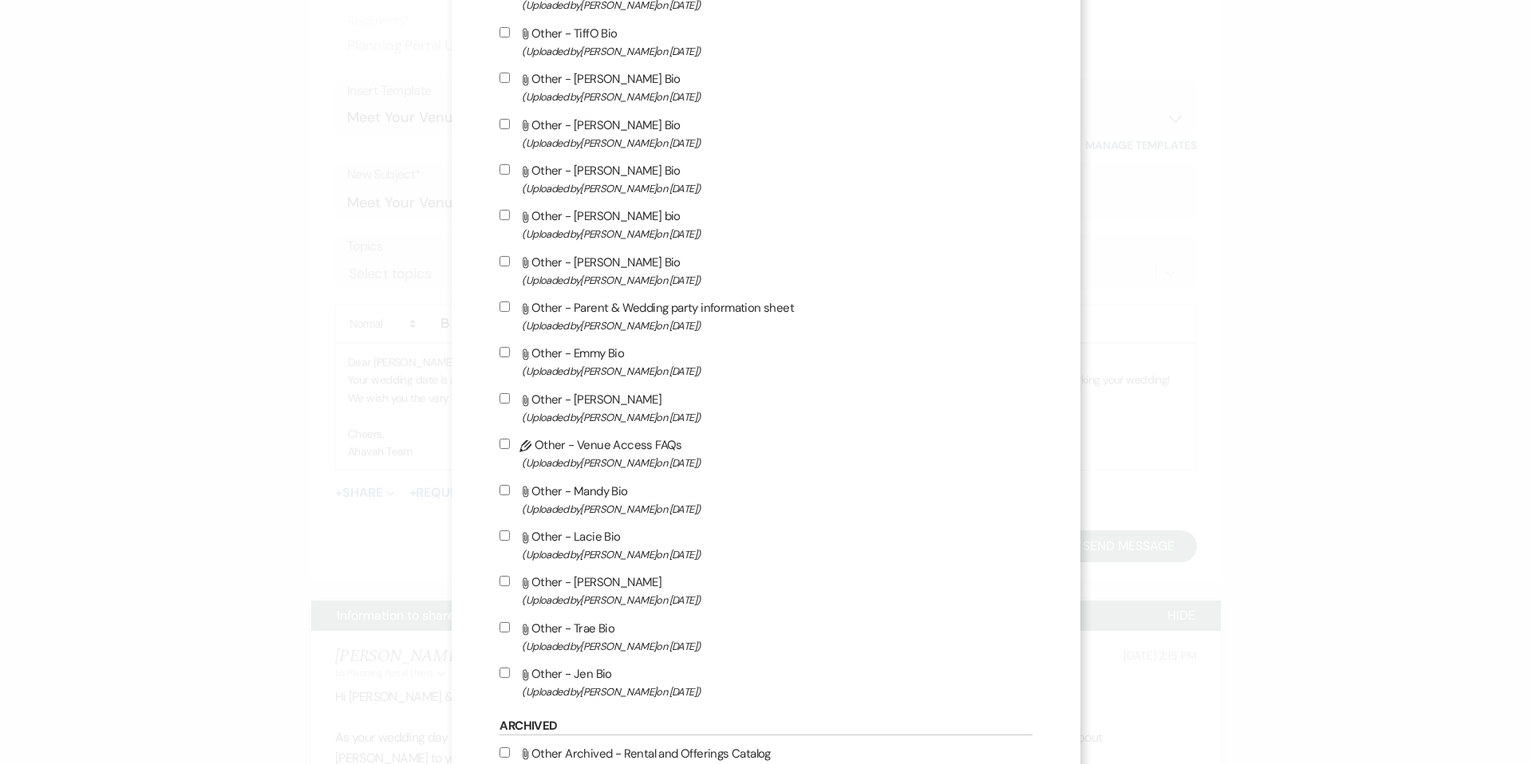
click at [510, 586] on input "Attach File Other - [PERSON_NAME] (Uploaded by [PERSON_NAME] on [DATE] )" at bounding box center [504, 581] width 10 height 10
checkbox input "true"
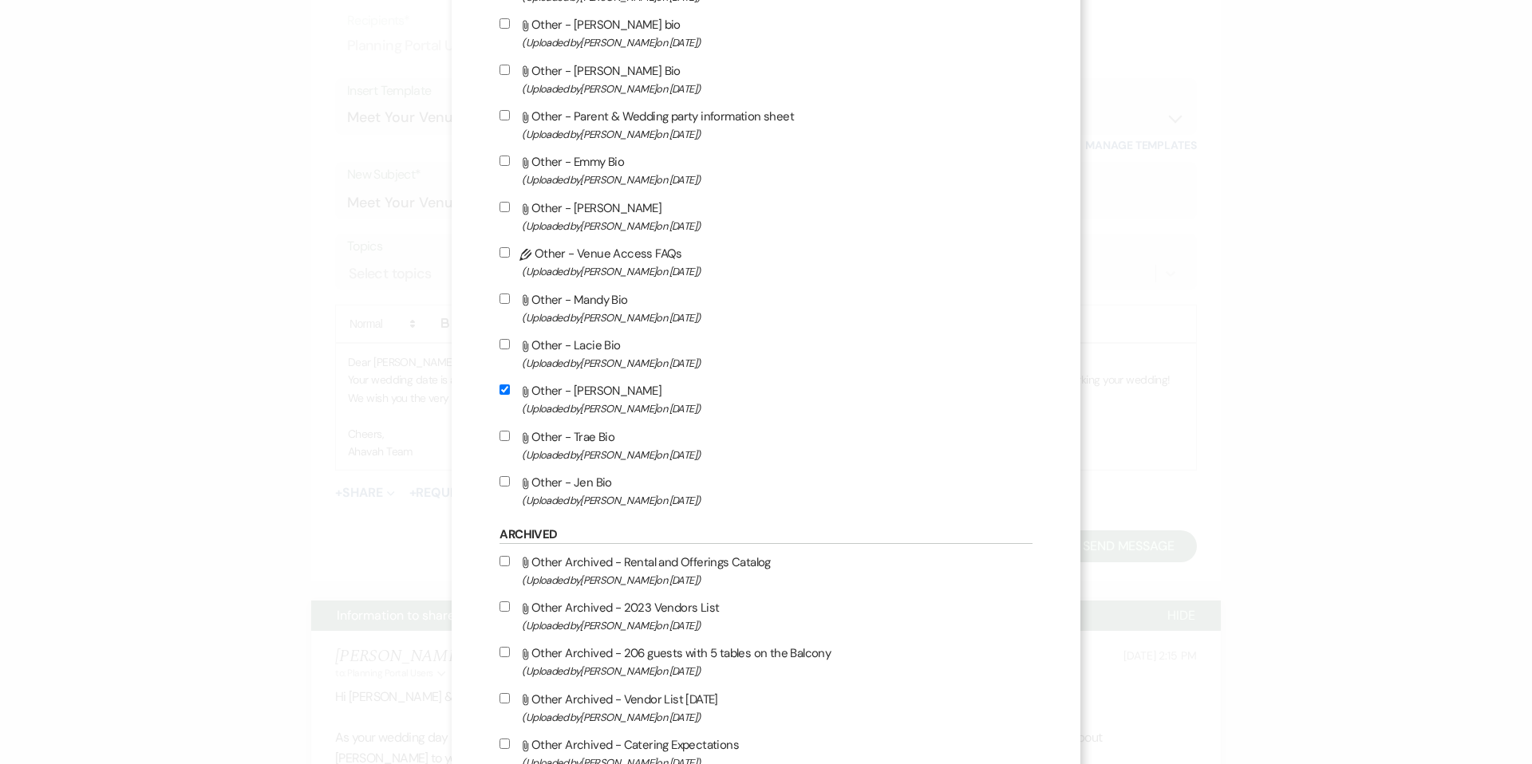
scroll to position [2866, 0]
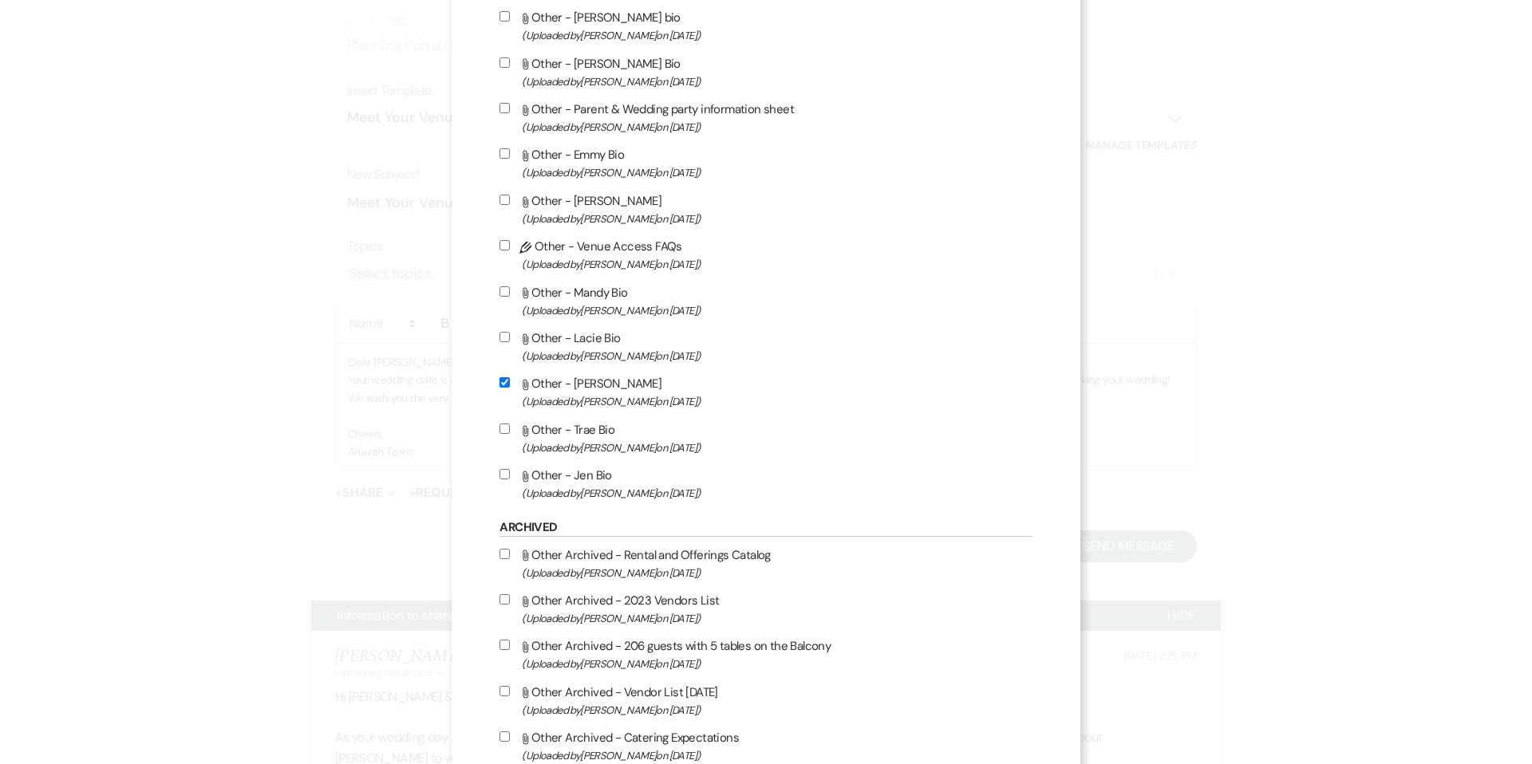
drag, startPoint x: 524, startPoint y: 499, endPoint x: 565, endPoint y: 465, distance: 52.7
click at [510, 480] on input "Attach File Other - [PERSON_NAME] Bio (Uploaded by [PERSON_NAME] on [DATE] )" at bounding box center [504, 474] width 10 height 10
checkbox input "true"
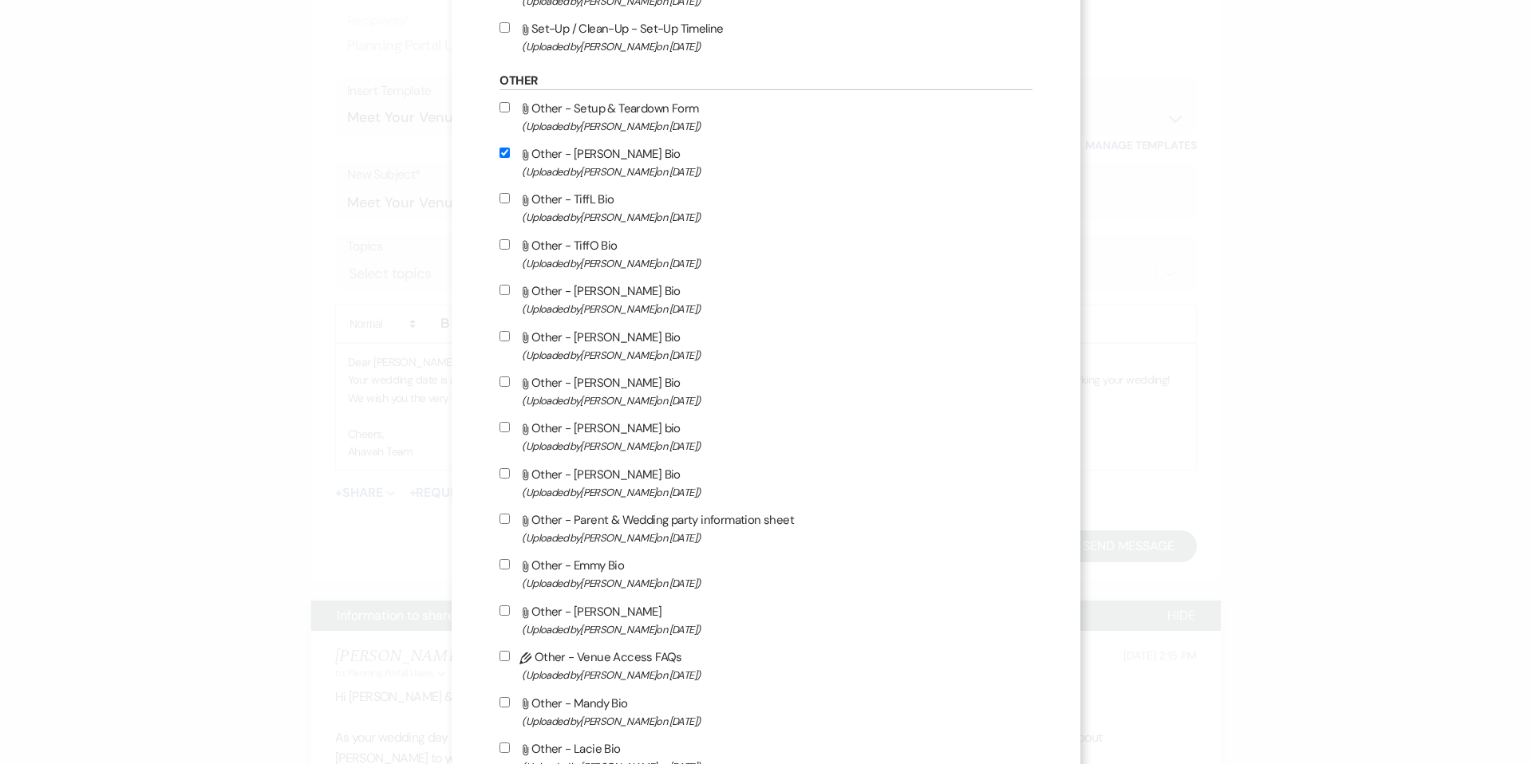
scroll to position [2454, 0]
click at [510, 204] on input "Attach File Other - TiffL Bio (Uploaded by [PERSON_NAME] on [DATE] )" at bounding box center [504, 199] width 10 height 10
checkbox input "true"
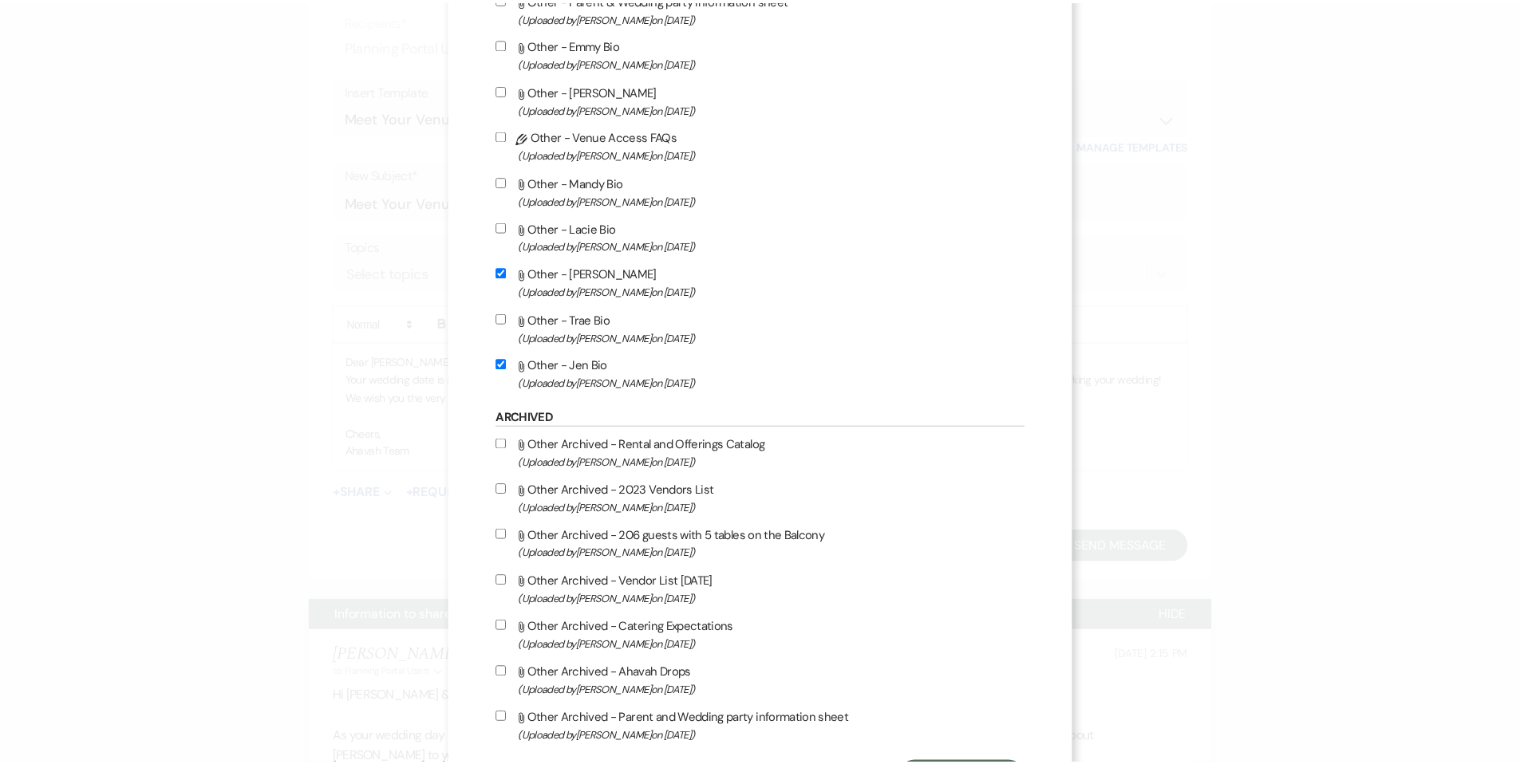
scroll to position [3084, 0]
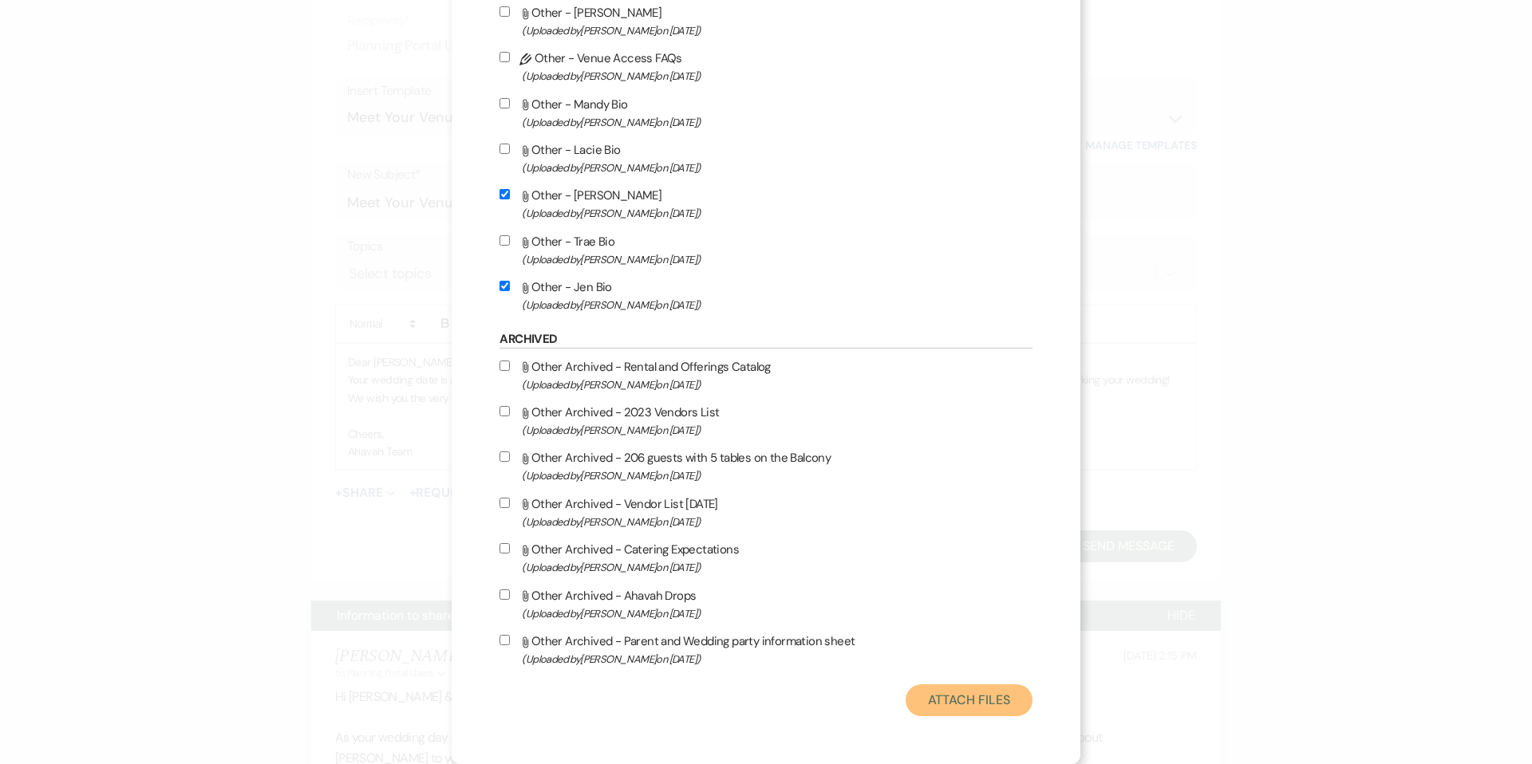
click at [921, 703] on button "Attach Files" at bounding box center [969, 701] width 127 height 32
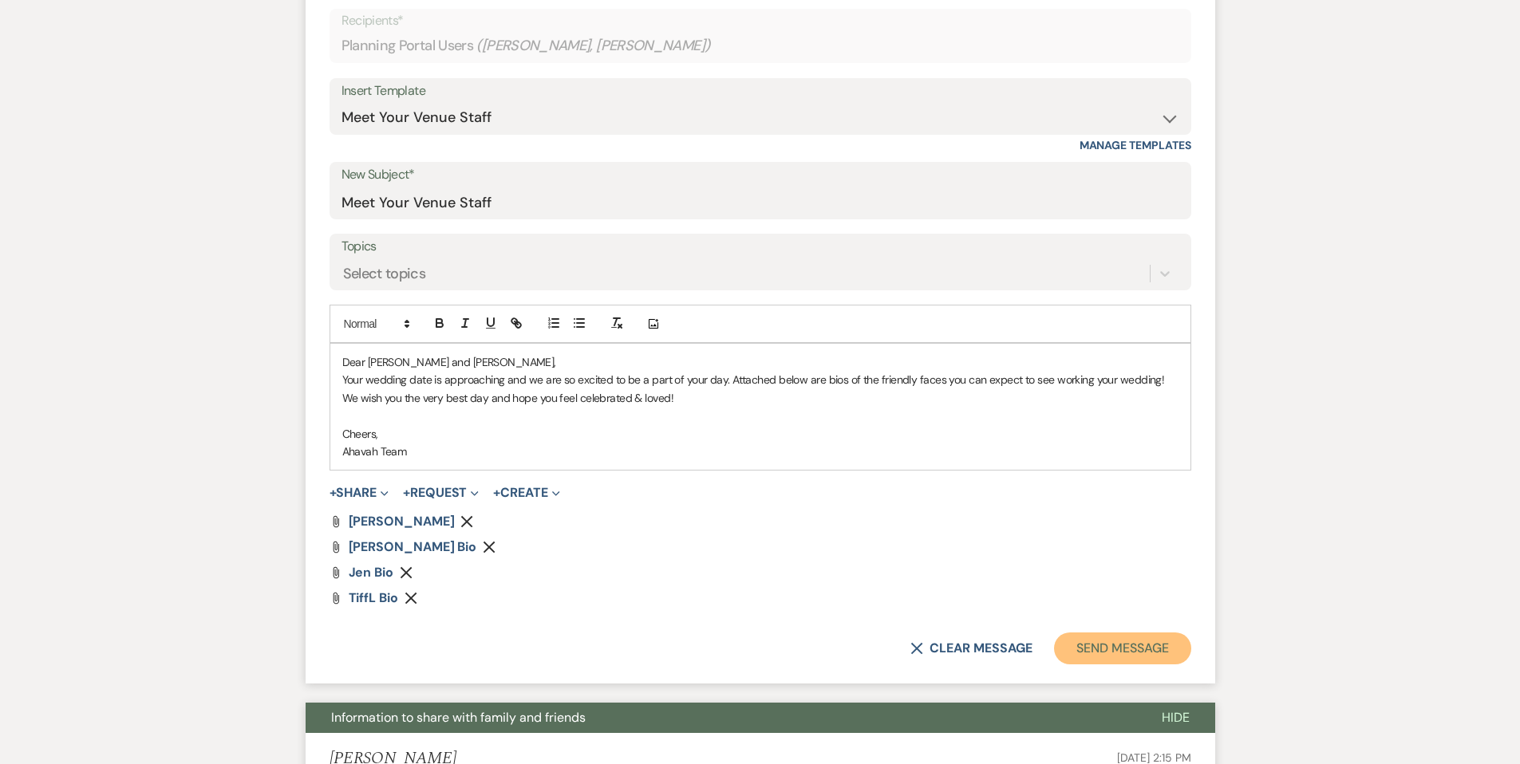
click at [1087, 633] on button "Send Message" at bounding box center [1122, 649] width 136 height 32
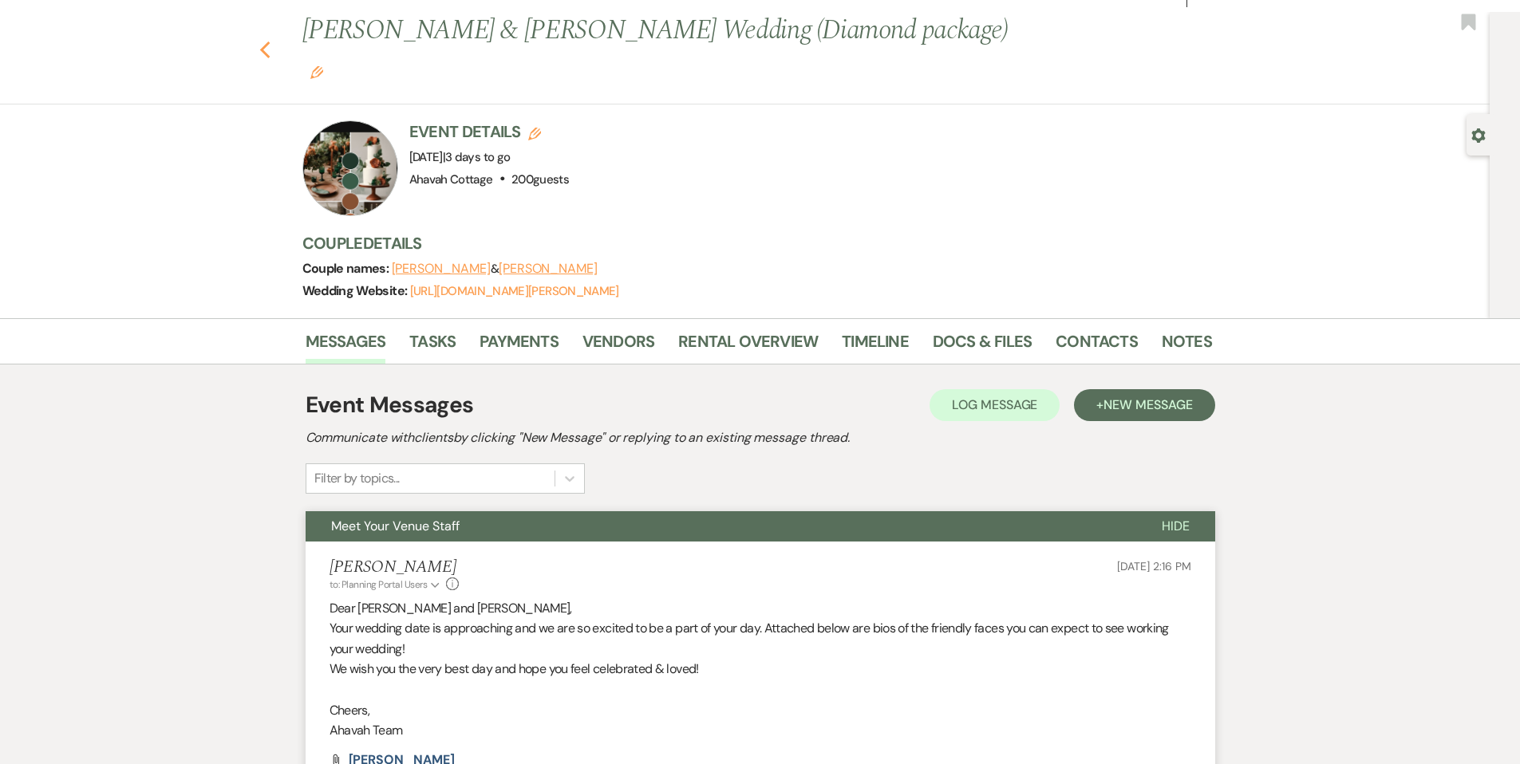
click at [271, 41] on icon "Previous" at bounding box center [265, 50] width 12 height 19
